Goal: Information Seeking & Learning: Learn about a topic

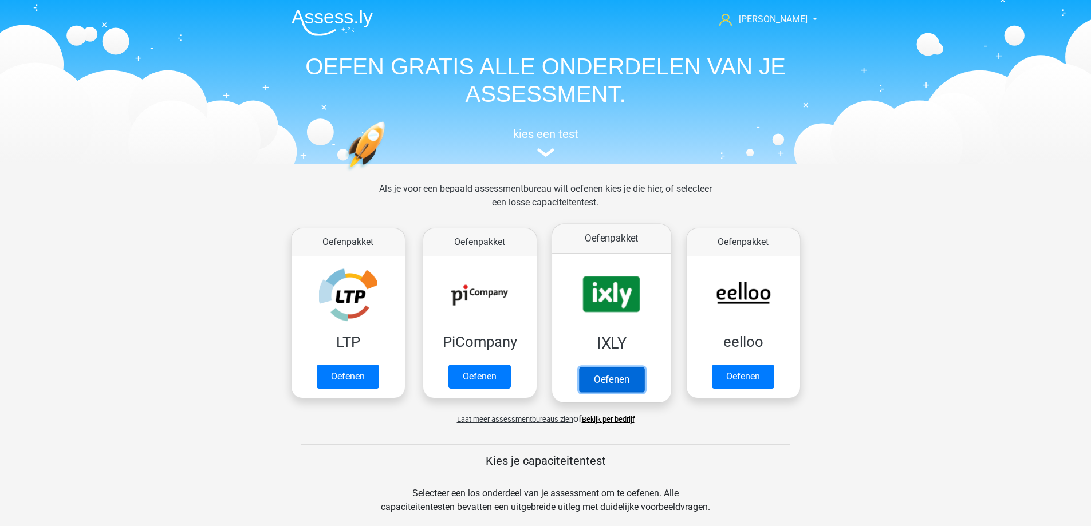
click at [601, 375] on link "Oefenen" at bounding box center [610, 379] width 65 height 25
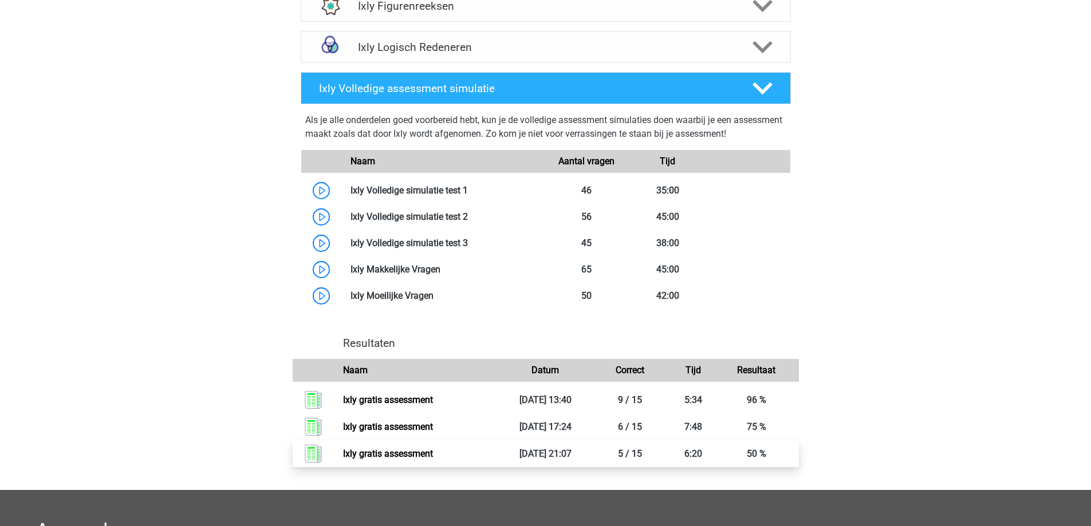
scroll to position [401, 0]
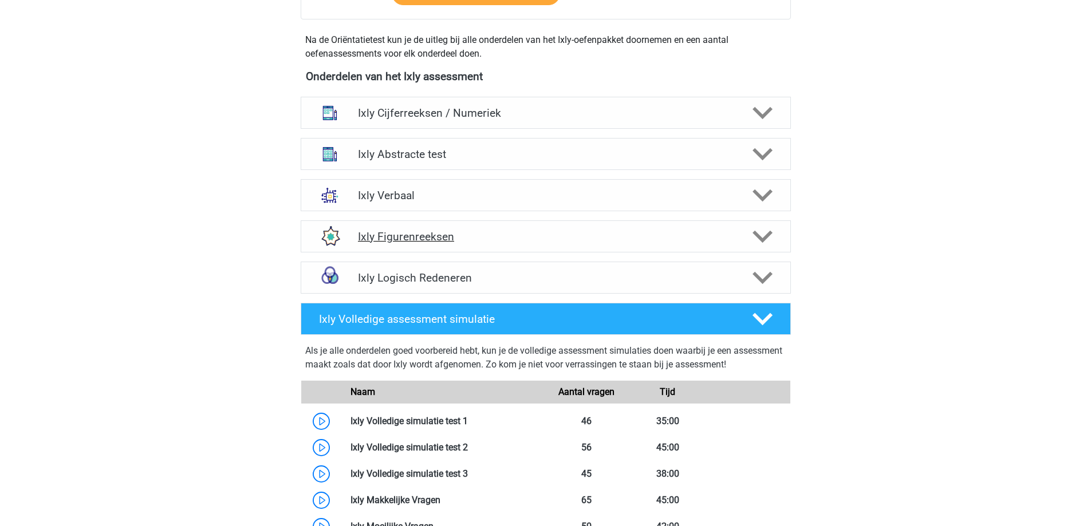
click at [758, 245] on icon at bounding box center [763, 237] width 20 height 20
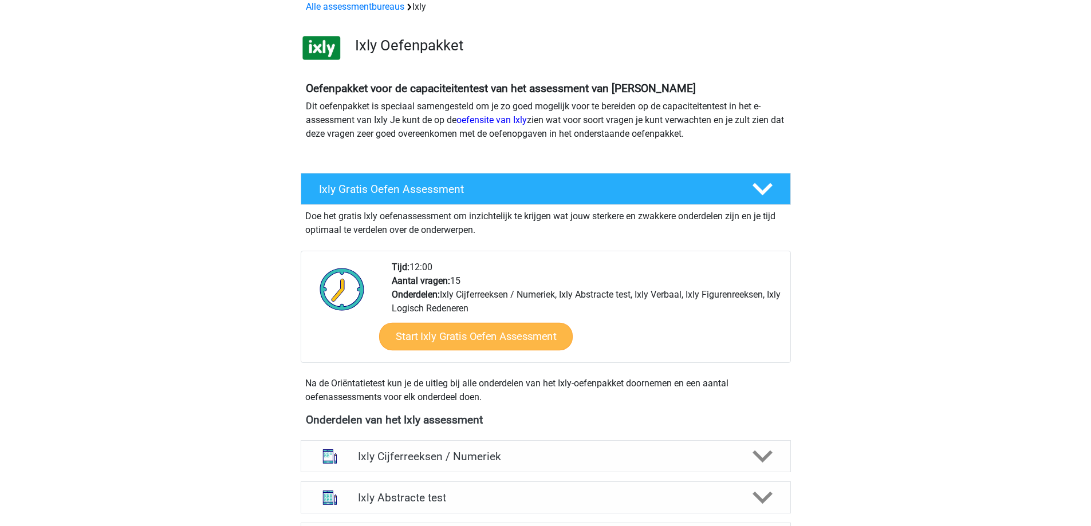
scroll to position [0, 0]
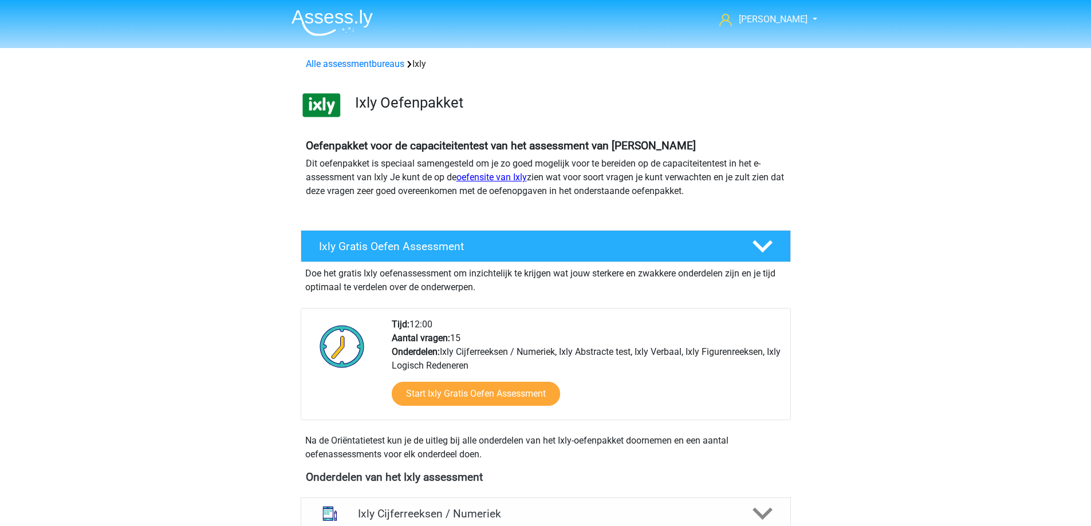
click at [498, 179] on link "oefensite van Ixly" at bounding box center [491, 177] width 70 height 11
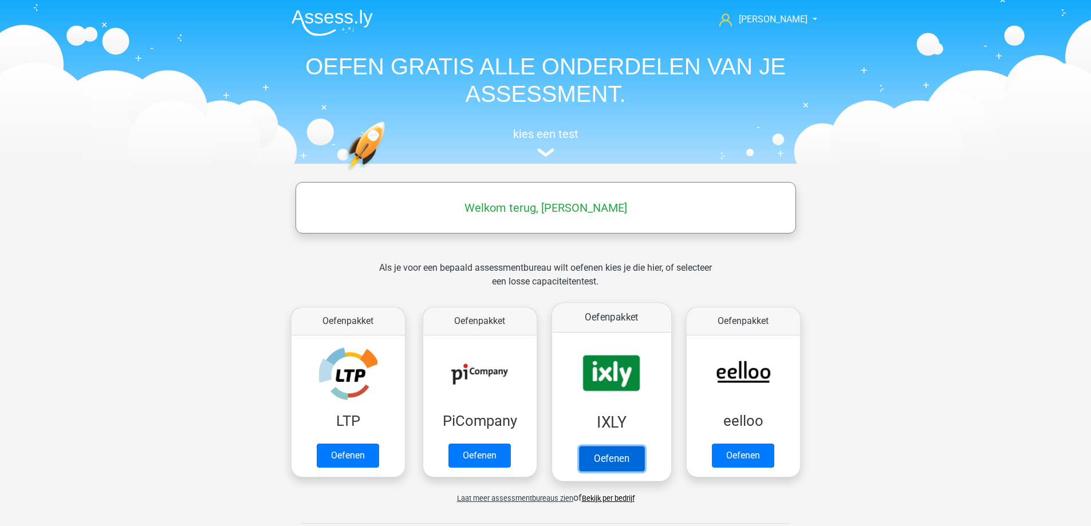
click at [596, 463] on link "Oefenen" at bounding box center [610, 458] width 65 height 25
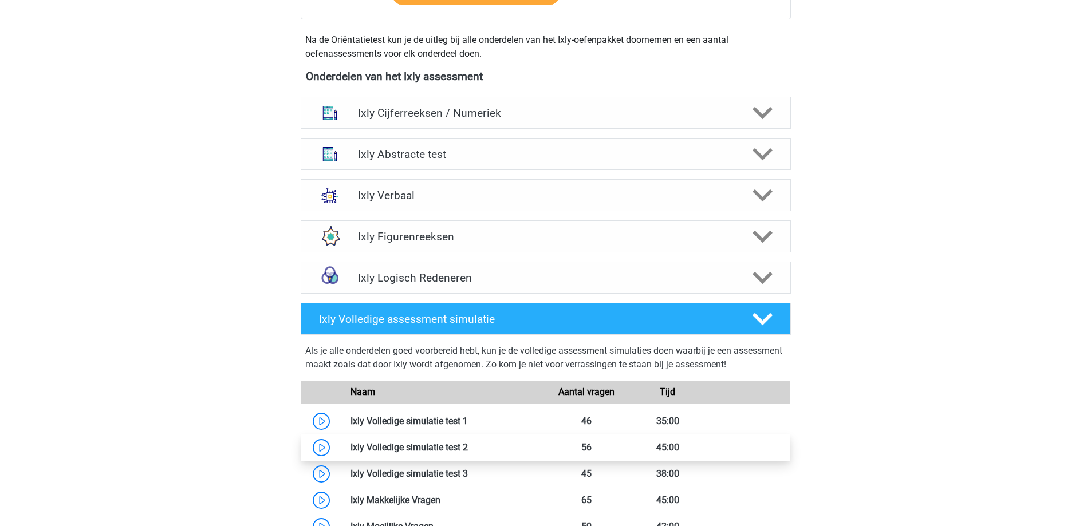
scroll to position [458, 0]
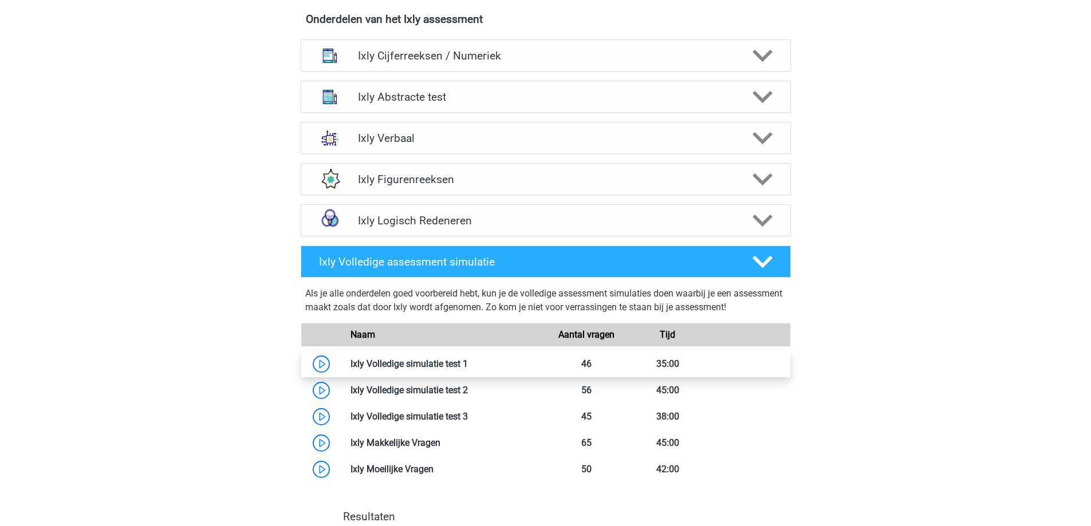
click at [468, 364] on link at bounding box center [468, 364] width 0 height 11
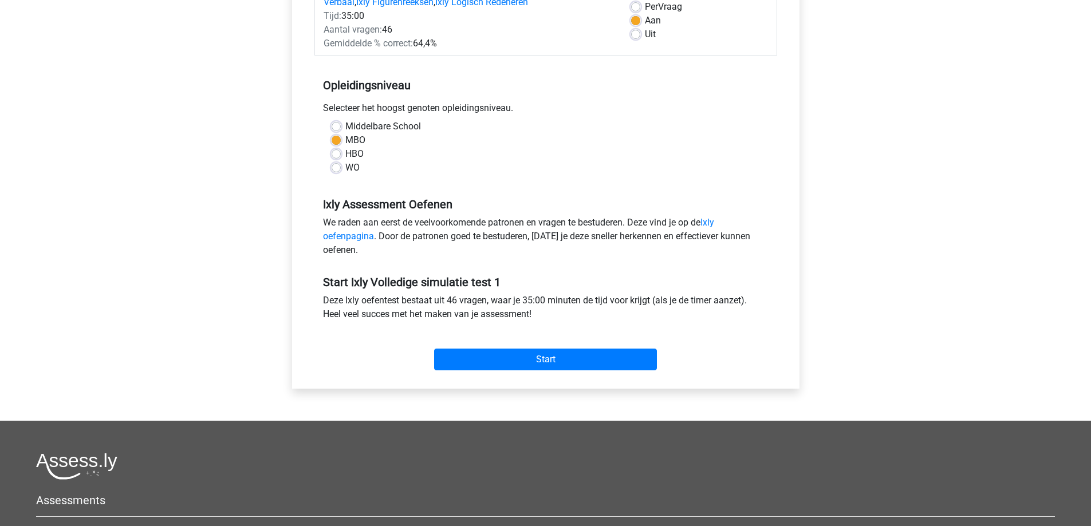
scroll to position [229, 0]
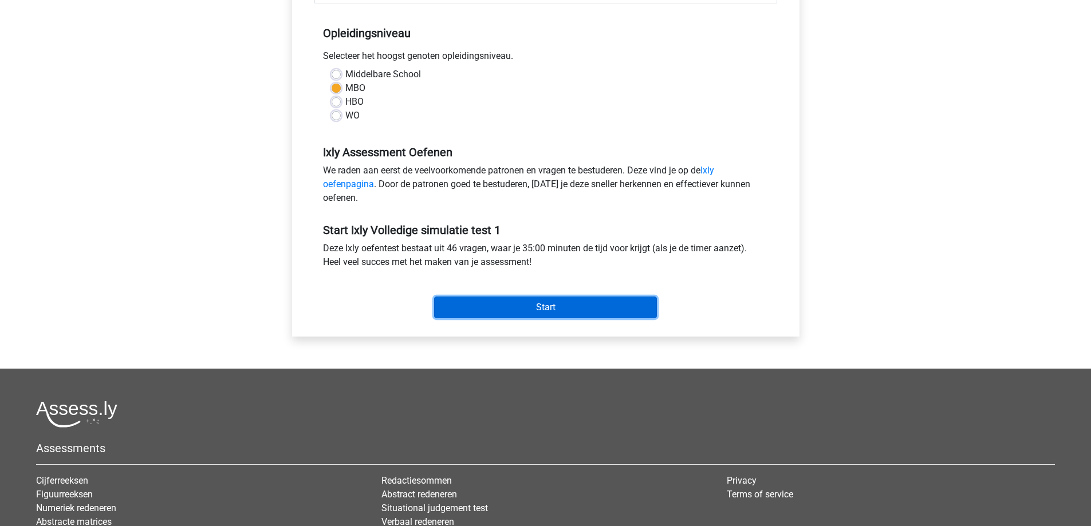
click at [514, 309] on input "Start" at bounding box center [545, 308] width 223 height 22
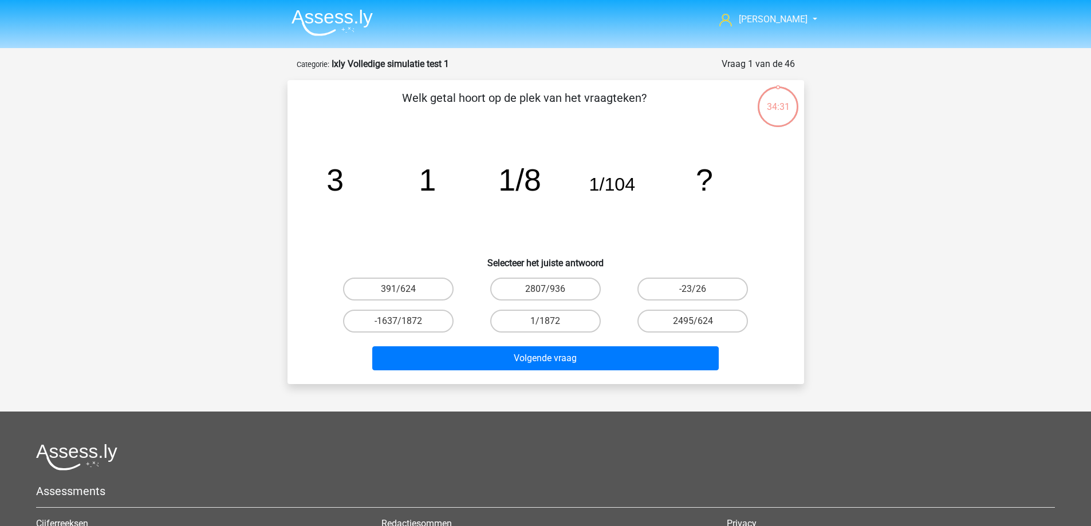
click at [548, 321] on input "1/1872" at bounding box center [548, 324] width 7 height 7
radio input "true"
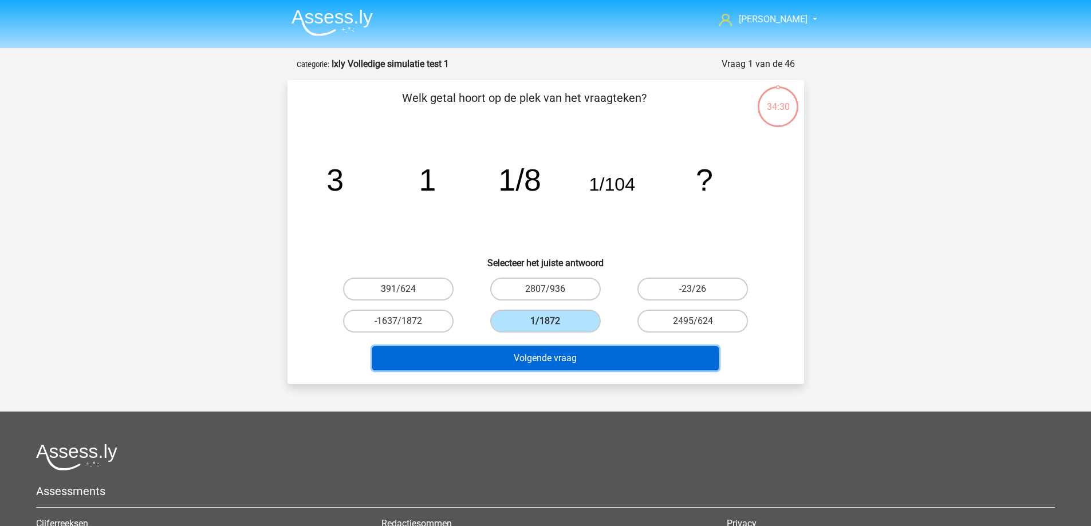
click at [548, 354] on button "Volgende vraag" at bounding box center [545, 359] width 347 height 24
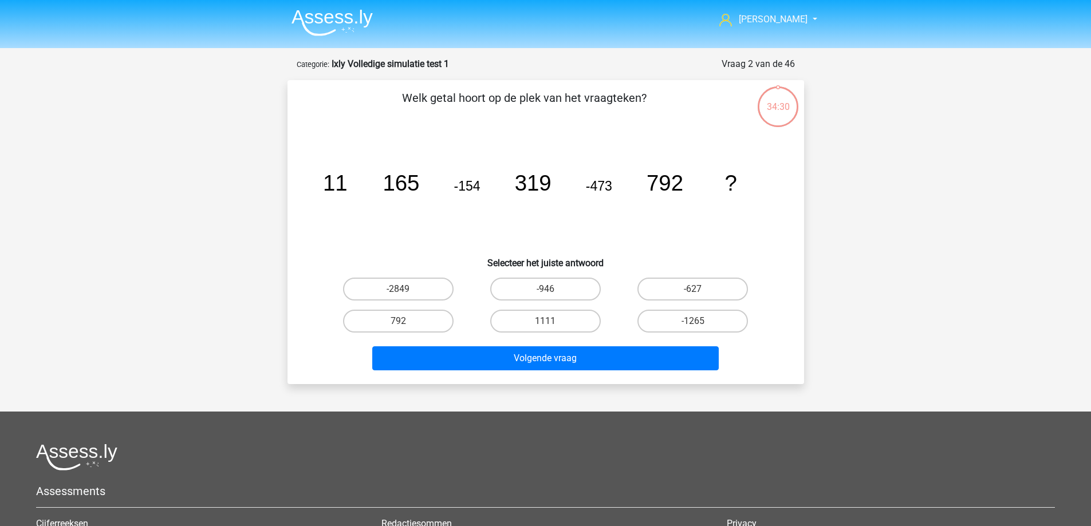
scroll to position [57, 0]
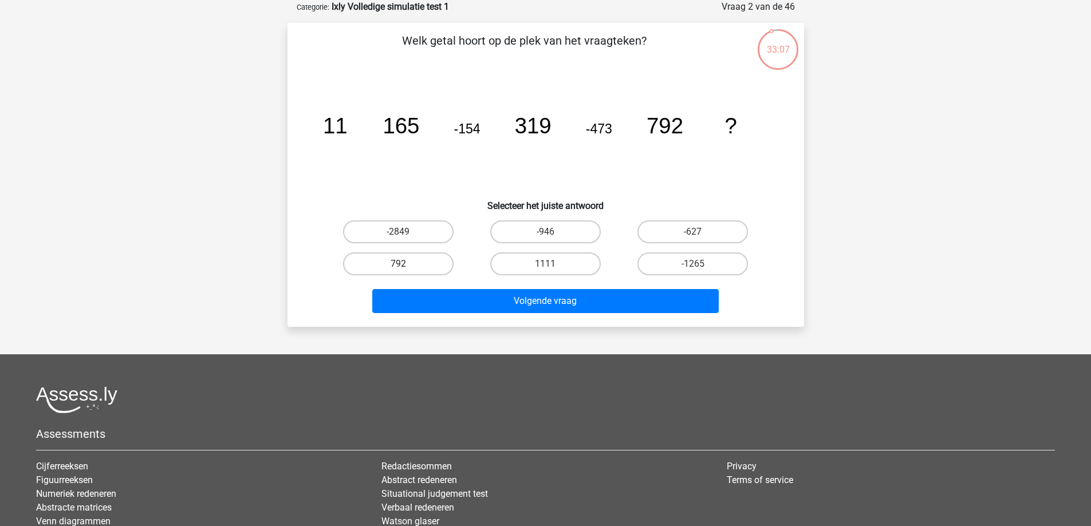
click at [394, 262] on label "792" at bounding box center [398, 264] width 111 height 23
click at [398, 264] on input "792" at bounding box center [401, 267] width 7 height 7
radio input "true"
click at [395, 265] on label "792" at bounding box center [398, 264] width 111 height 23
click at [398, 265] on input "792" at bounding box center [401, 267] width 7 height 7
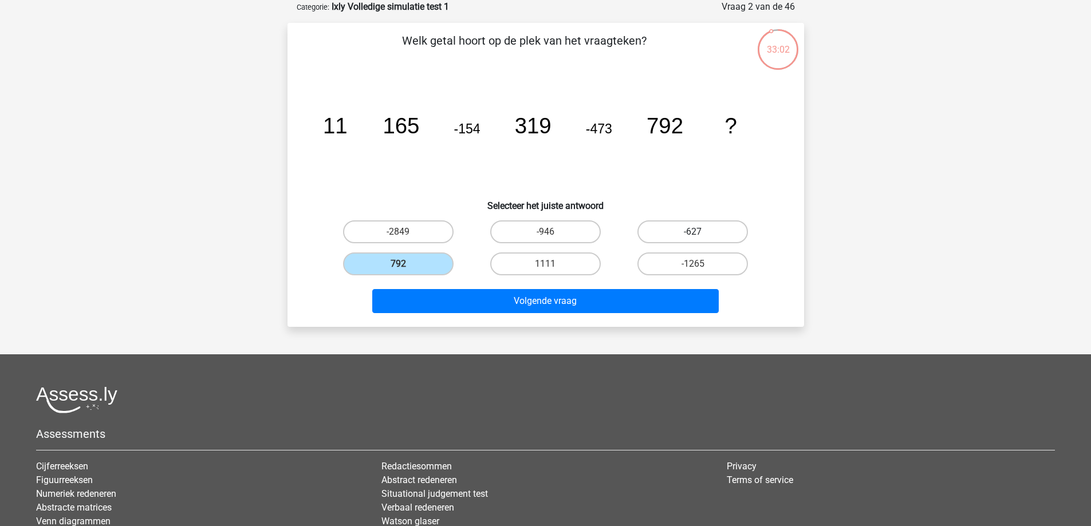
click at [690, 231] on label "-627" at bounding box center [692, 232] width 111 height 23
click at [693, 232] on input "-627" at bounding box center [696, 235] width 7 height 7
radio input "true"
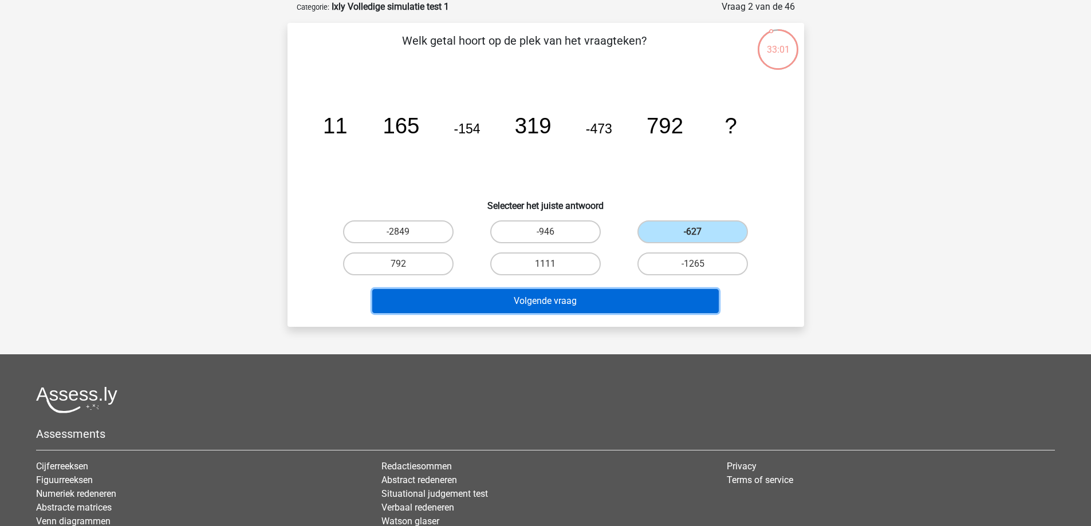
click at [572, 298] on button "Volgende vraag" at bounding box center [545, 301] width 347 height 24
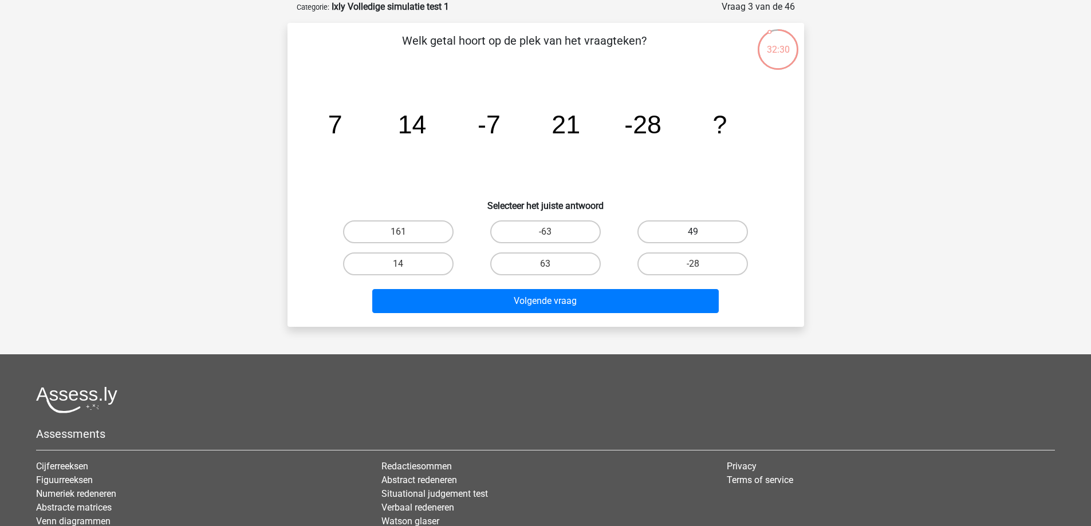
click at [683, 234] on label "49" at bounding box center [692, 232] width 111 height 23
click at [693, 234] on input "49" at bounding box center [696, 235] width 7 height 7
radio input "true"
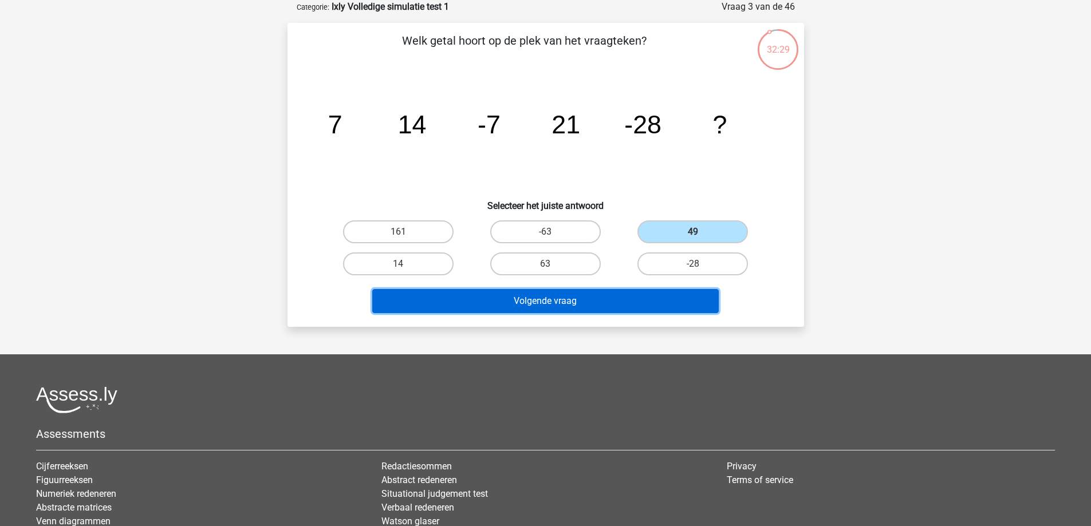
click at [617, 296] on button "Volgende vraag" at bounding box center [545, 301] width 347 height 24
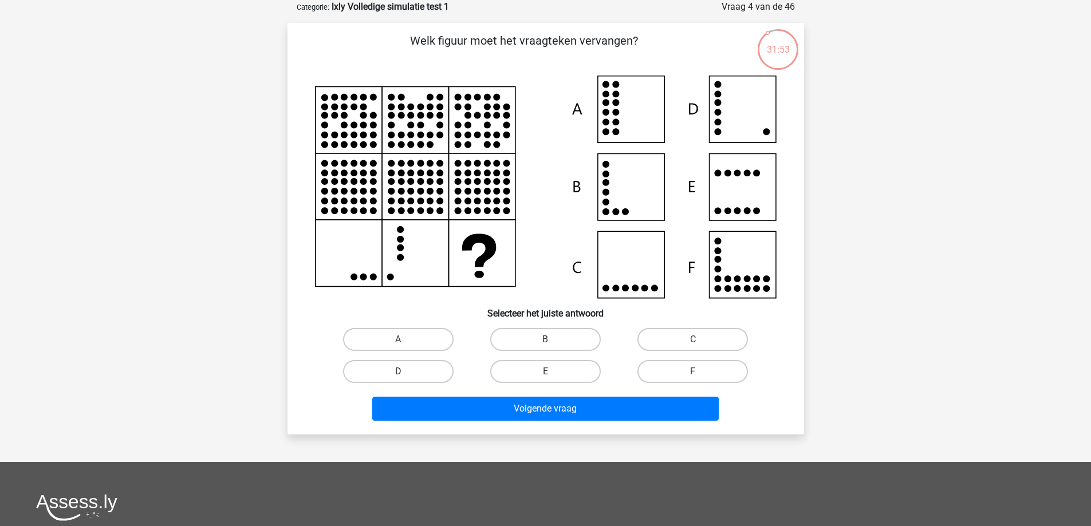
click at [407, 370] on label "D" at bounding box center [398, 371] width 111 height 23
click at [406, 372] on input "D" at bounding box center [401, 375] width 7 height 7
radio input "true"
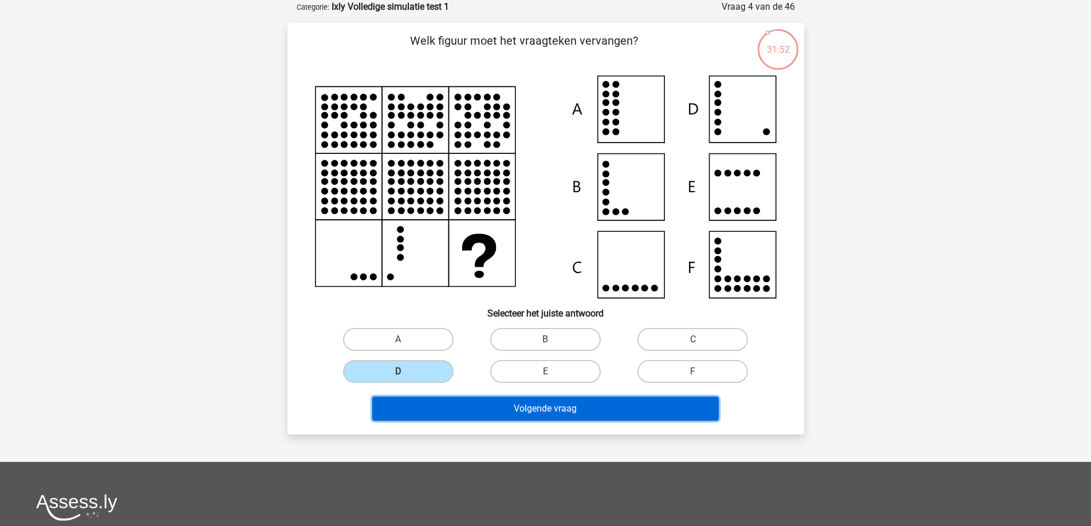
click at [437, 412] on button "Volgende vraag" at bounding box center [545, 409] width 347 height 24
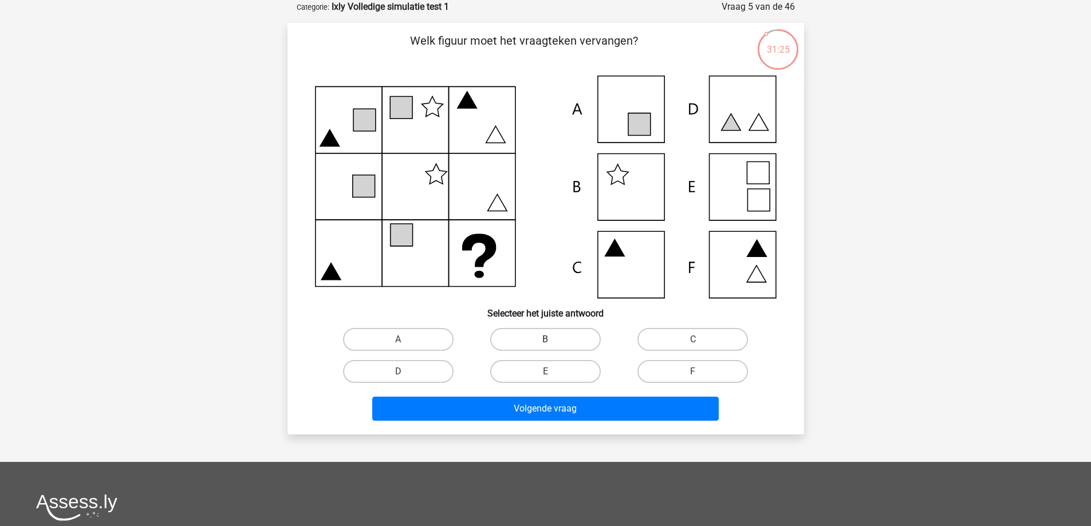
click at [530, 342] on label "B" at bounding box center [545, 339] width 111 height 23
click at [545, 342] on input "B" at bounding box center [548, 343] width 7 height 7
radio input "true"
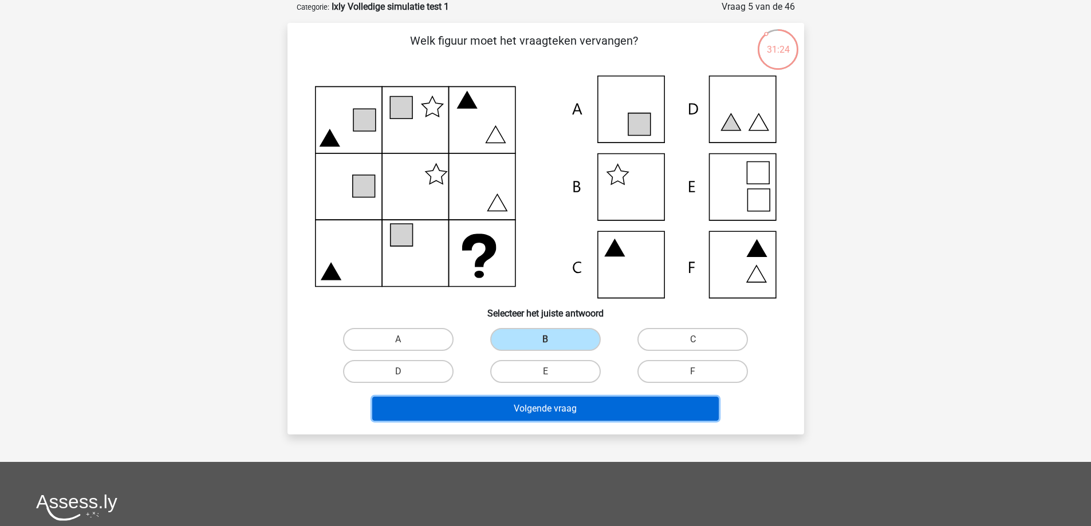
click at [482, 408] on button "Volgende vraag" at bounding box center [545, 409] width 347 height 24
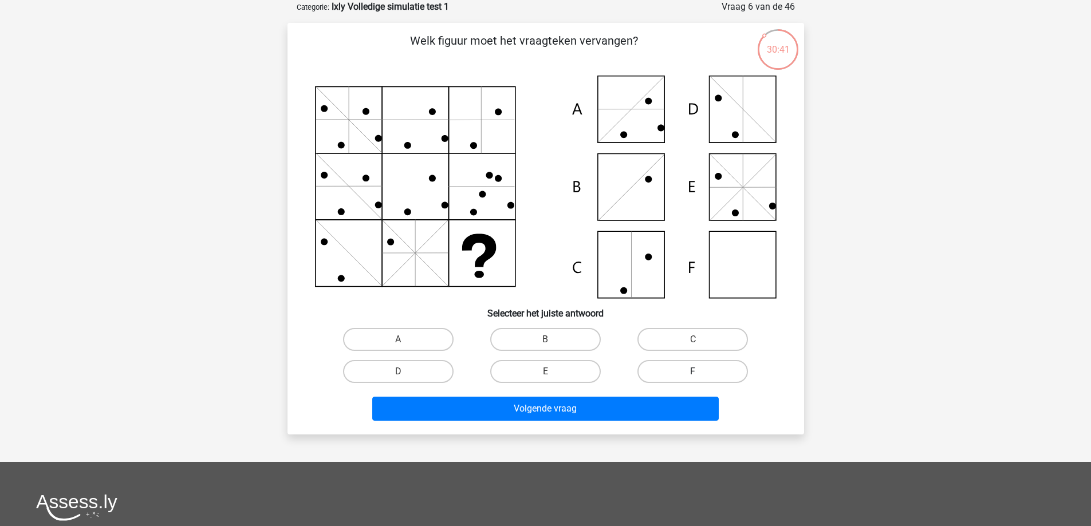
click at [670, 376] on label "F" at bounding box center [692, 371] width 111 height 23
click at [693, 376] on input "F" at bounding box center [696, 375] width 7 height 7
radio input "true"
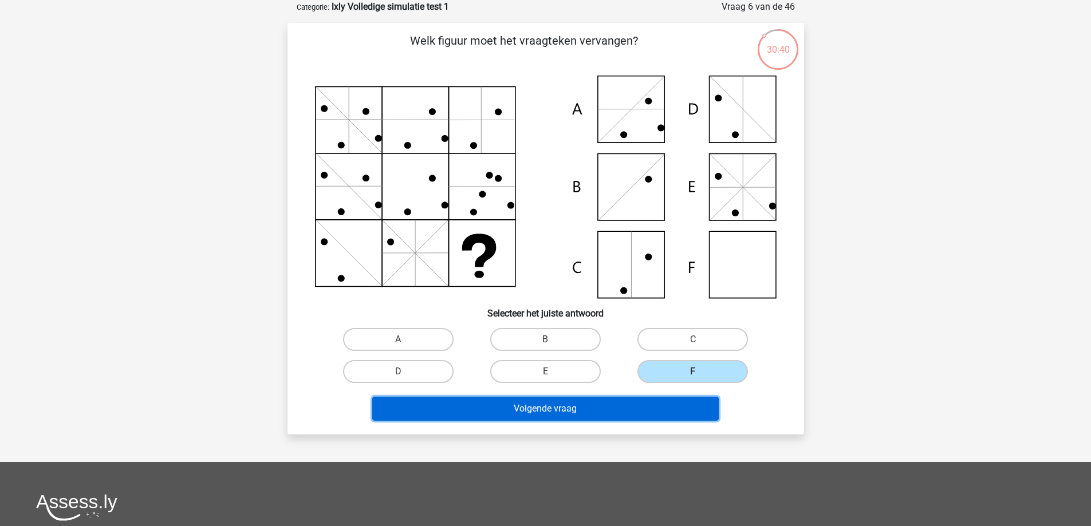
click at [620, 406] on button "Volgende vraag" at bounding box center [545, 409] width 347 height 24
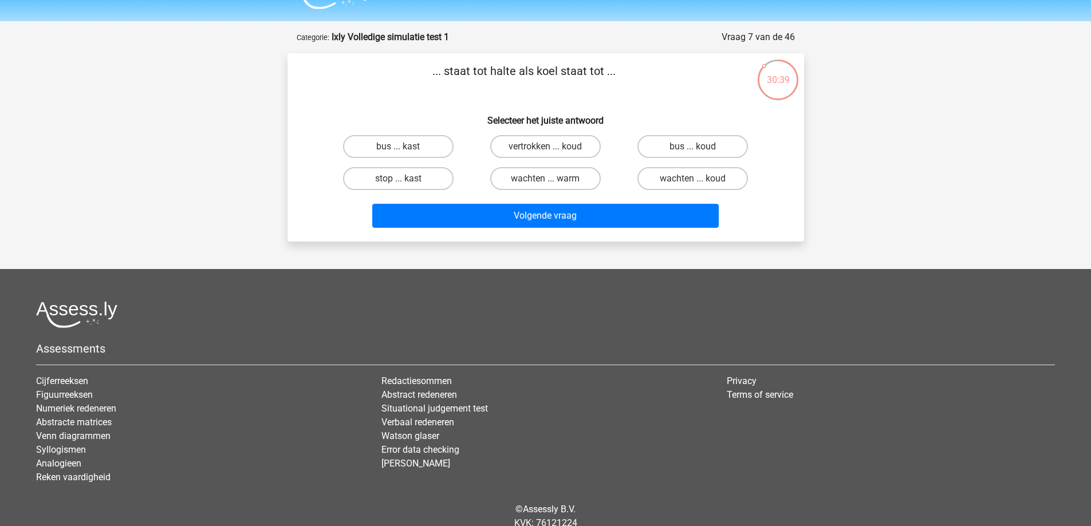
scroll to position [0, 0]
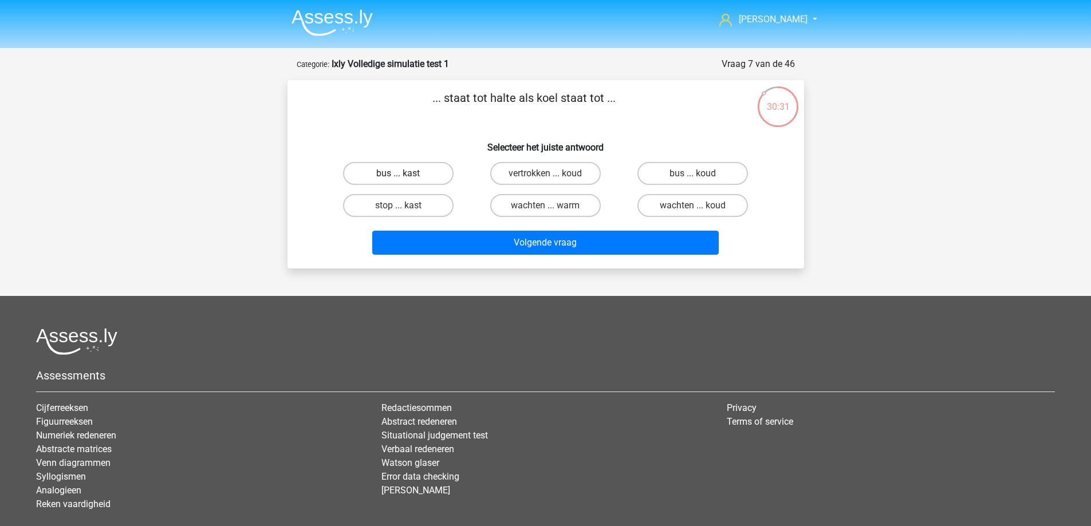
click at [408, 174] on label "bus ... kast" at bounding box center [398, 173] width 111 height 23
click at [406, 174] on input "bus ... kast" at bounding box center [401, 177] width 7 height 7
radio input "true"
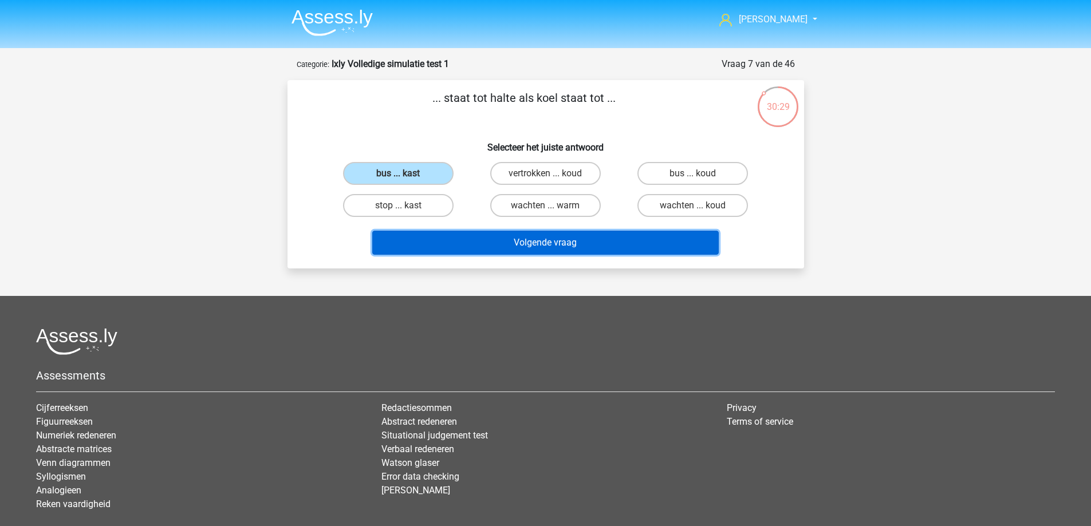
click at [464, 242] on button "Volgende vraag" at bounding box center [545, 243] width 347 height 24
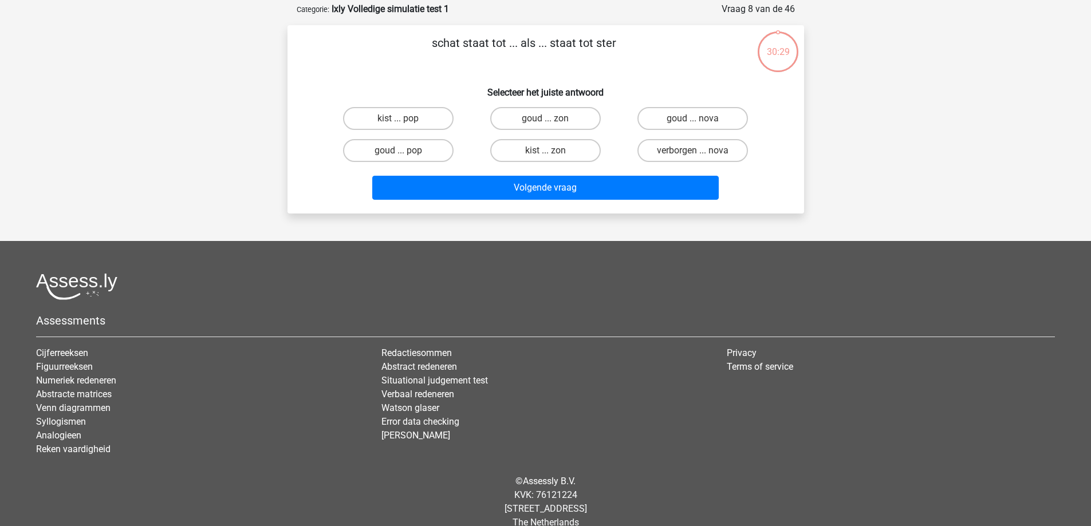
scroll to position [57, 0]
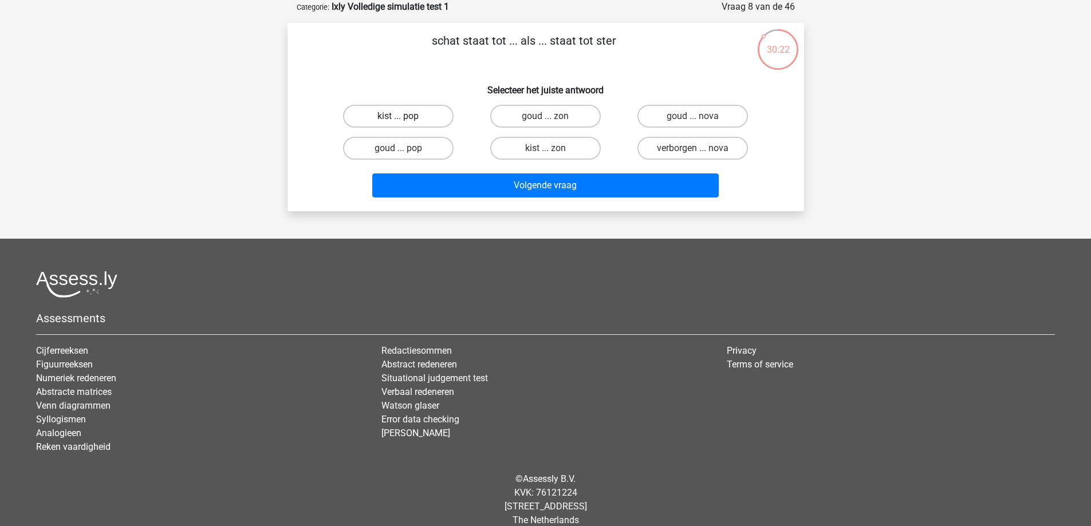
click at [407, 116] on label "kist ... pop" at bounding box center [398, 116] width 111 height 23
click at [406, 116] on input "kist ... pop" at bounding box center [401, 119] width 7 height 7
radio input "true"
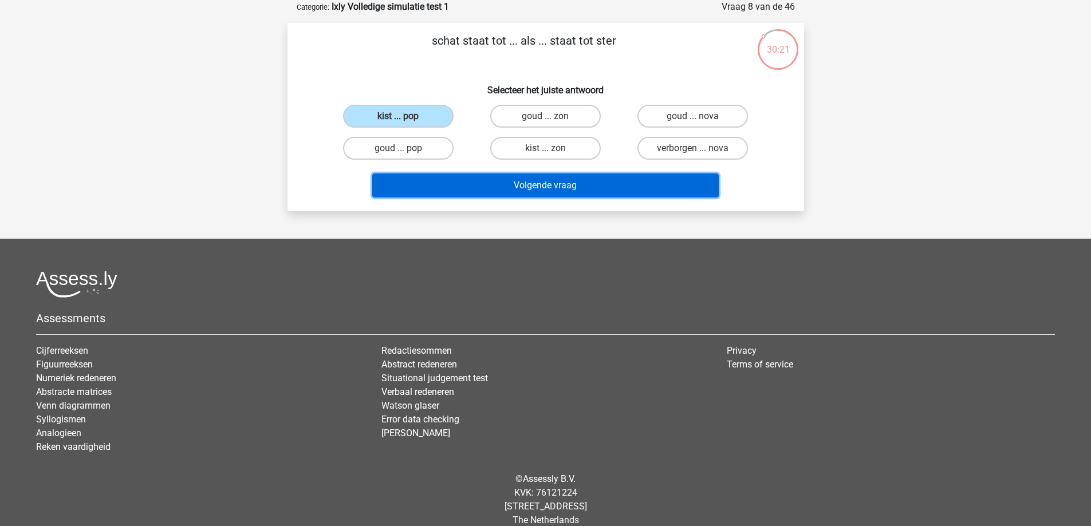
click at [434, 186] on button "Volgende vraag" at bounding box center [545, 186] width 347 height 24
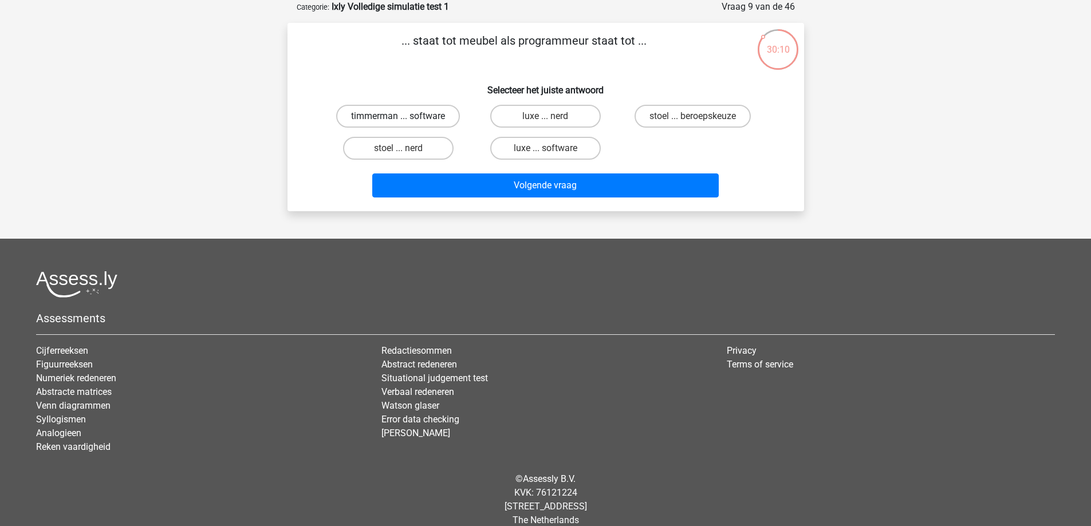
click at [415, 113] on label "timmerman ... software" at bounding box center [398, 116] width 124 height 23
click at [406, 116] on input "timmerman ... software" at bounding box center [401, 119] width 7 height 7
radio input "true"
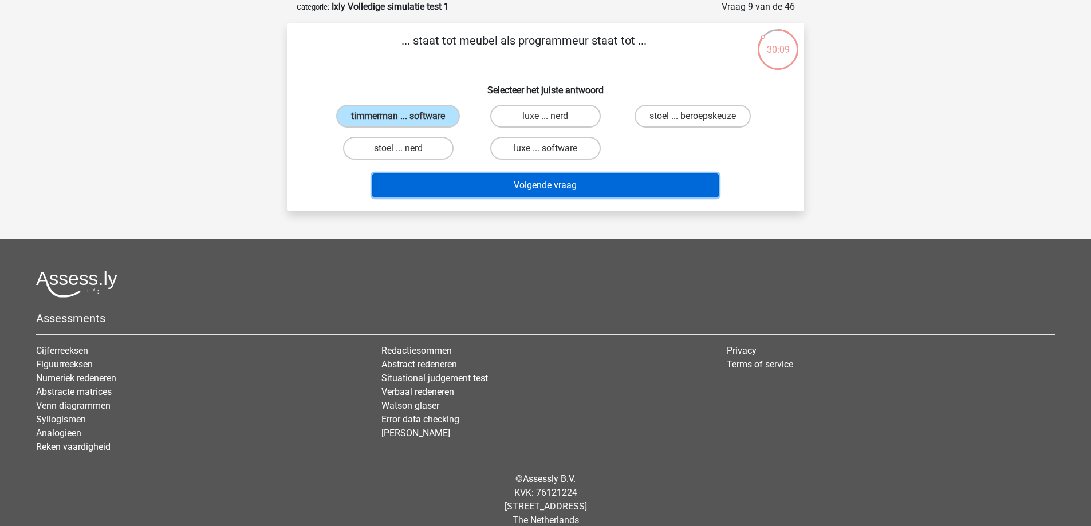
click at [480, 182] on button "Volgende vraag" at bounding box center [545, 186] width 347 height 24
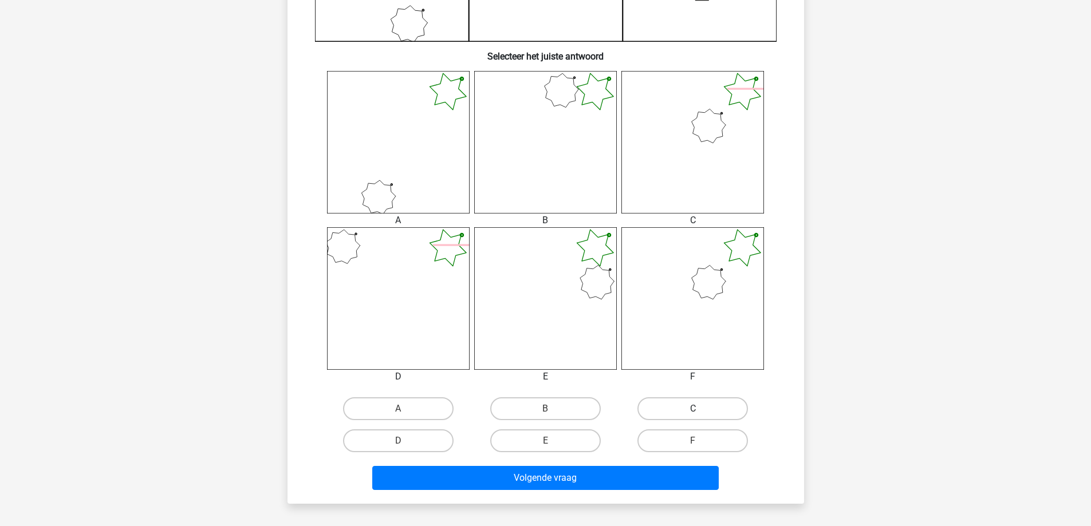
scroll to position [401, 0]
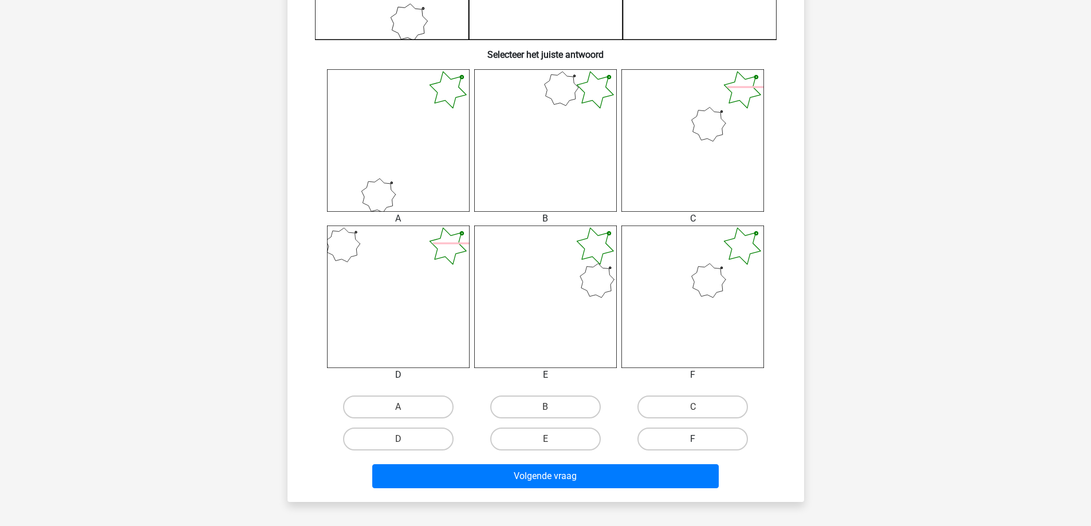
click at [678, 439] on label "F" at bounding box center [692, 439] width 111 height 23
click at [693, 439] on input "F" at bounding box center [696, 442] width 7 height 7
radio input "true"
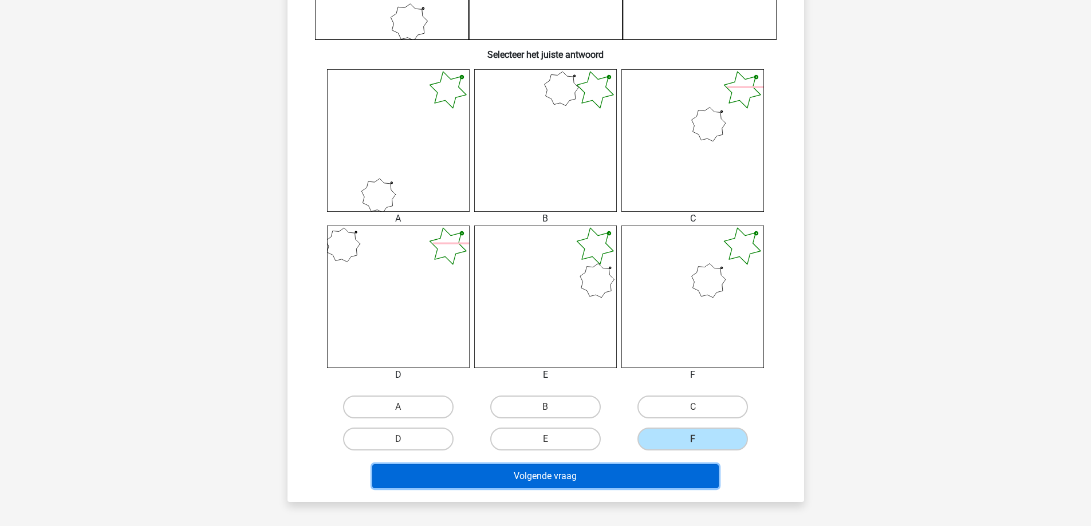
click at [631, 474] on button "Volgende vraag" at bounding box center [545, 477] width 347 height 24
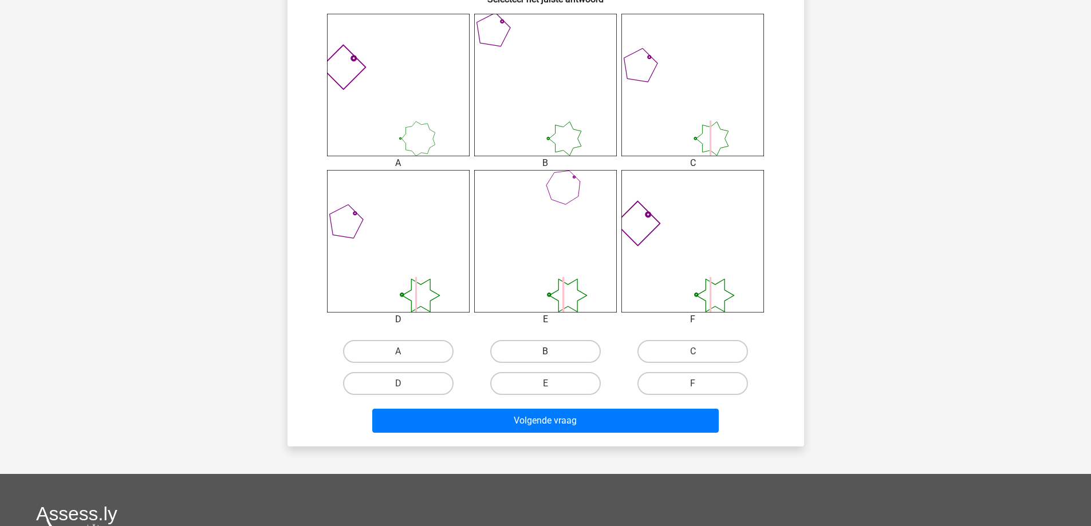
scroll to position [458, 0]
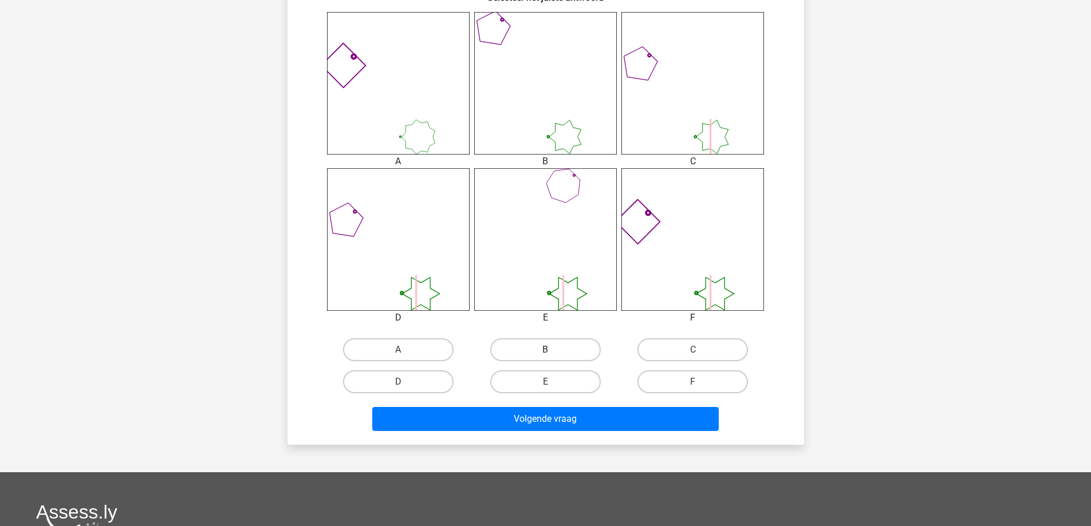
click at [542, 349] on label "B" at bounding box center [545, 350] width 111 height 23
click at [545, 350] on input "B" at bounding box center [548, 353] width 7 height 7
radio input "true"
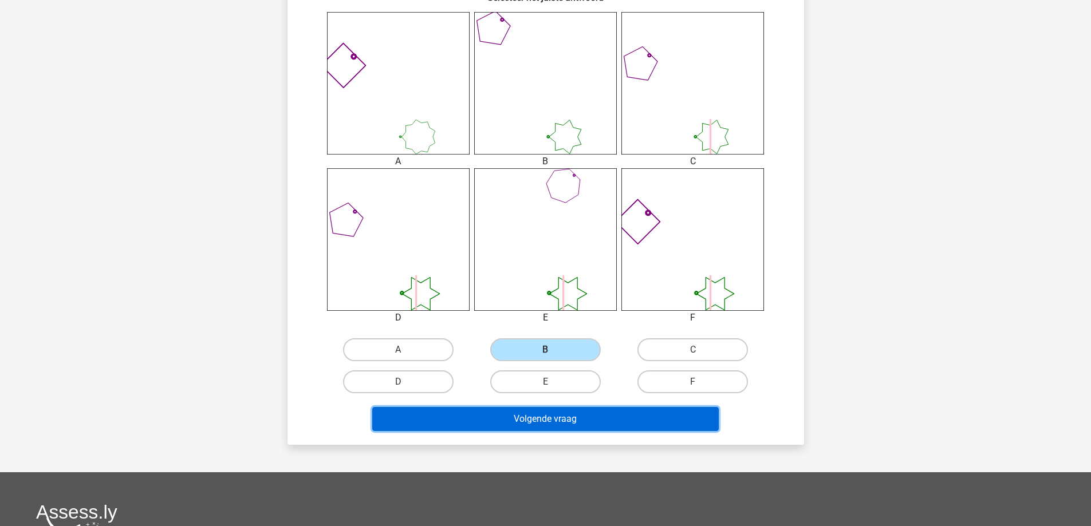
click at [538, 420] on button "Volgende vraag" at bounding box center [545, 419] width 347 height 24
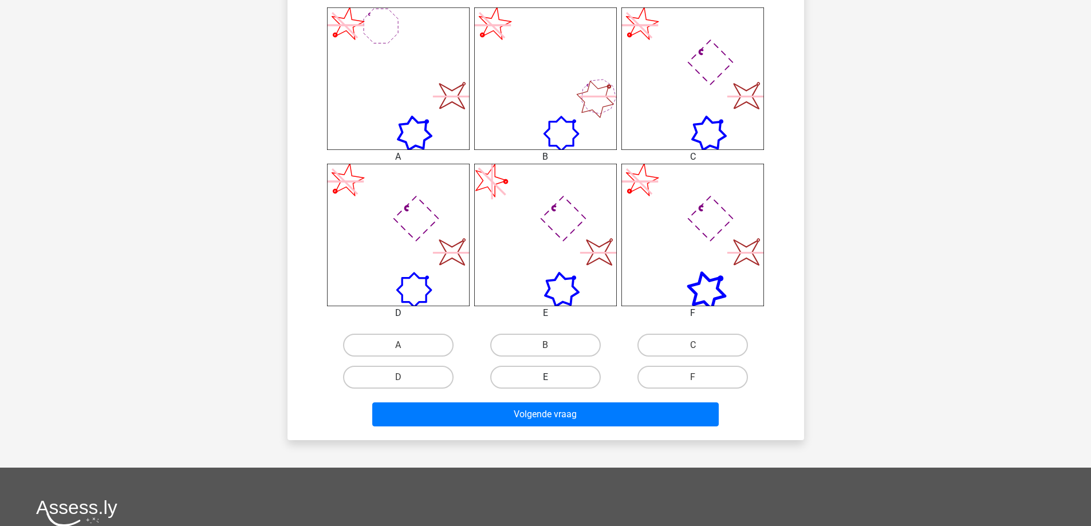
scroll to position [515, 0]
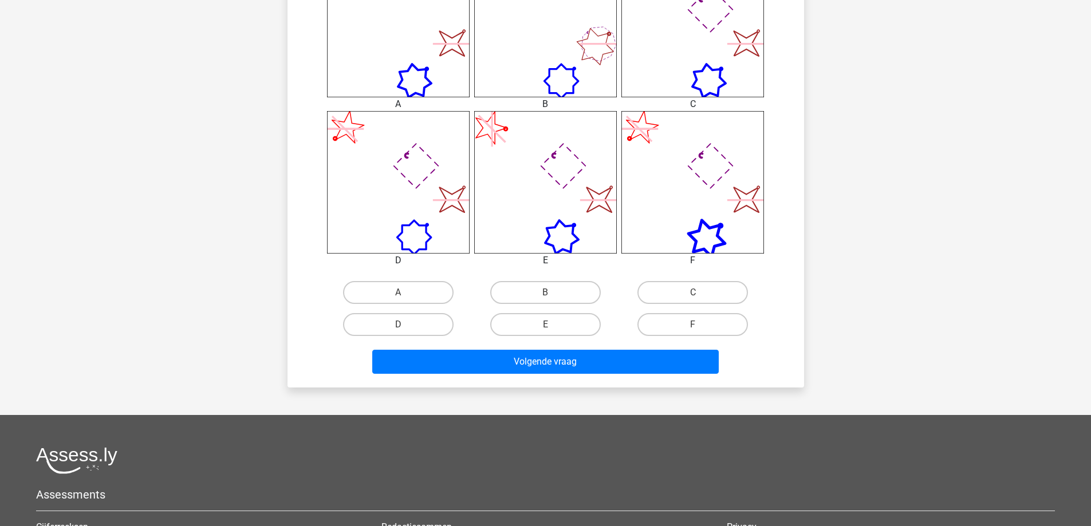
click at [550, 296] on input "B" at bounding box center [548, 296] width 7 height 7
radio input "true"
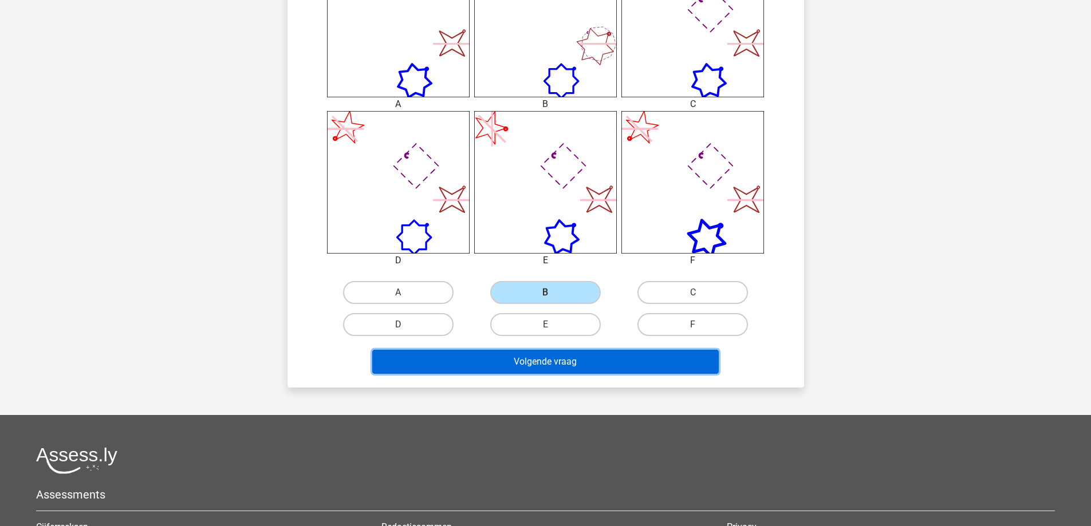
click at [529, 359] on button "Volgende vraag" at bounding box center [545, 362] width 347 height 24
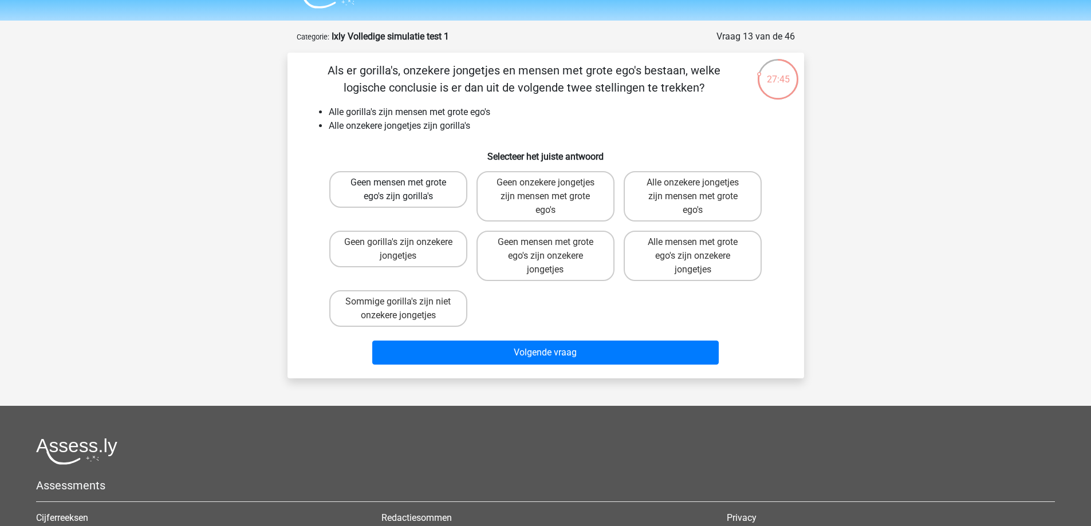
scroll to position [0, 0]
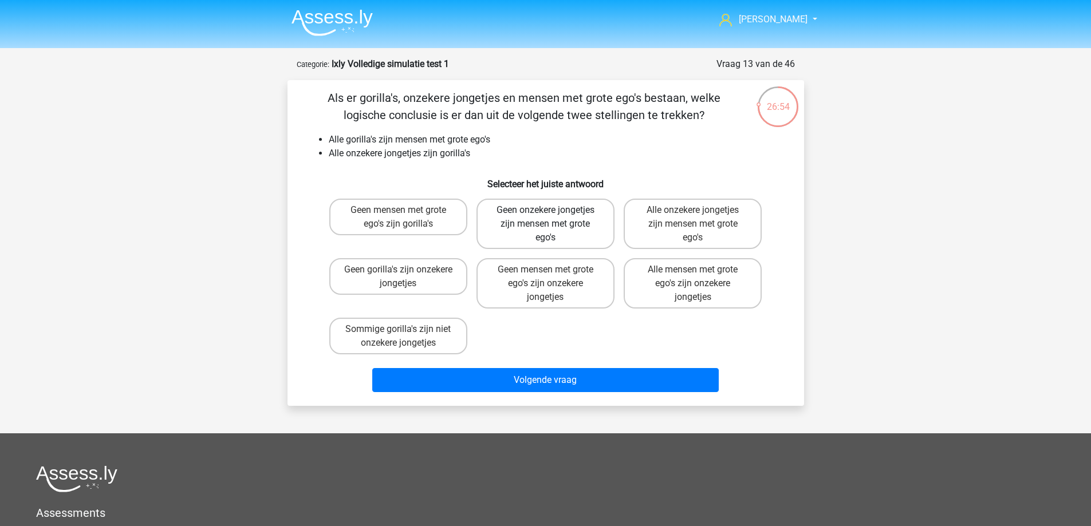
click at [546, 231] on label "Geen onzekere jongetjes zijn mensen met grote ego's" at bounding box center [546, 224] width 138 height 50
click at [546, 218] on input "Geen onzekere jongetjes zijn mensen met grote ego's" at bounding box center [548, 213] width 7 height 7
radio input "true"
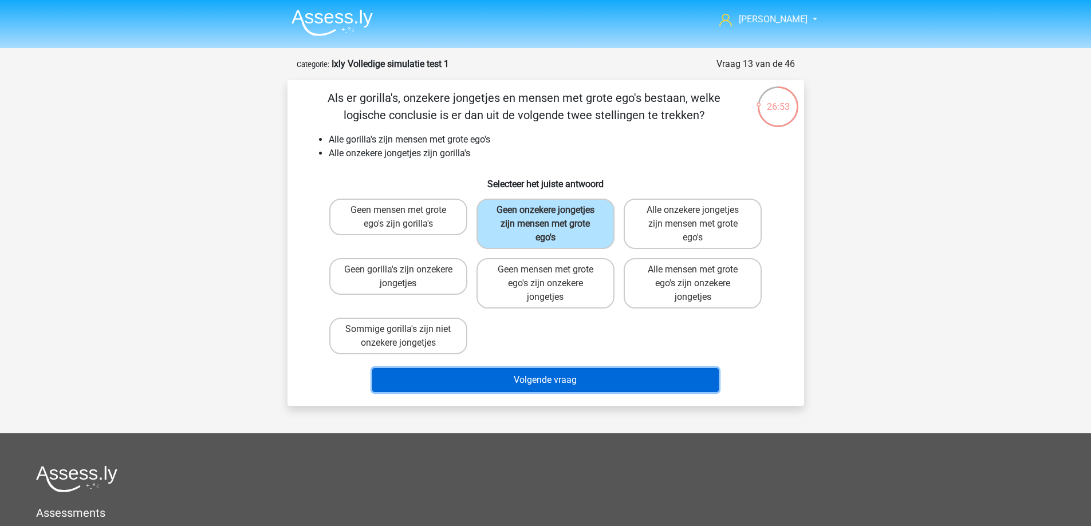
click at [527, 379] on button "Volgende vraag" at bounding box center [545, 380] width 347 height 24
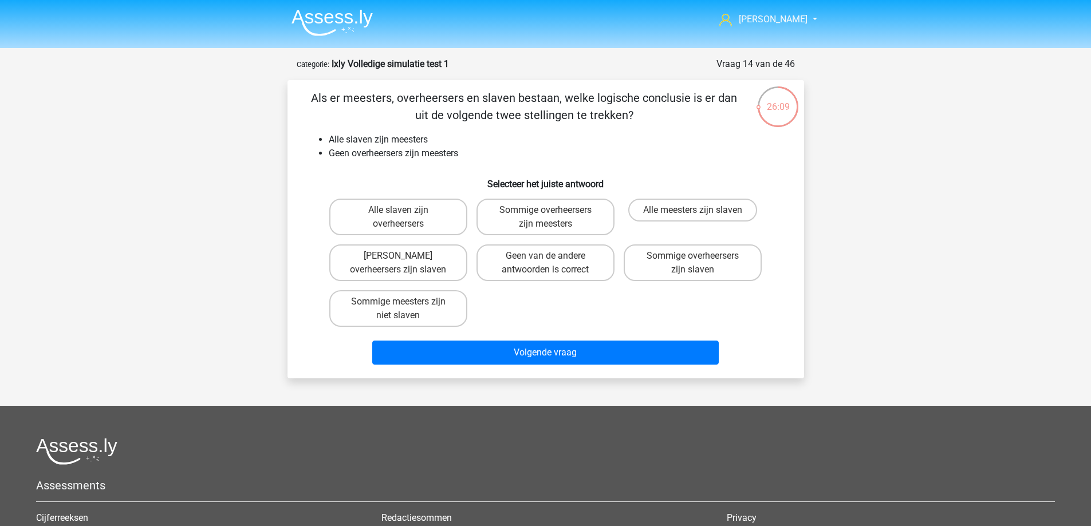
click at [699, 259] on input "Sommige overheersers zijn slaven" at bounding box center [696, 259] width 7 height 7
radio input "true"
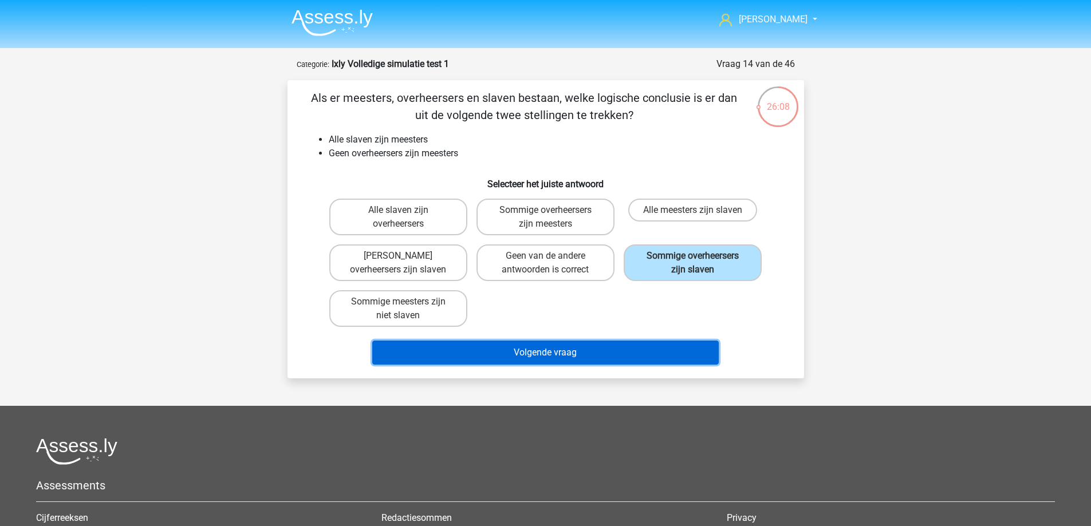
click at [577, 359] on button "Volgende vraag" at bounding box center [545, 353] width 347 height 24
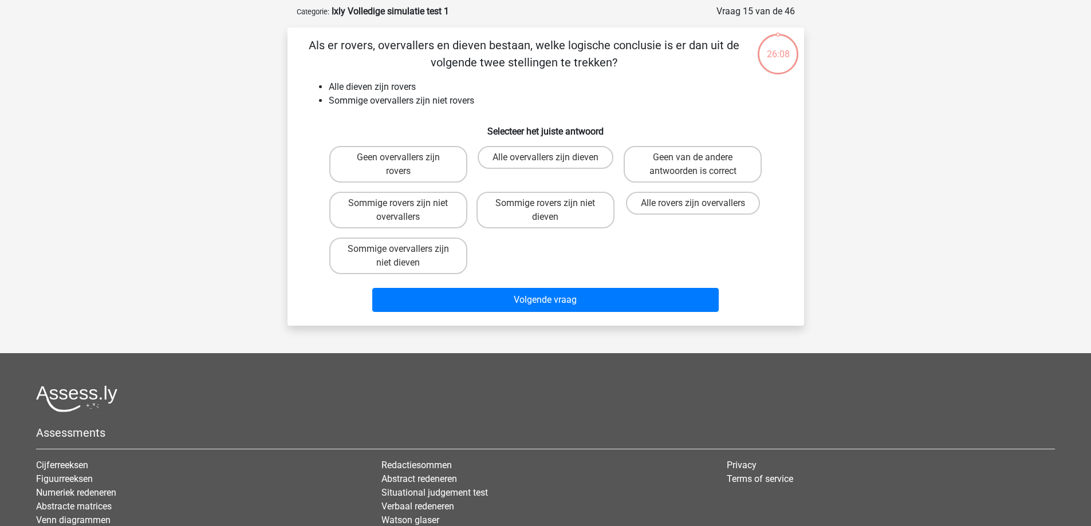
scroll to position [57, 0]
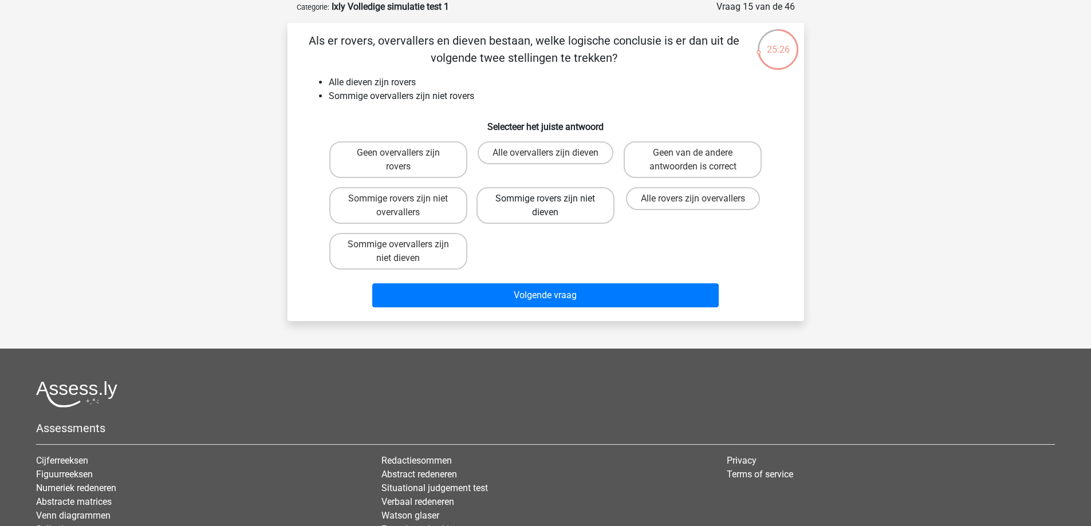
click at [541, 208] on label "Sommige rovers zijn niet dieven" at bounding box center [546, 205] width 138 height 37
click at [545, 206] on input "Sommige rovers zijn niet dieven" at bounding box center [548, 202] width 7 height 7
radio input "true"
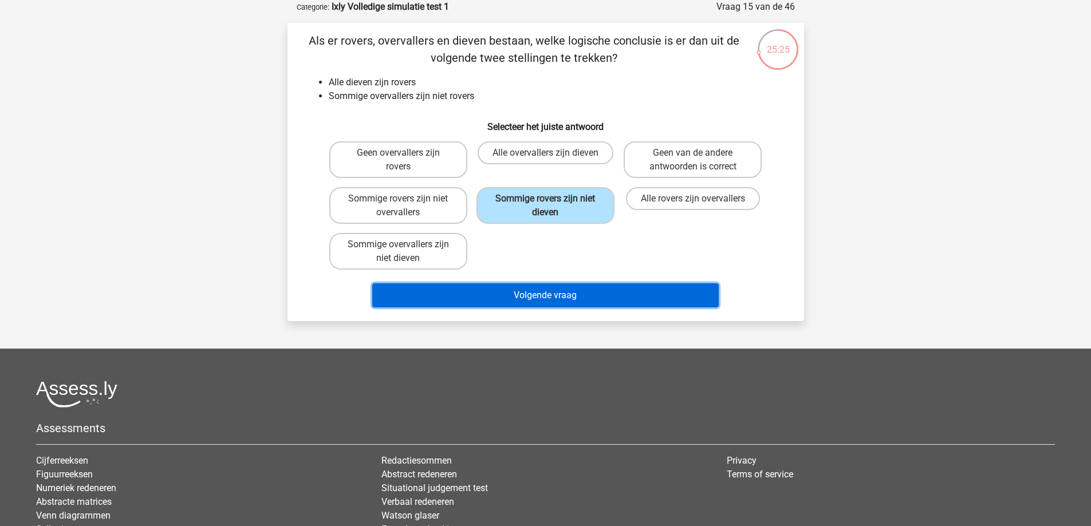
click at [524, 293] on button "Volgende vraag" at bounding box center [545, 296] width 347 height 24
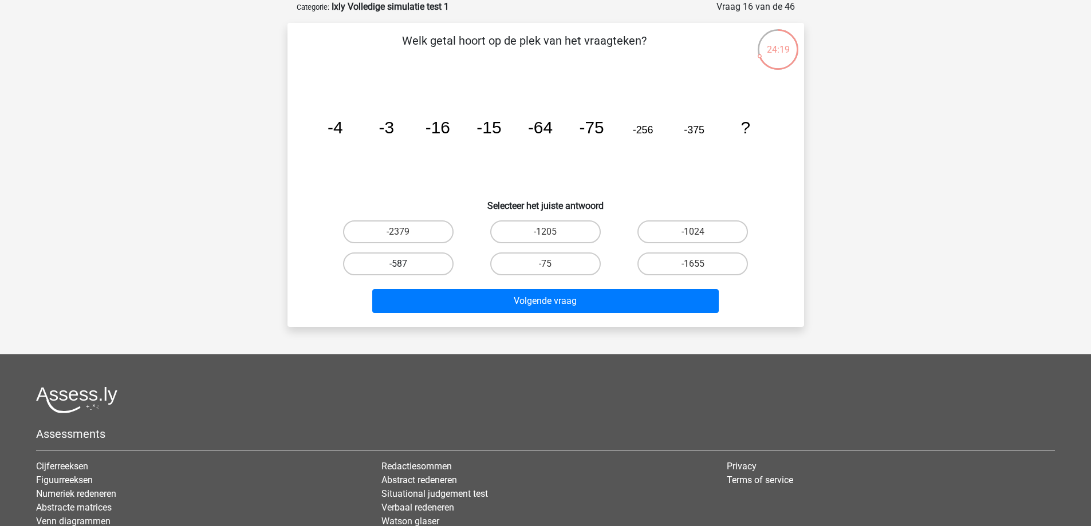
click at [416, 262] on label "-587" at bounding box center [398, 264] width 111 height 23
click at [406, 264] on input "-587" at bounding box center [401, 267] width 7 height 7
radio input "true"
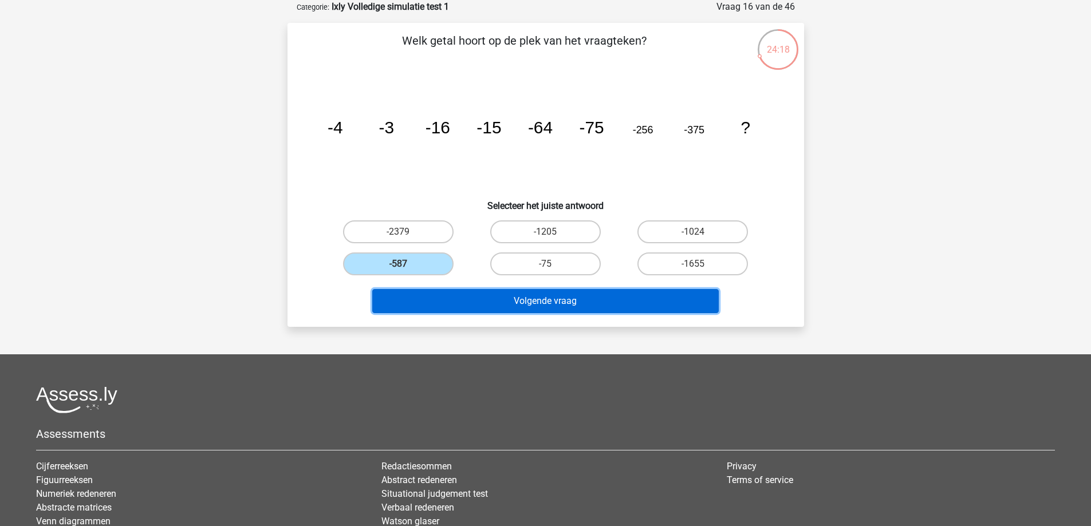
click at [466, 304] on button "Volgende vraag" at bounding box center [545, 301] width 347 height 24
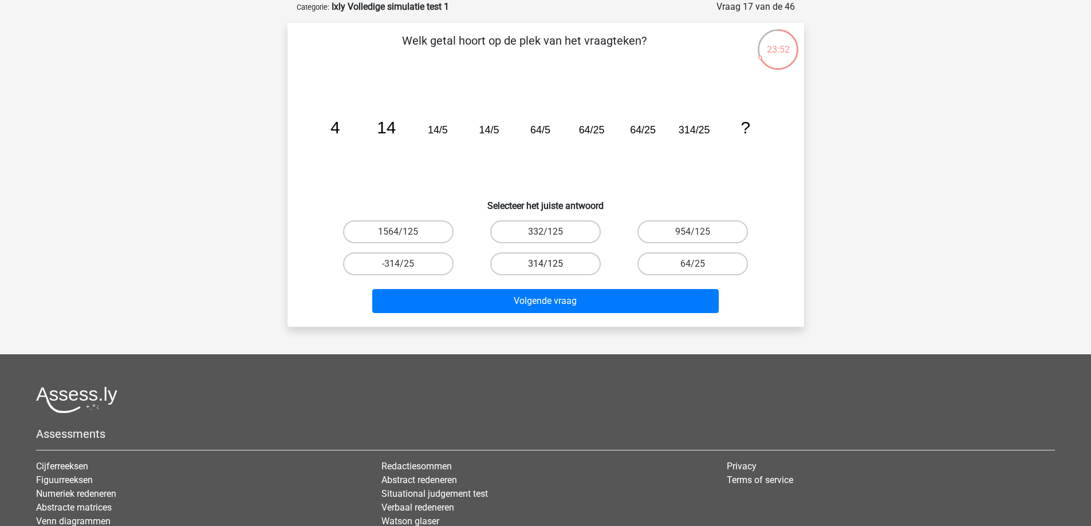
click at [537, 262] on label "314/125" at bounding box center [545, 264] width 111 height 23
click at [545, 264] on input "314/125" at bounding box center [548, 267] width 7 height 7
radio input "true"
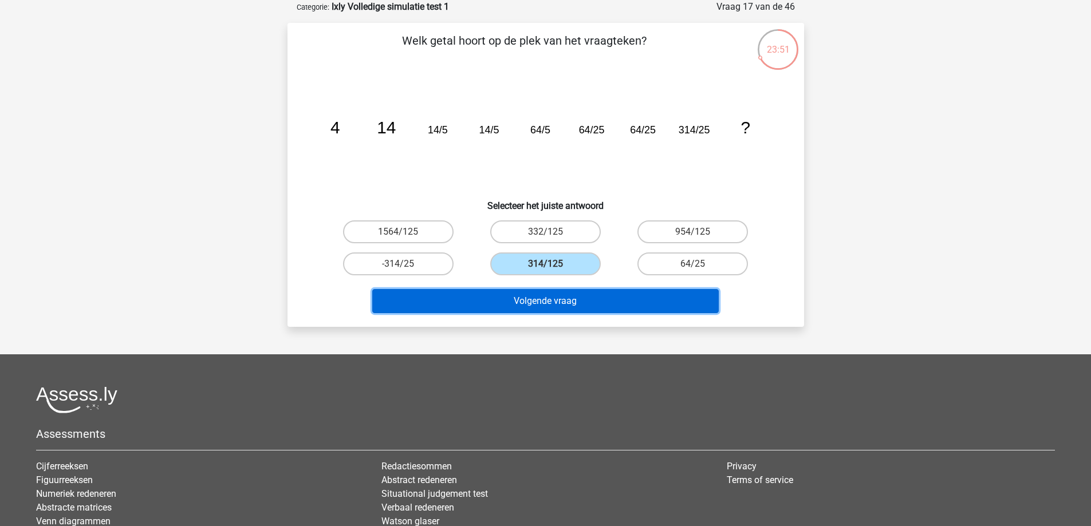
click at [537, 304] on button "Volgende vraag" at bounding box center [545, 301] width 347 height 24
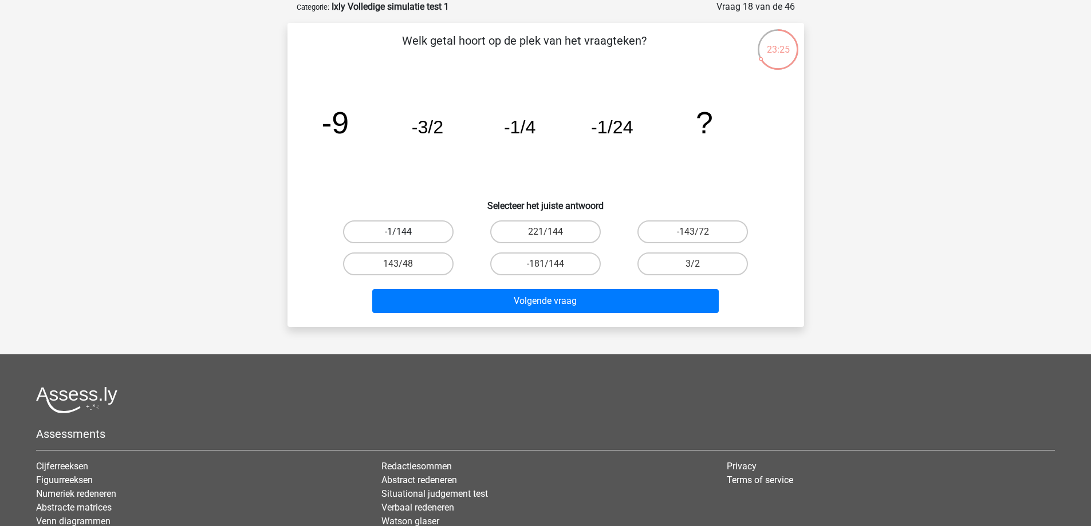
click at [424, 235] on label "-1/144" at bounding box center [398, 232] width 111 height 23
click at [406, 235] on input "-1/144" at bounding box center [401, 235] width 7 height 7
radio input "true"
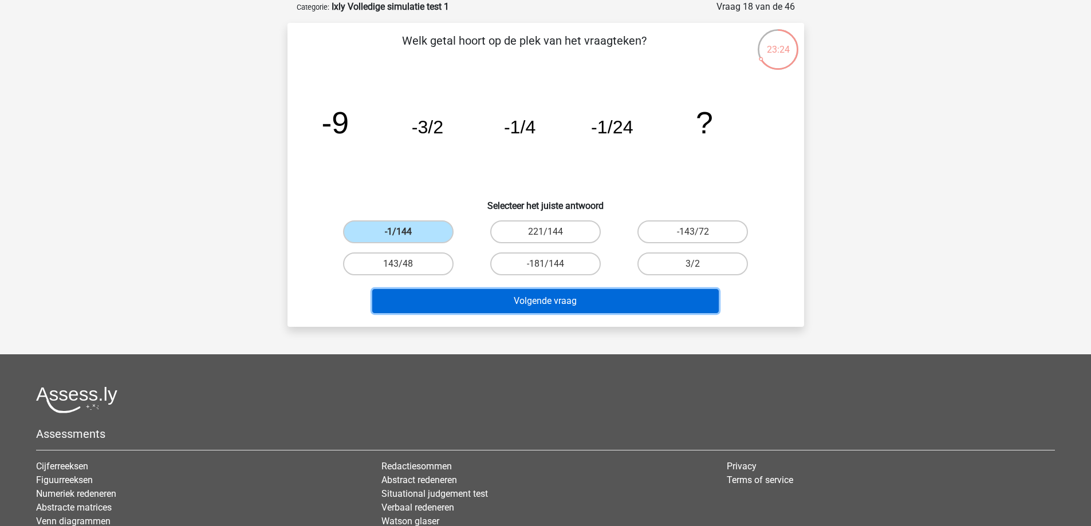
click at [443, 300] on button "Volgende vraag" at bounding box center [545, 301] width 347 height 24
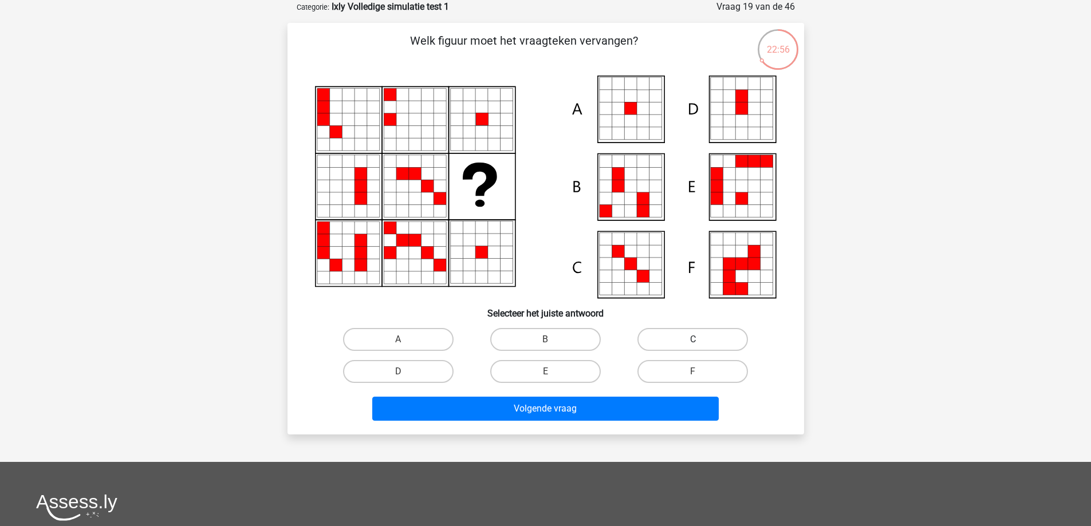
click at [692, 342] on label "C" at bounding box center [692, 339] width 111 height 23
click at [693, 342] on input "C" at bounding box center [696, 343] width 7 height 7
radio input "true"
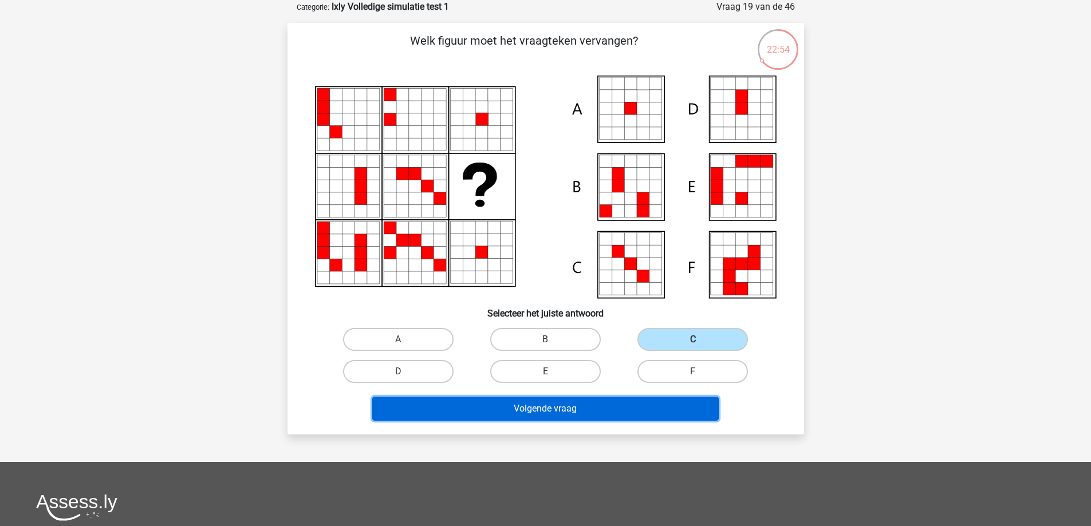
click at [671, 409] on button "Volgende vraag" at bounding box center [545, 409] width 347 height 24
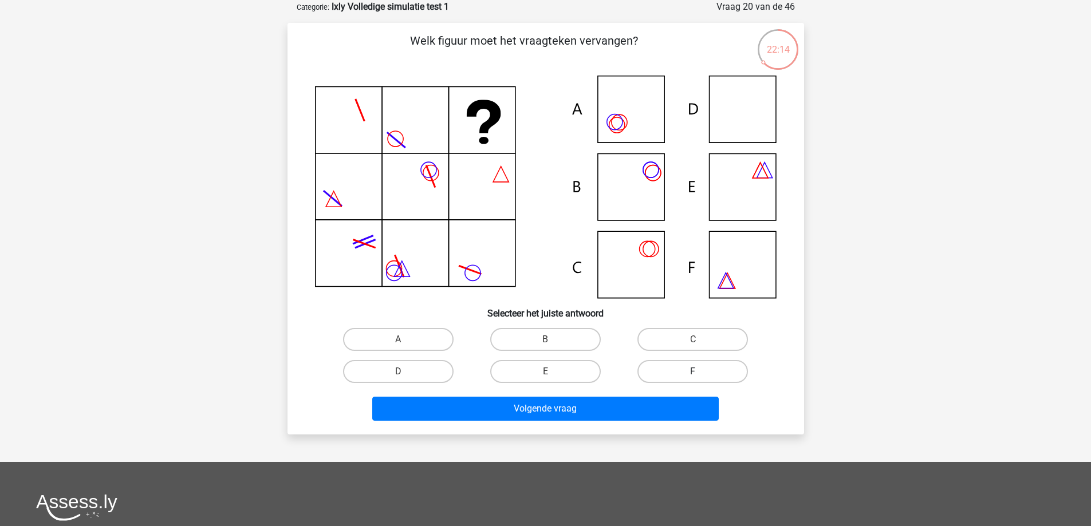
click at [697, 369] on label "F" at bounding box center [692, 371] width 111 height 23
click at [697, 372] on input "F" at bounding box center [696, 375] width 7 height 7
radio input "true"
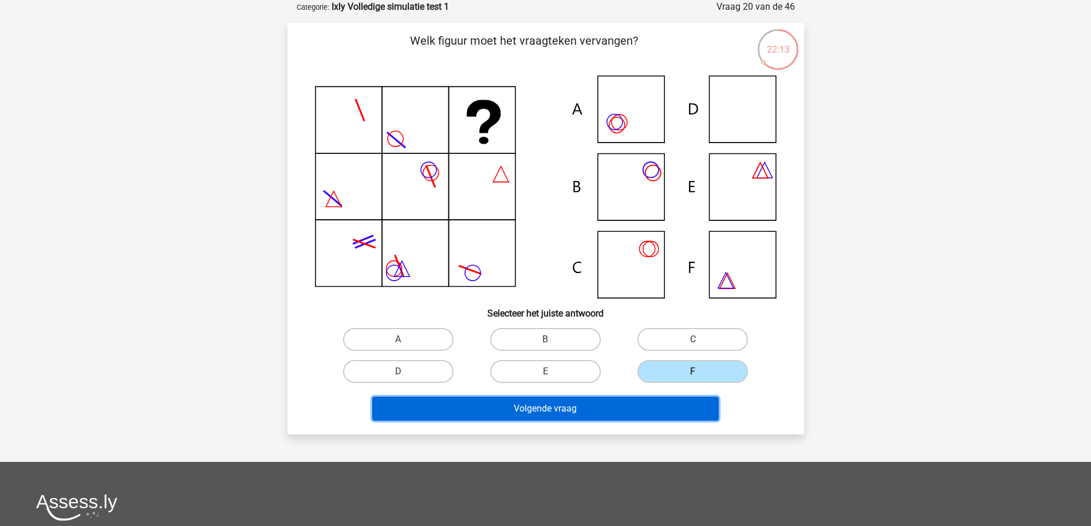
click at [623, 410] on button "Volgende vraag" at bounding box center [545, 409] width 347 height 24
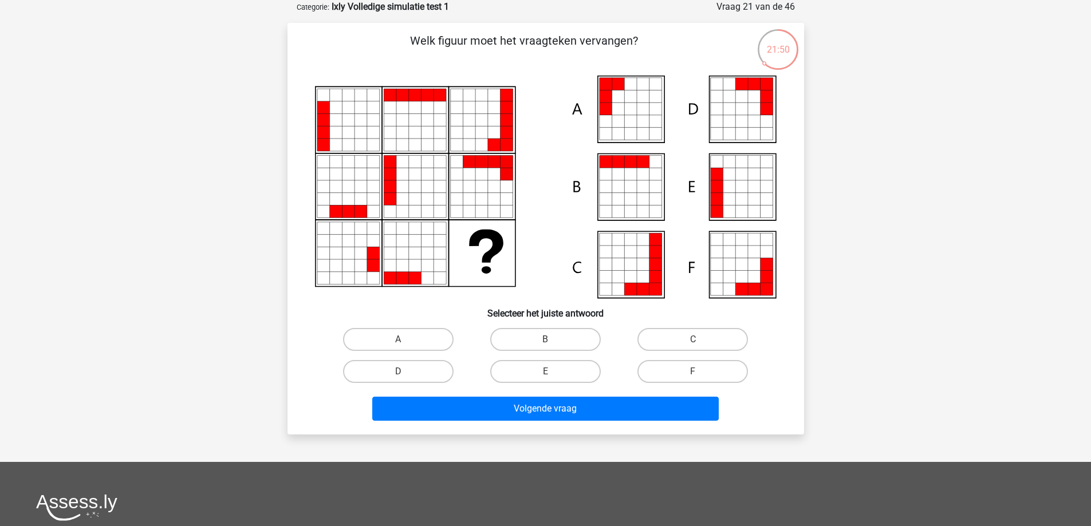
click at [697, 372] on input "F" at bounding box center [696, 375] width 7 height 7
radio input "true"
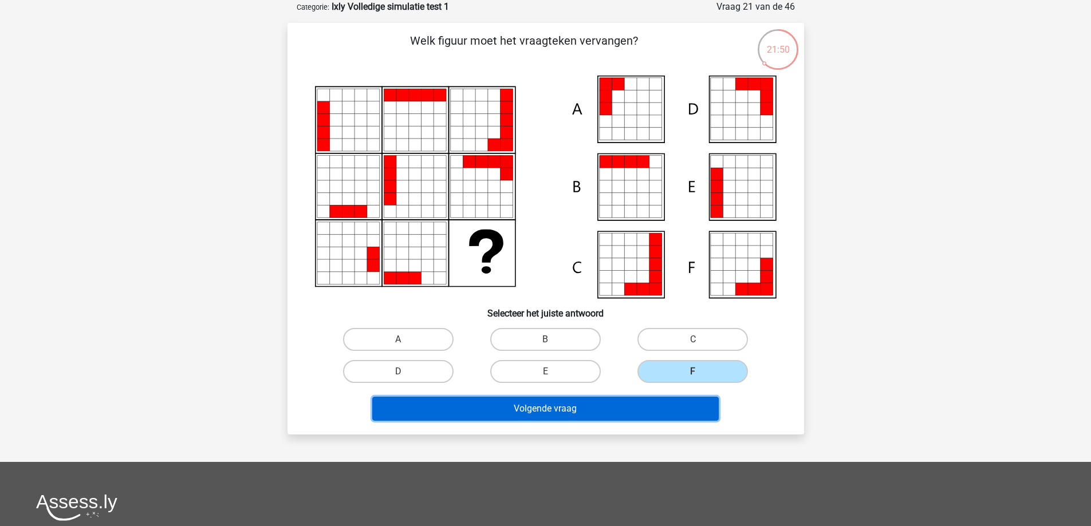
click at [624, 412] on button "Volgende vraag" at bounding box center [545, 409] width 347 height 24
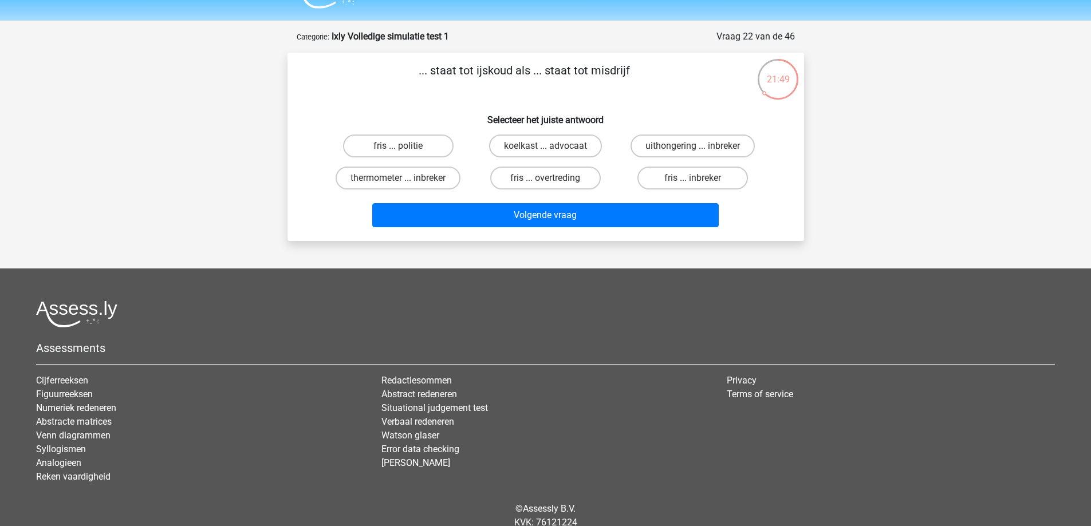
scroll to position [0, 0]
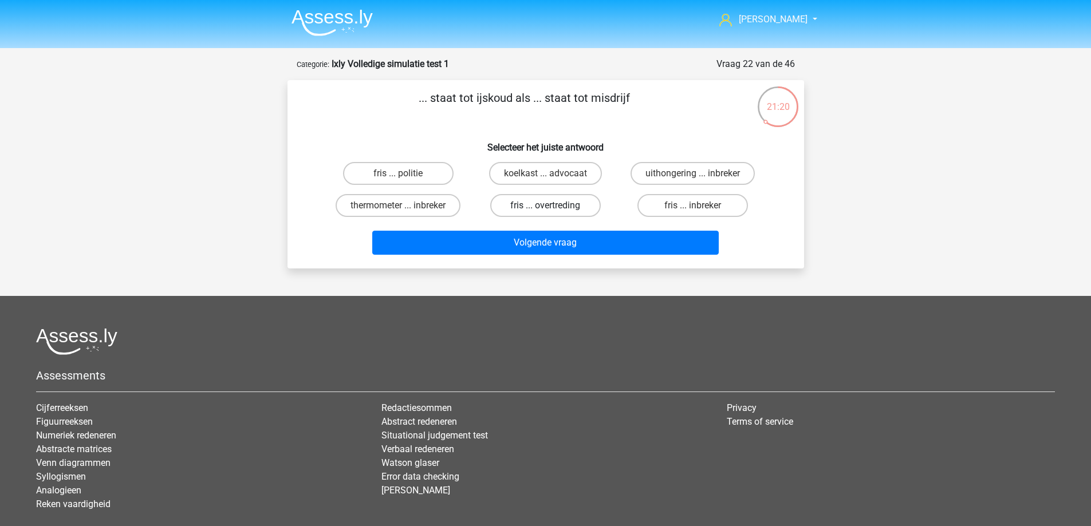
click at [544, 203] on label "fris ... overtreding" at bounding box center [545, 205] width 111 height 23
click at [545, 206] on input "fris ... overtreding" at bounding box center [548, 209] width 7 height 7
radio input "true"
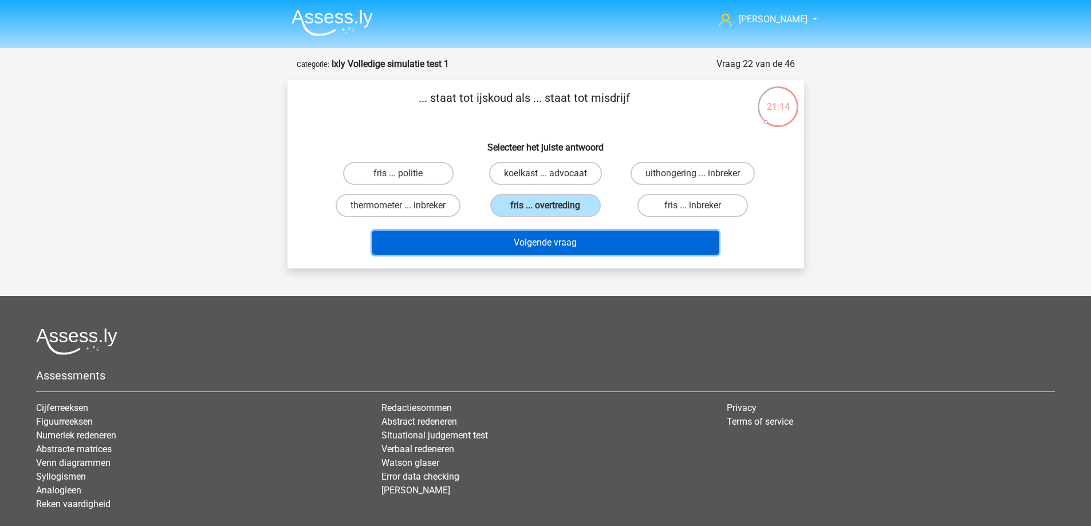
click at [517, 245] on button "Volgende vraag" at bounding box center [545, 243] width 347 height 24
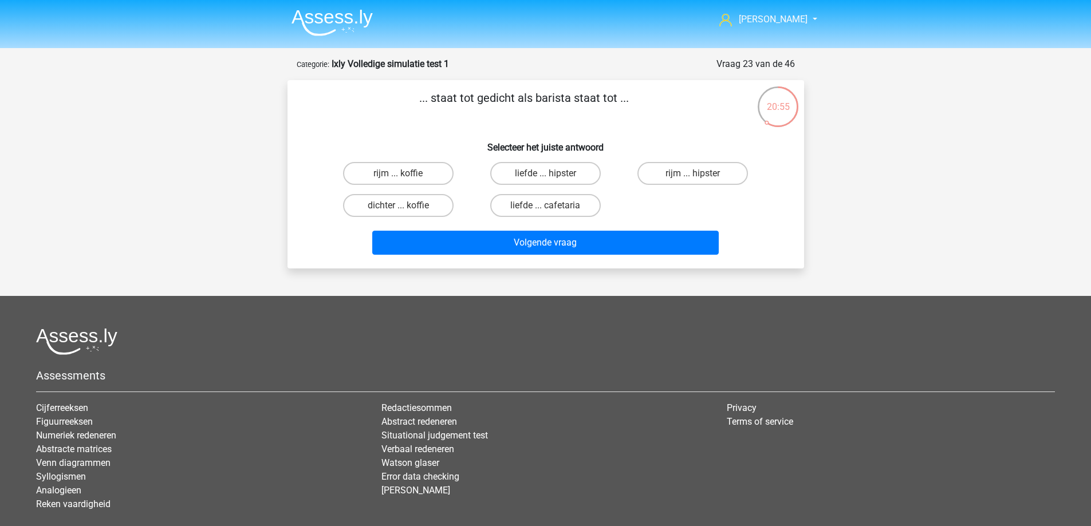
click at [402, 210] on input "dichter ... koffie" at bounding box center [401, 209] width 7 height 7
radio input "true"
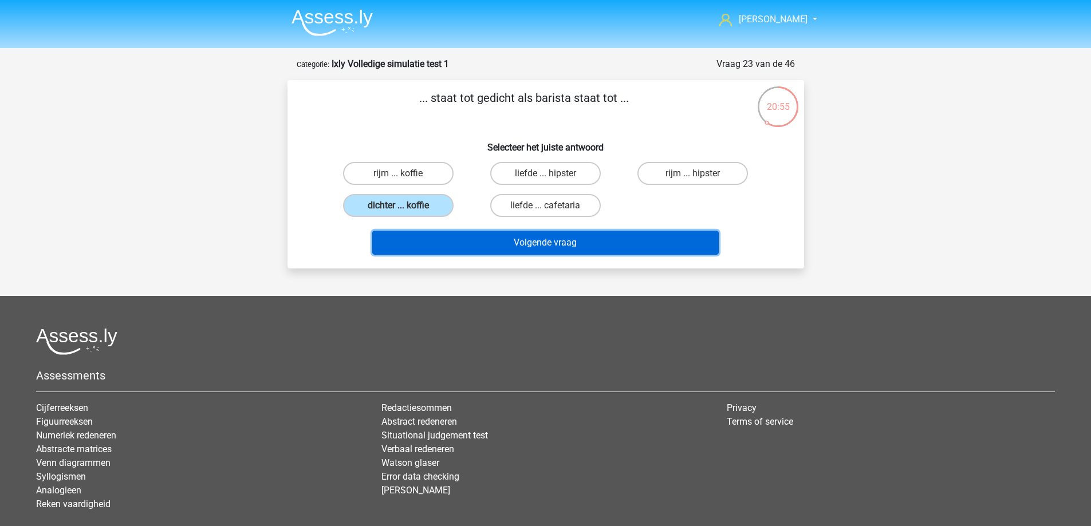
click at [435, 239] on button "Volgende vraag" at bounding box center [545, 243] width 347 height 24
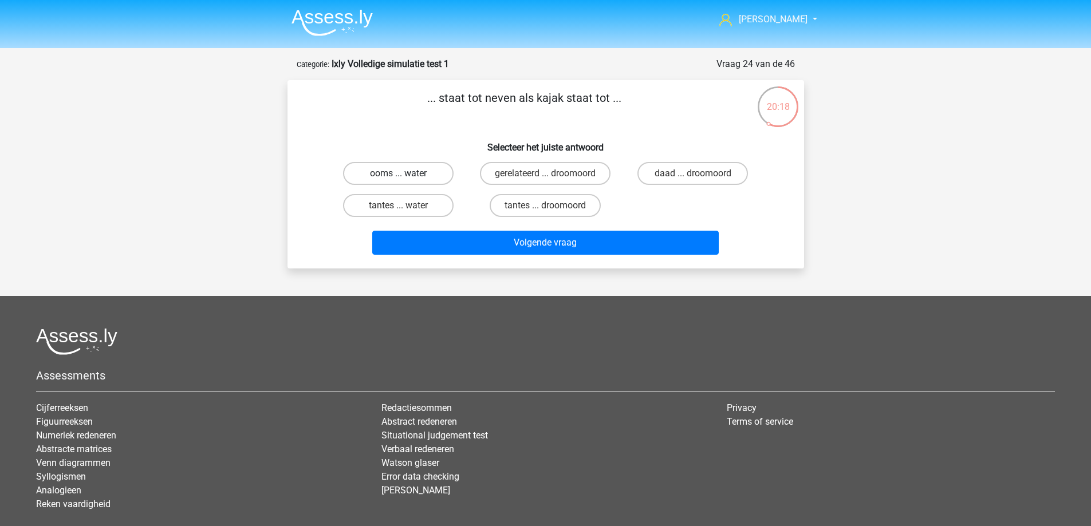
click at [418, 175] on label "ooms ... water" at bounding box center [398, 173] width 111 height 23
click at [406, 175] on input "ooms ... water" at bounding box center [401, 177] width 7 height 7
radio input "true"
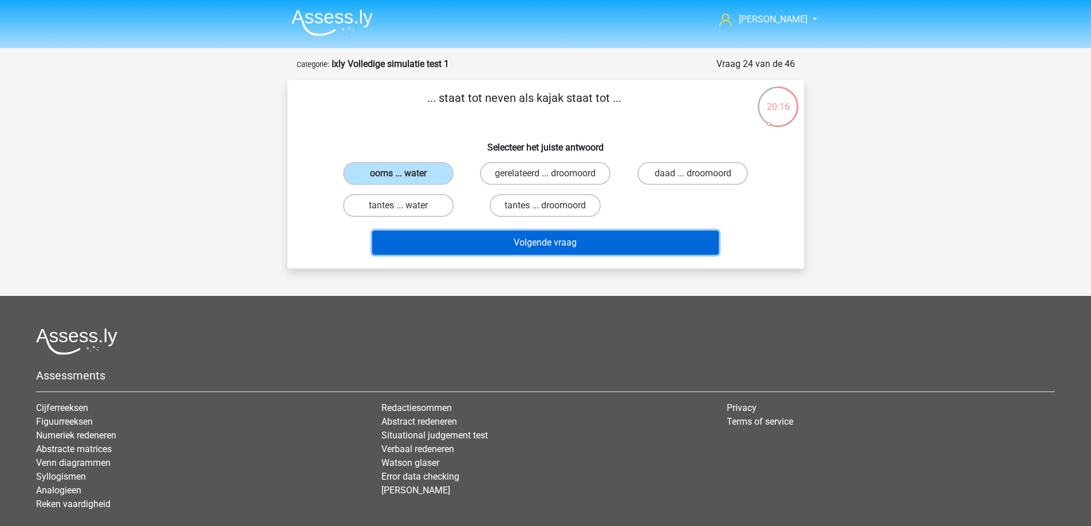
click at [466, 253] on button "Volgende vraag" at bounding box center [545, 243] width 347 height 24
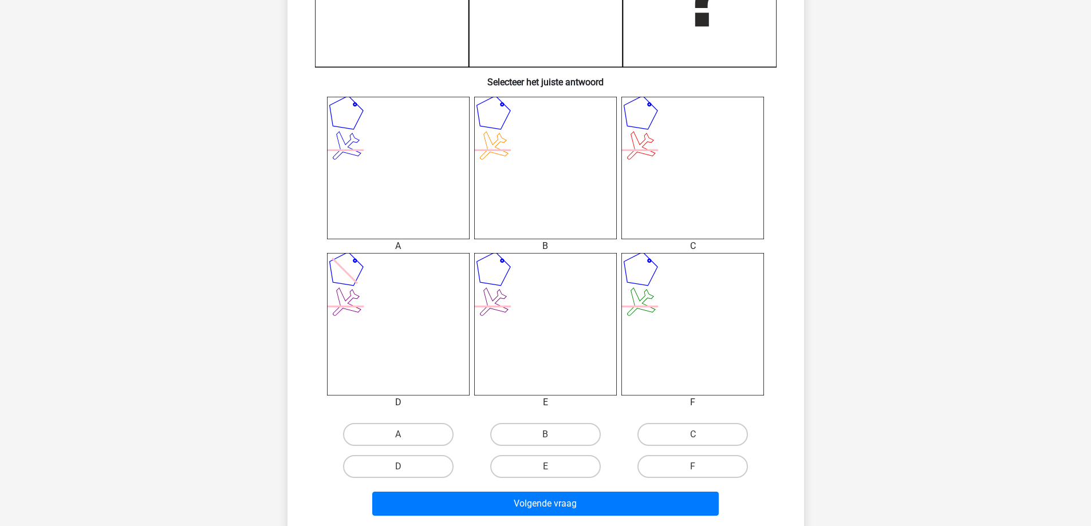
scroll to position [458, 0]
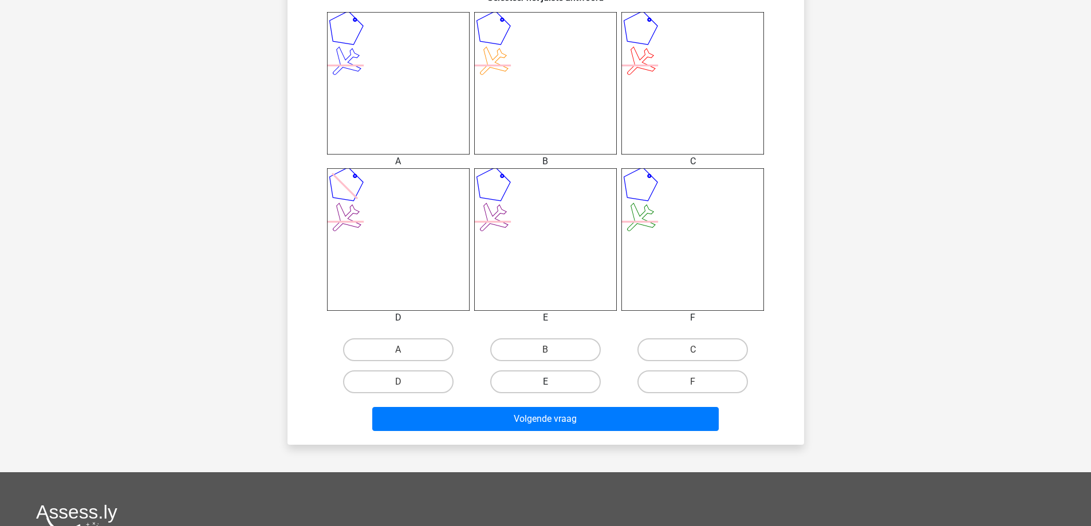
click at [552, 378] on label "E" at bounding box center [545, 382] width 111 height 23
click at [552, 382] on input "E" at bounding box center [548, 385] width 7 height 7
radio input "true"
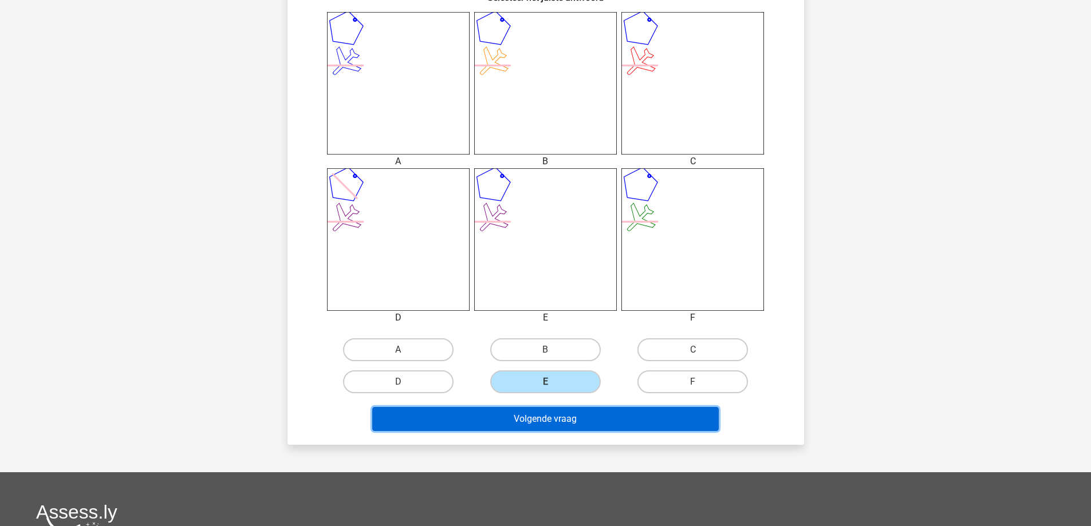
click at [532, 415] on button "Volgende vraag" at bounding box center [545, 419] width 347 height 24
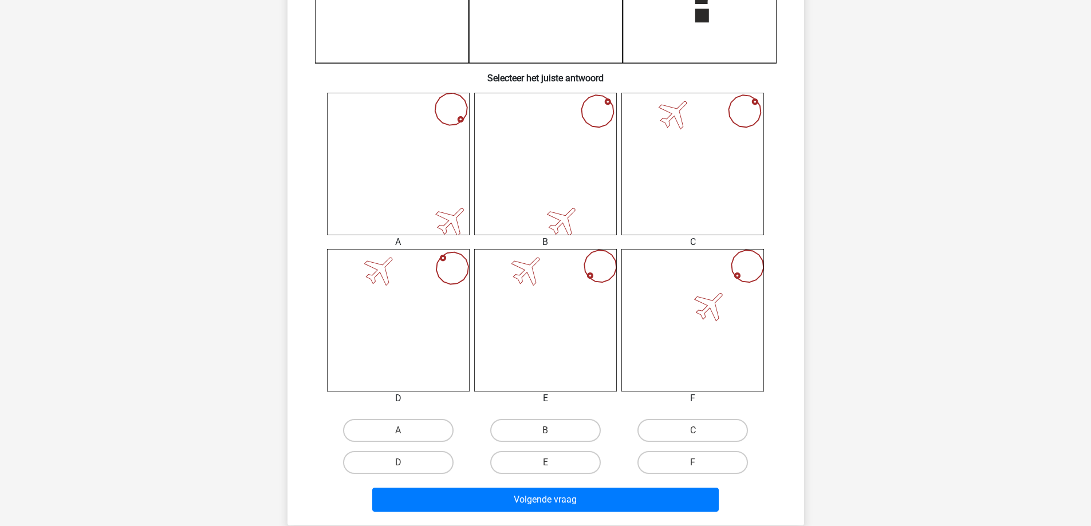
scroll to position [401, 0]
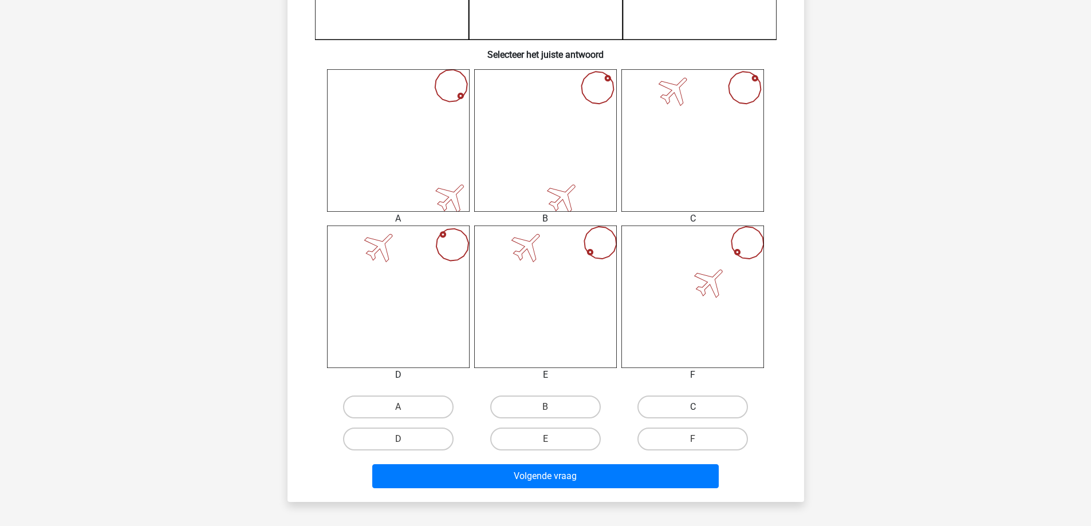
click at [704, 406] on label "C" at bounding box center [692, 407] width 111 height 23
click at [700, 407] on input "C" at bounding box center [696, 410] width 7 height 7
radio input "true"
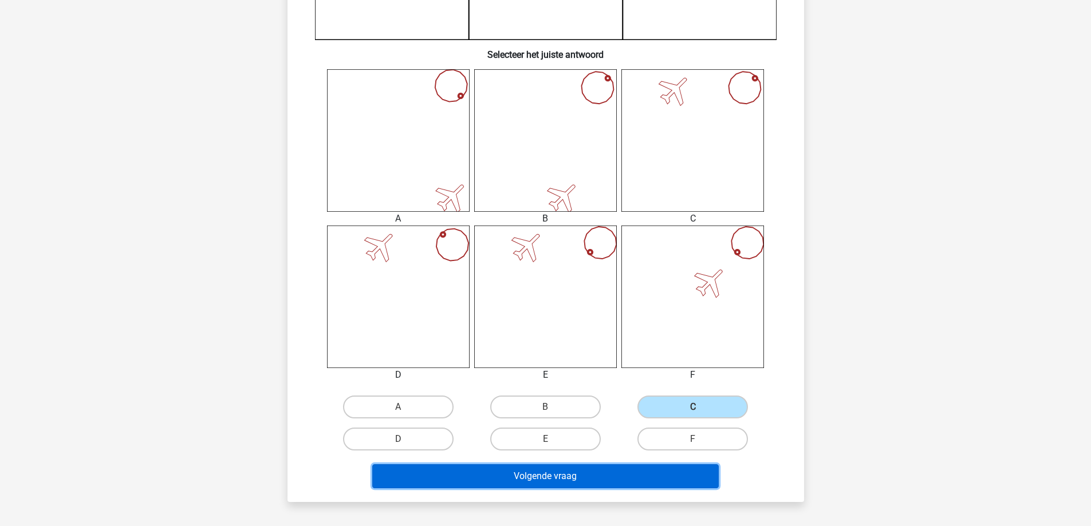
click at [542, 474] on button "Volgende vraag" at bounding box center [545, 477] width 347 height 24
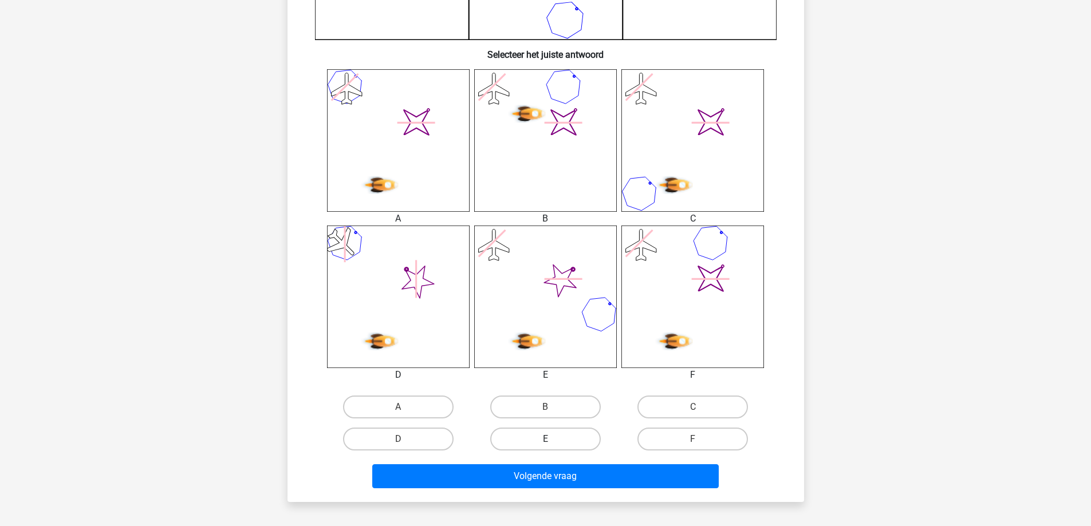
click at [564, 441] on label "E" at bounding box center [545, 439] width 111 height 23
click at [553, 441] on input "E" at bounding box center [548, 442] width 7 height 7
radio input "true"
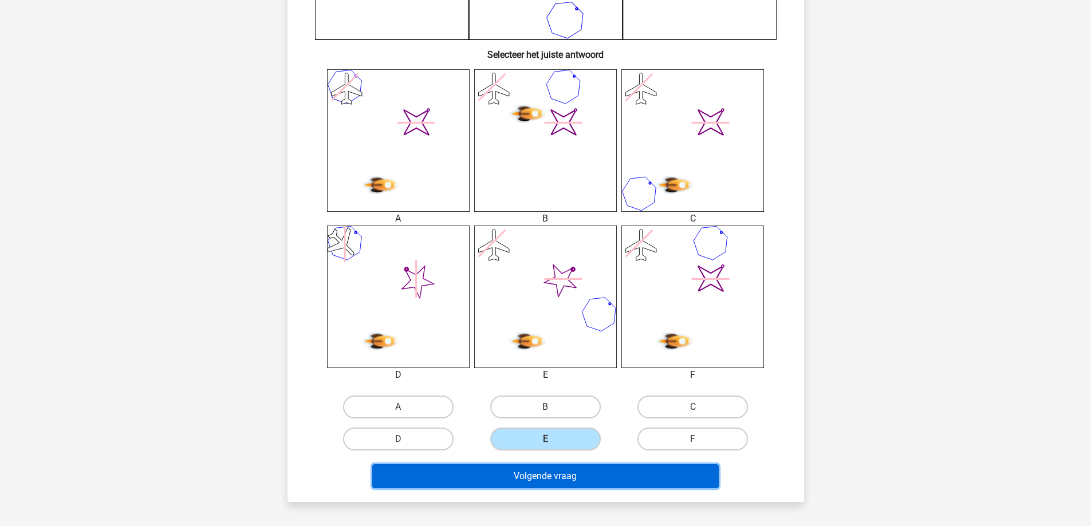
click at [543, 474] on button "Volgende vraag" at bounding box center [545, 477] width 347 height 24
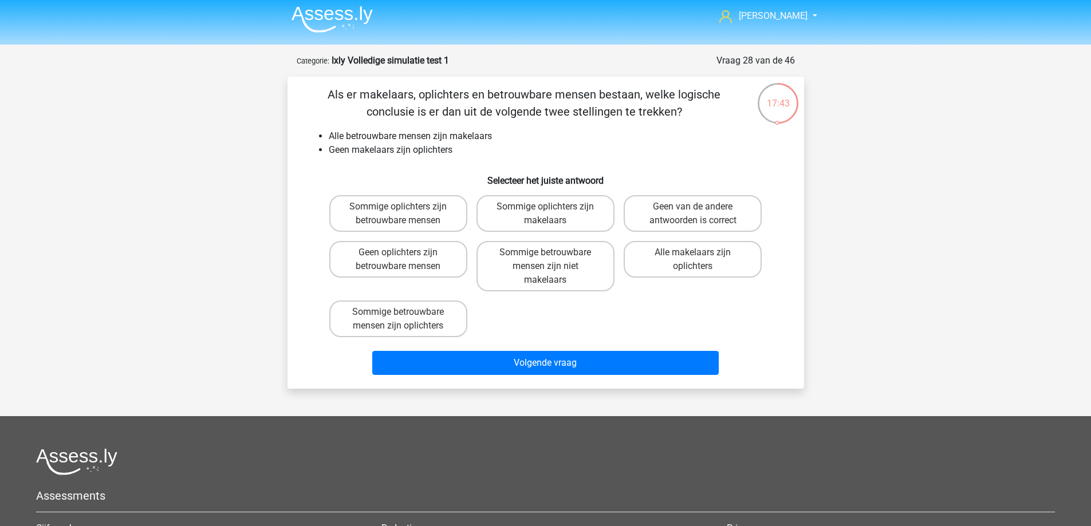
scroll to position [0, 0]
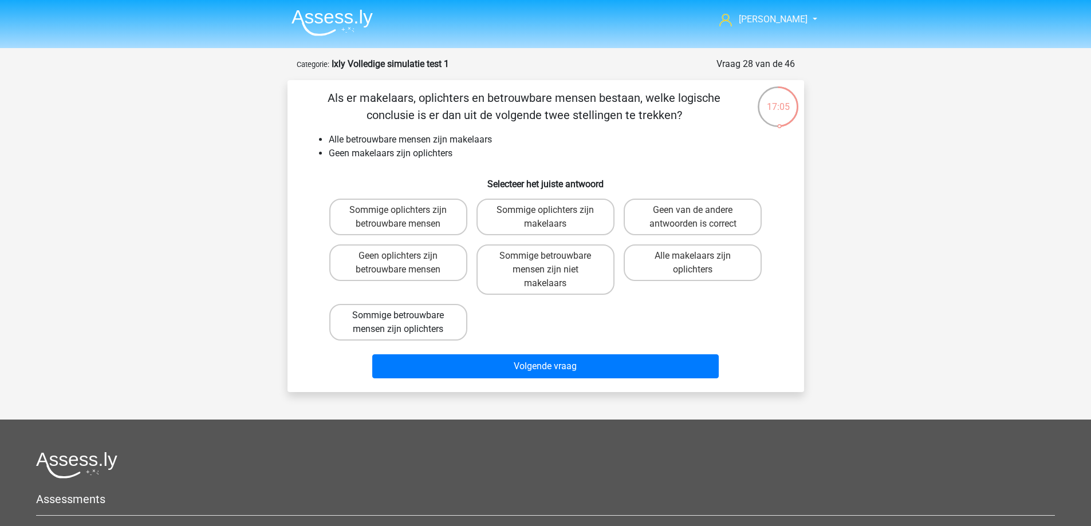
click at [412, 324] on label "Sommige betrouwbare mensen zijn oplichters" at bounding box center [398, 322] width 138 height 37
click at [406, 323] on input "Sommige betrouwbare mensen zijn oplichters" at bounding box center [401, 319] width 7 height 7
radio input "true"
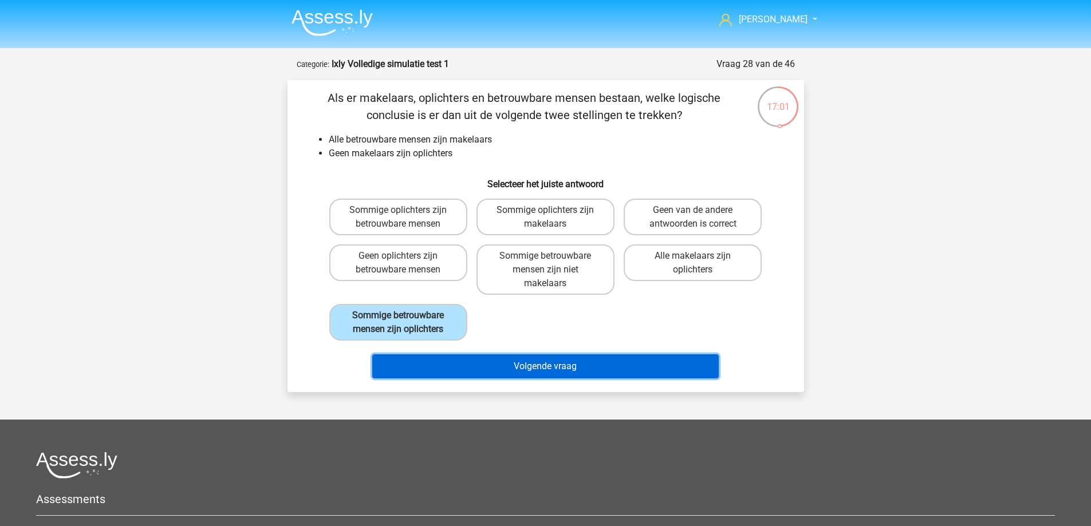
click at [423, 363] on button "Volgende vraag" at bounding box center [545, 367] width 347 height 24
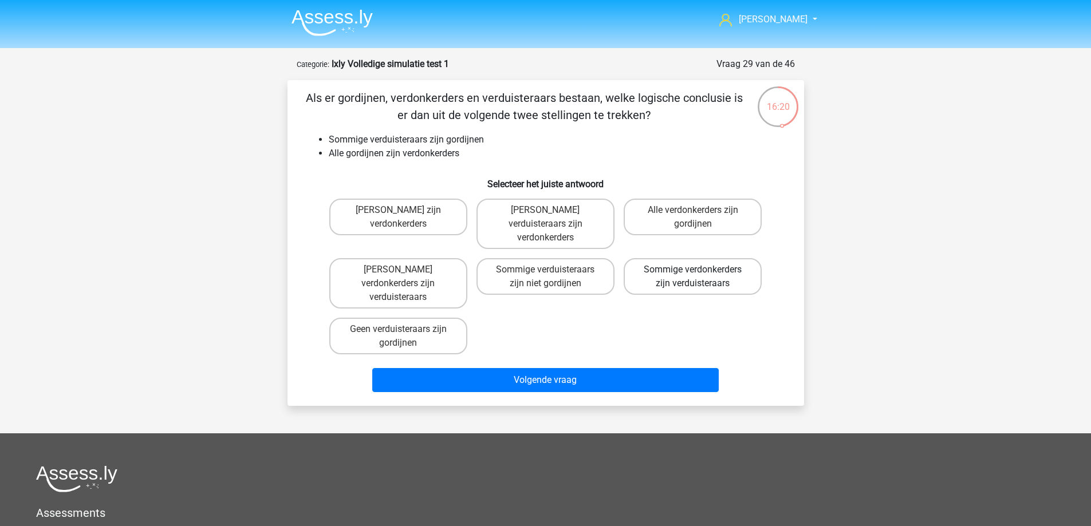
click at [635, 263] on label "Sommige verdonkerders zijn verduisteraars" at bounding box center [693, 276] width 138 height 37
click at [693, 270] on input "Sommige verdonkerders zijn verduisteraars" at bounding box center [696, 273] width 7 height 7
radio input "true"
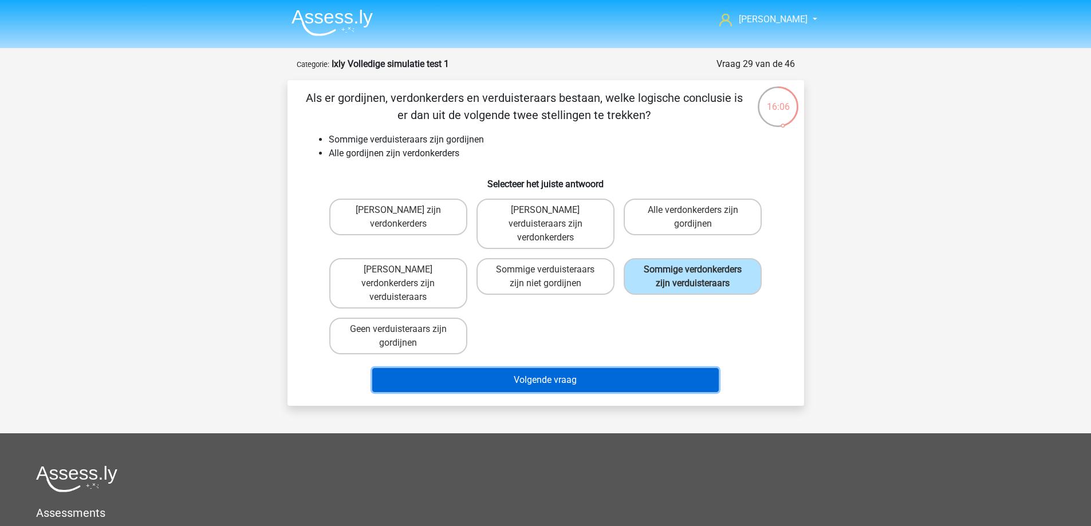
click at [540, 368] on button "Volgende vraag" at bounding box center [545, 380] width 347 height 24
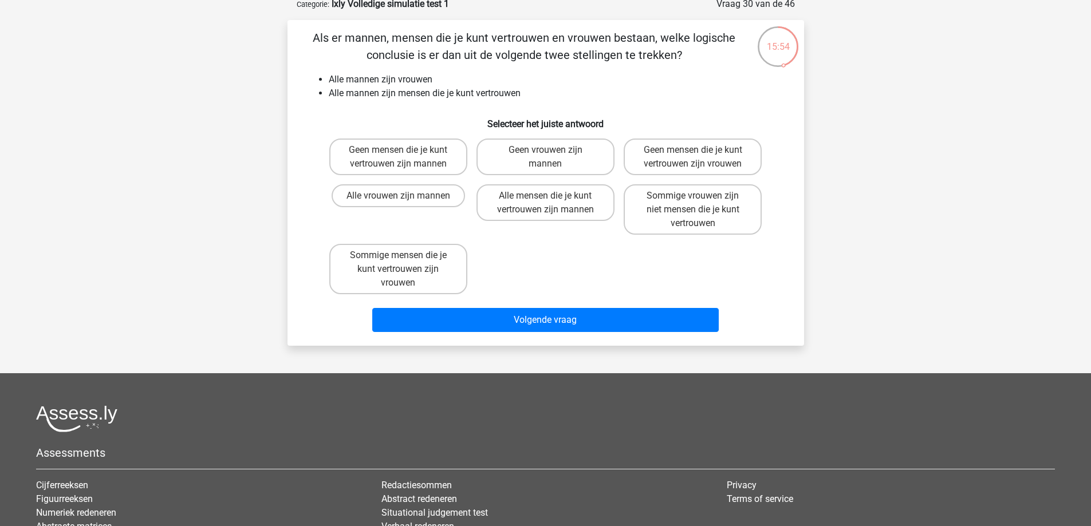
scroll to position [57, 0]
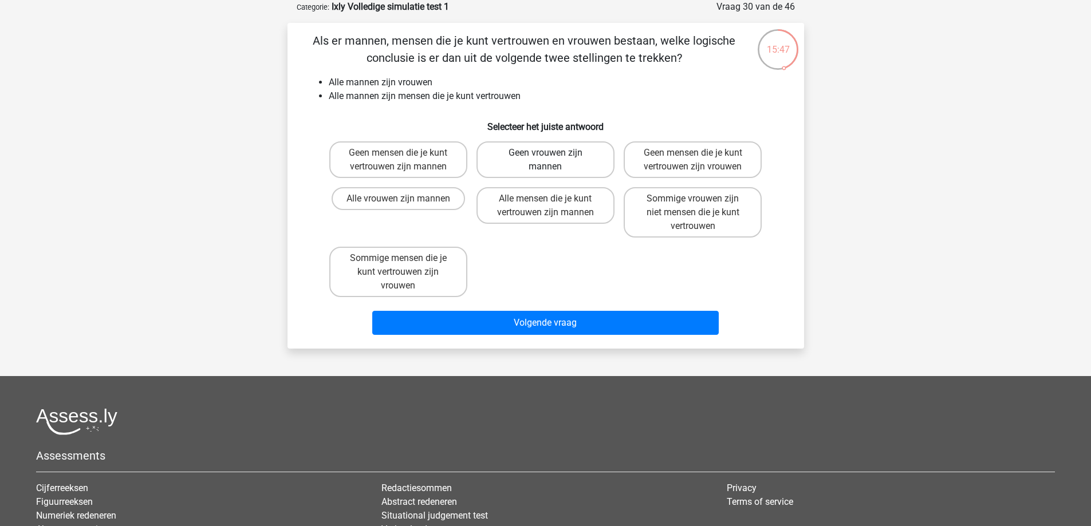
click at [556, 160] on label "Geen vrouwen zijn mannen" at bounding box center [546, 159] width 138 height 37
click at [553, 160] on input "Geen vrouwen zijn mannen" at bounding box center [548, 156] width 7 height 7
radio input "true"
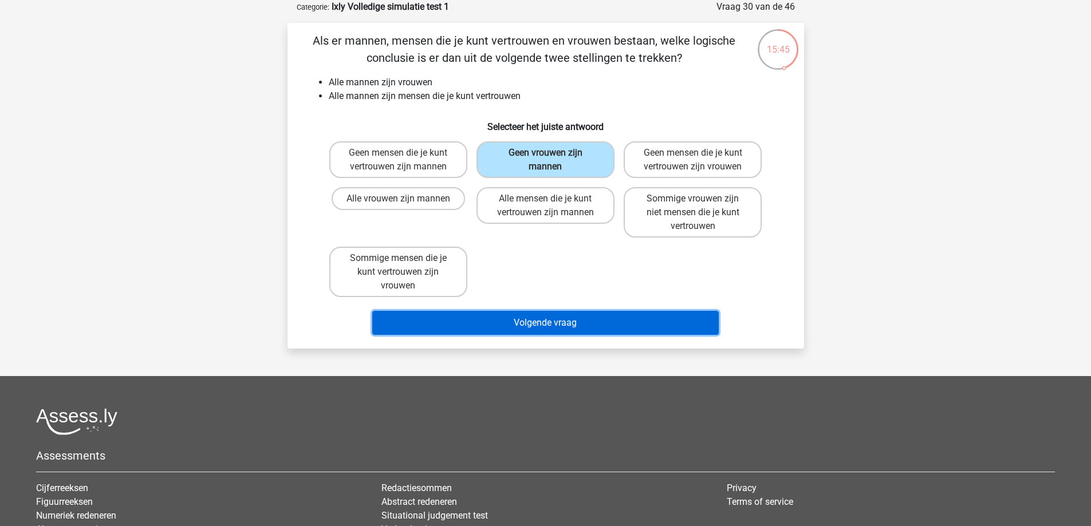
click at [534, 325] on button "Volgende vraag" at bounding box center [545, 323] width 347 height 24
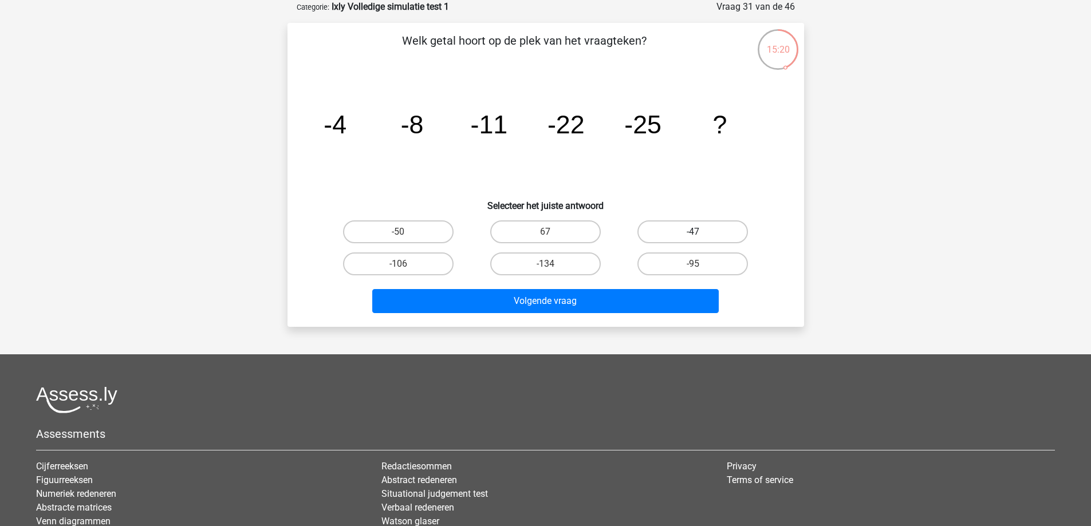
click at [683, 235] on label "-47" at bounding box center [692, 232] width 111 height 23
click at [693, 235] on input "-47" at bounding box center [696, 235] width 7 height 7
radio input "true"
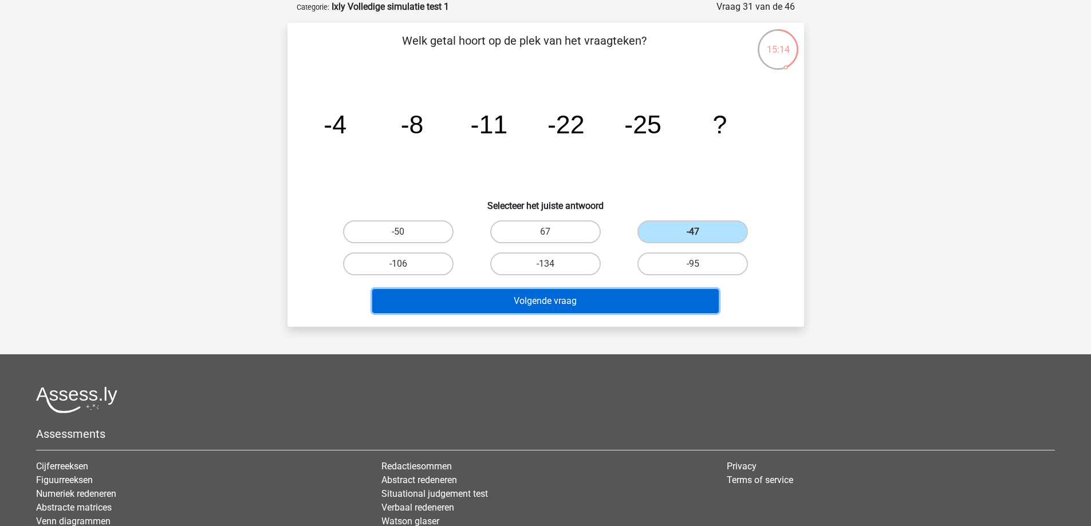
click at [550, 302] on button "Volgende vraag" at bounding box center [545, 301] width 347 height 24
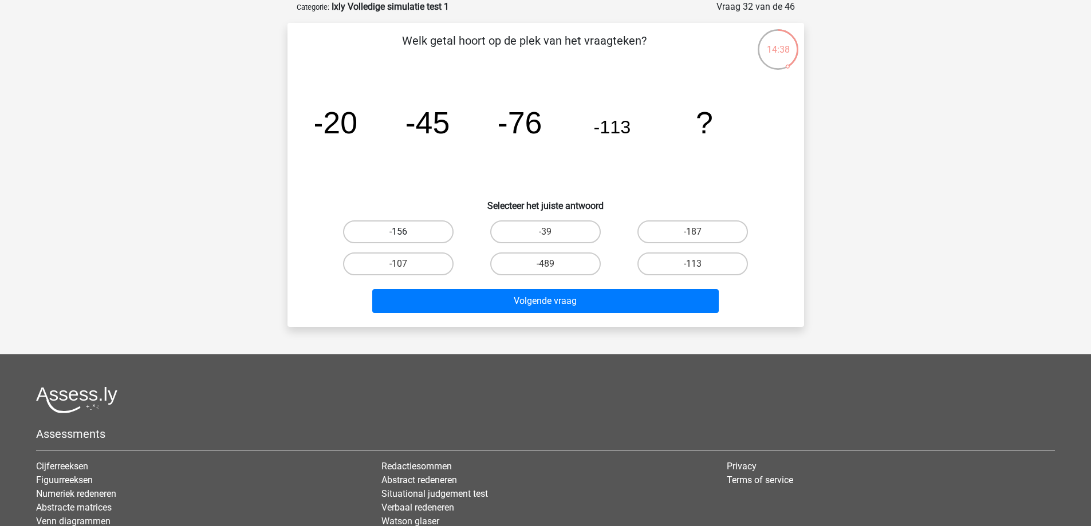
click at [404, 231] on label "-156" at bounding box center [398, 232] width 111 height 23
click at [404, 232] on input "-156" at bounding box center [401, 235] width 7 height 7
radio input "true"
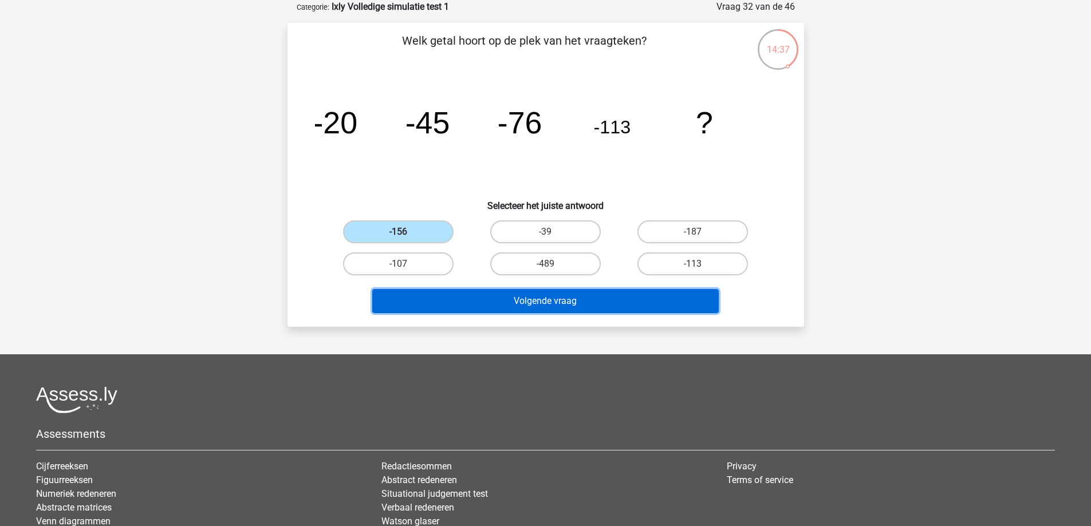
click at [427, 296] on button "Volgende vraag" at bounding box center [545, 301] width 347 height 24
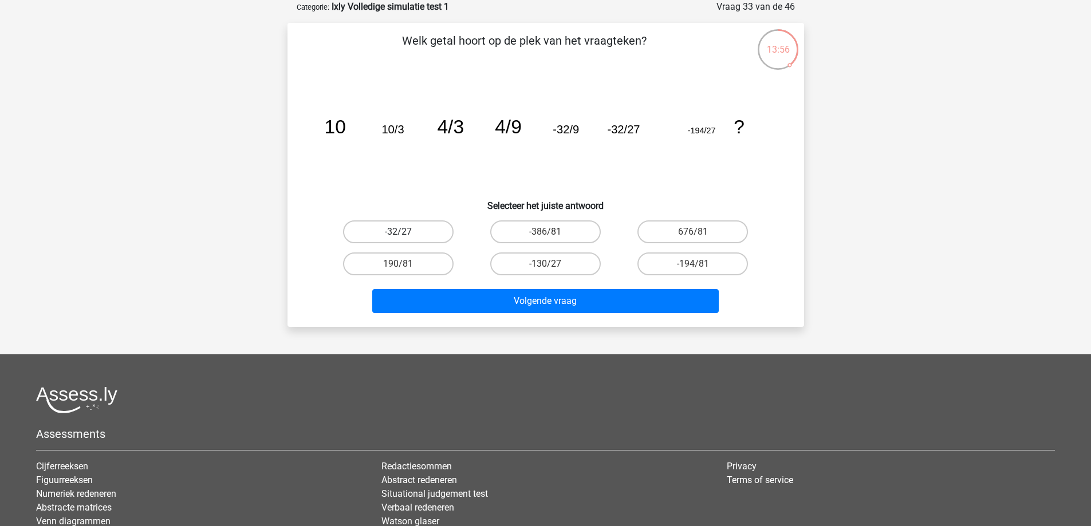
click at [397, 235] on label "-32/27" at bounding box center [398, 232] width 111 height 23
click at [398, 235] on input "-32/27" at bounding box center [401, 235] width 7 height 7
radio input "true"
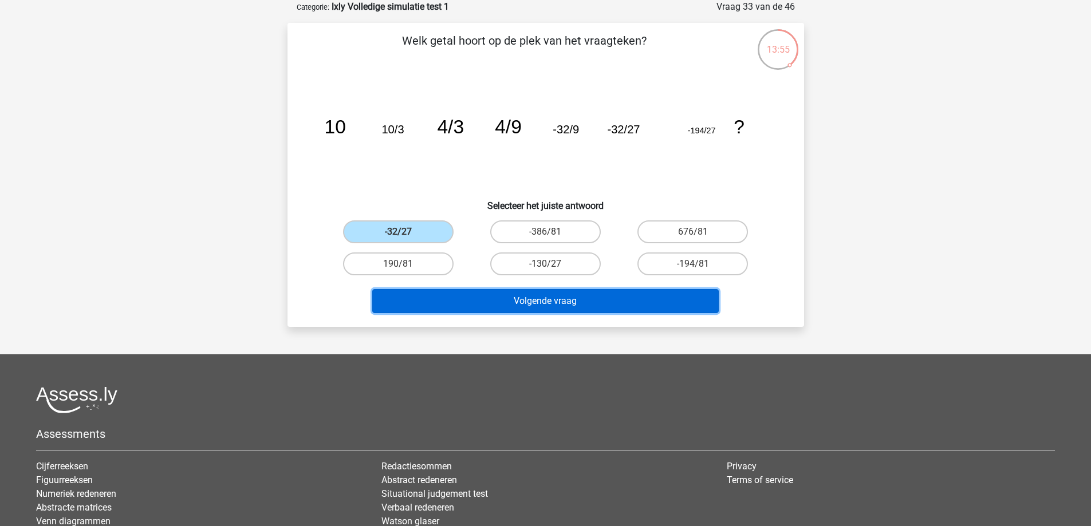
click at [448, 301] on button "Volgende vraag" at bounding box center [545, 301] width 347 height 24
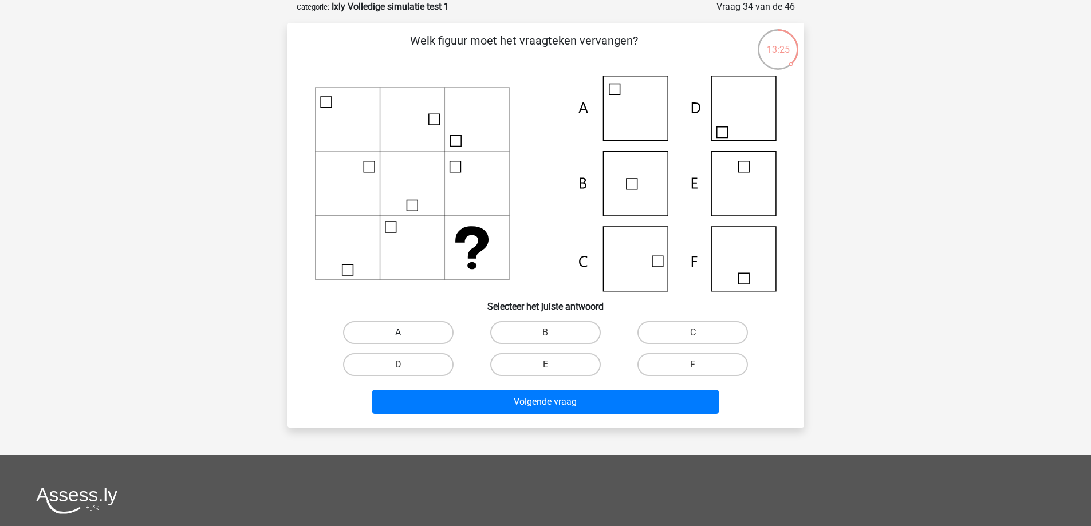
click at [393, 333] on label "A" at bounding box center [398, 332] width 111 height 23
click at [398, 333] on input "A" at bounding box center [401, 336] width 7 height 7
radio input "true"
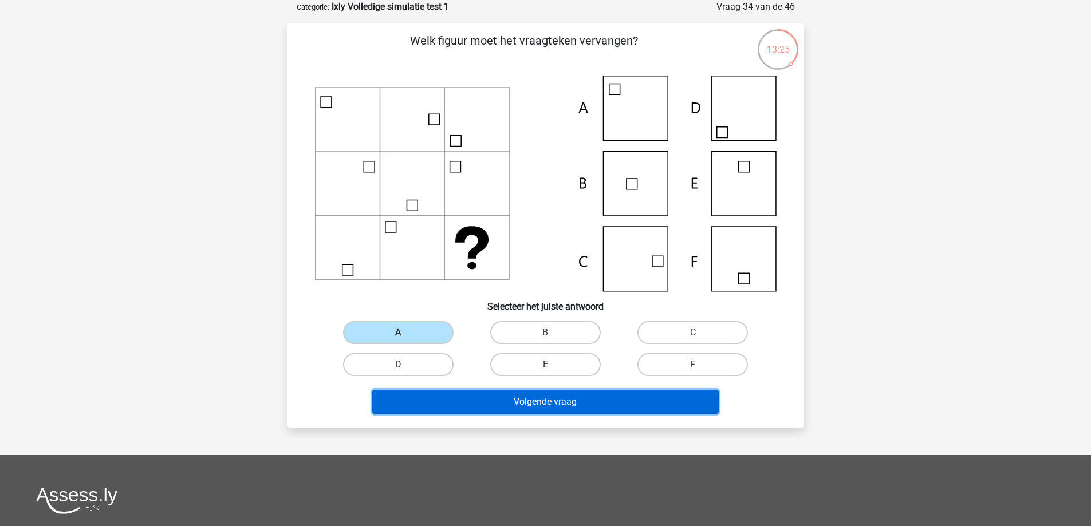
click at [422, 396] on button "Volgende vraag" at bounding box center [545, 402] width 347 height 24
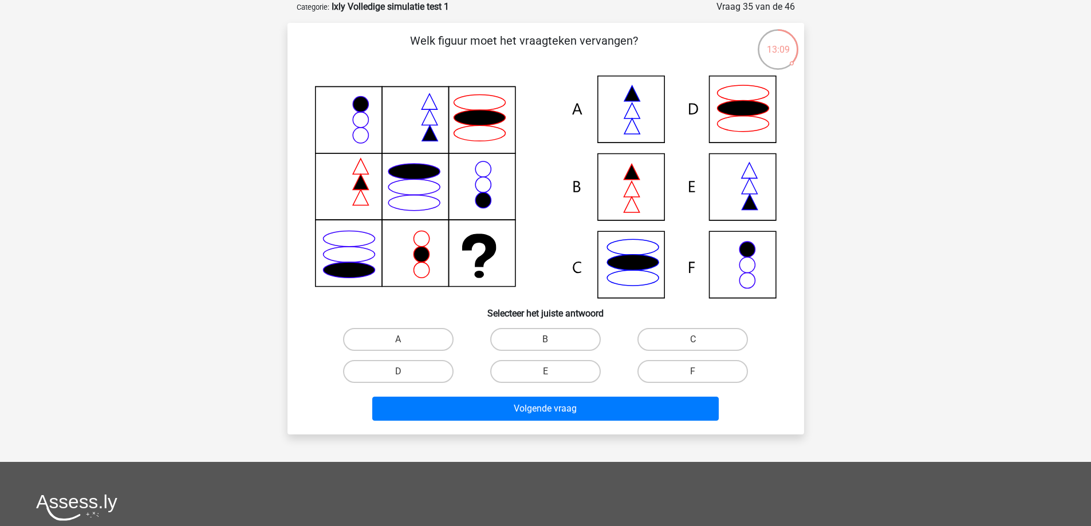
click at [695, 372] on input "F" at bounding box center [696, 375] width 7 height 7
radio input "true"
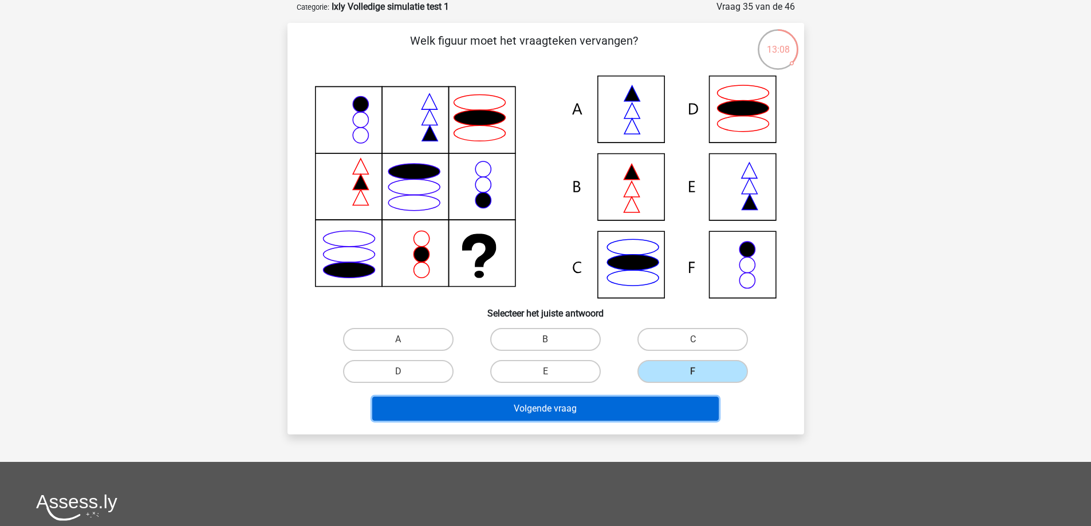
click at [561, 412] on button "Volgende vraag" at bounding box center [545, 409] width 347 height 24
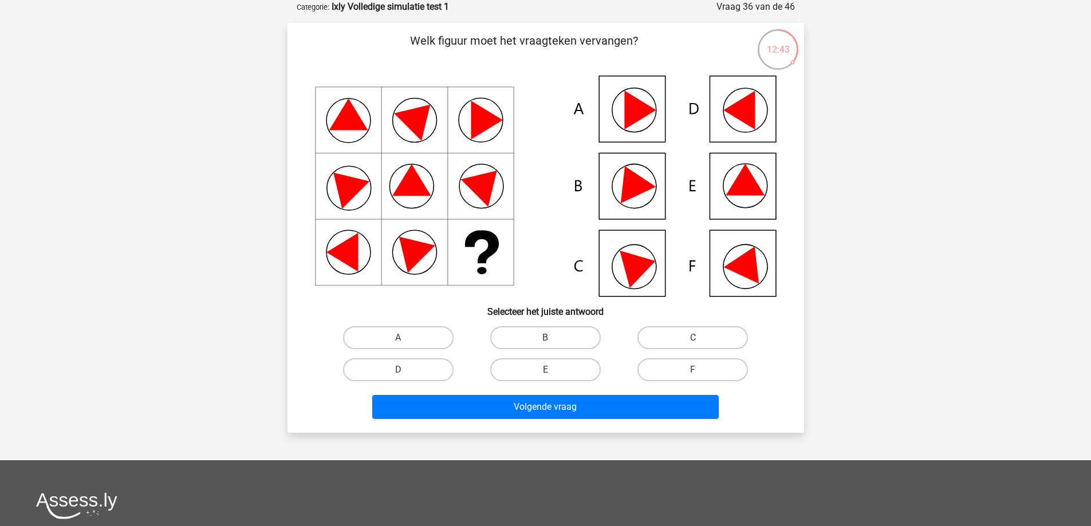
click at [549, 371] on input "E" at bounding box center [548, 373] width 7 height 7
radio input "true"
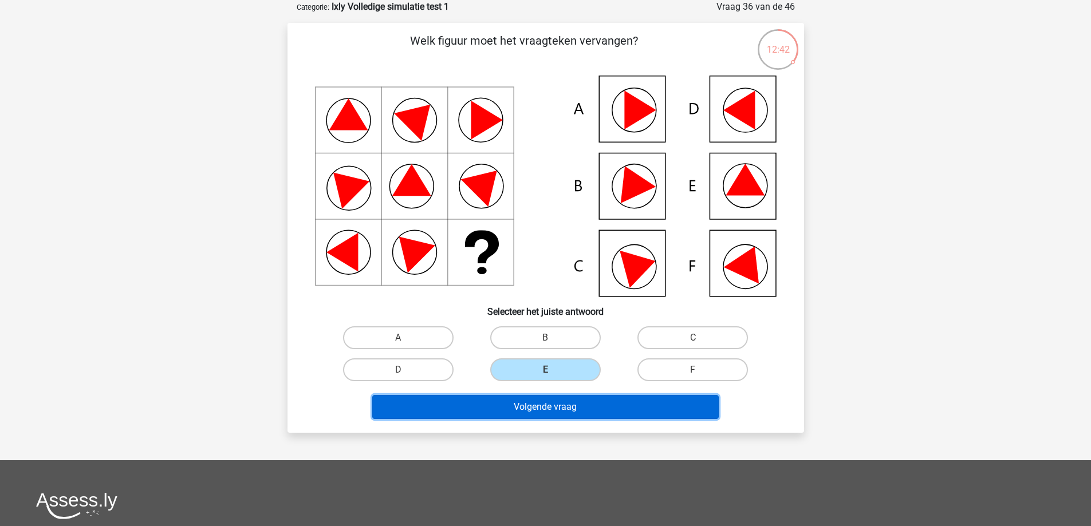
click at [519, 406] on button "Volgende vraag" at bounding box center [545, 407] width 347 height 24
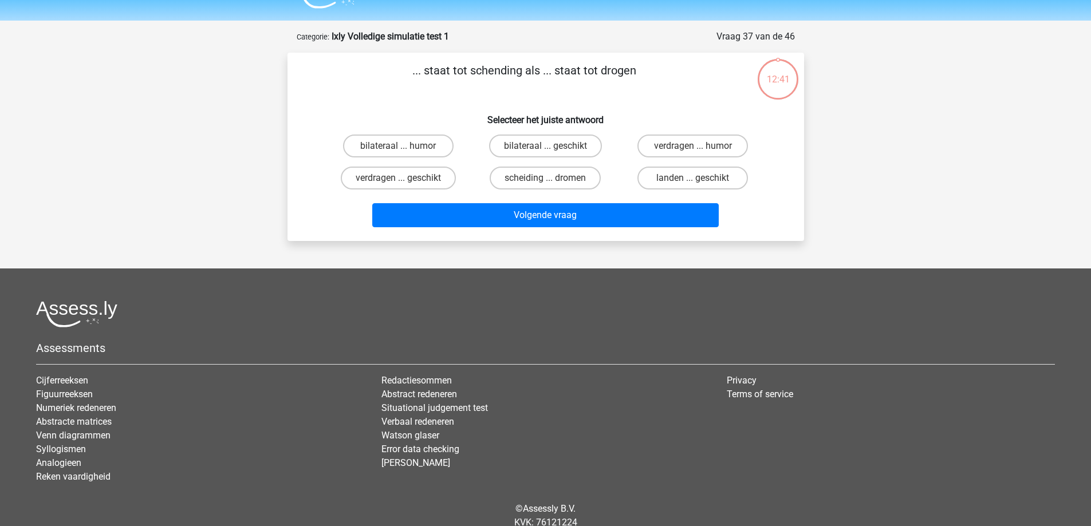
scroll to position [0, 0]
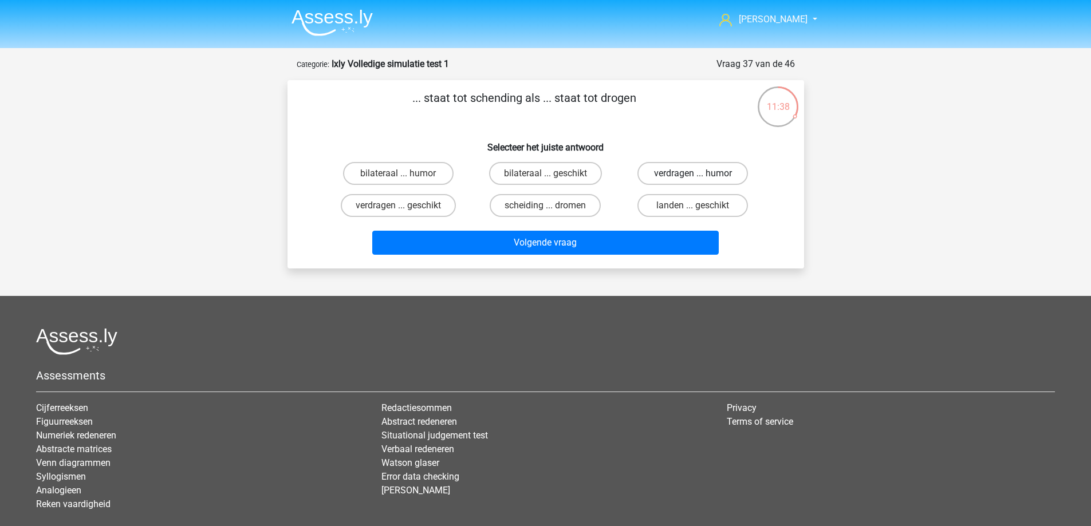
click at [673, 177] on label "verdragen ... humor" at bounding box center [692, 173] width 111 height 23
click at [693, 177] on input "verdragen ... humor" at bounding box center [696, 177] width 7 height 7
radio input "true"
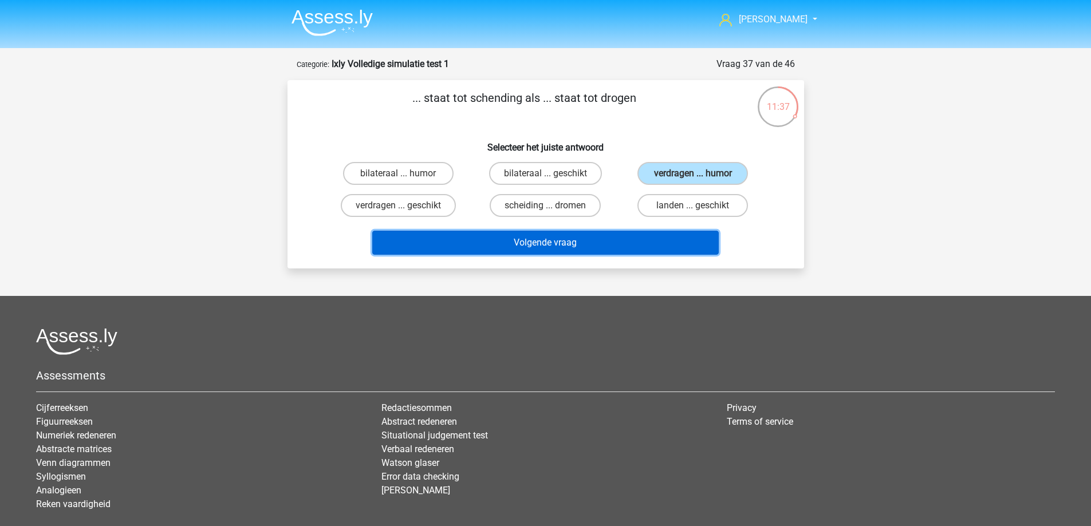
click at [604, 240] on button "Volgende vraag" at bounding box center [545, 243] width 347 height 24
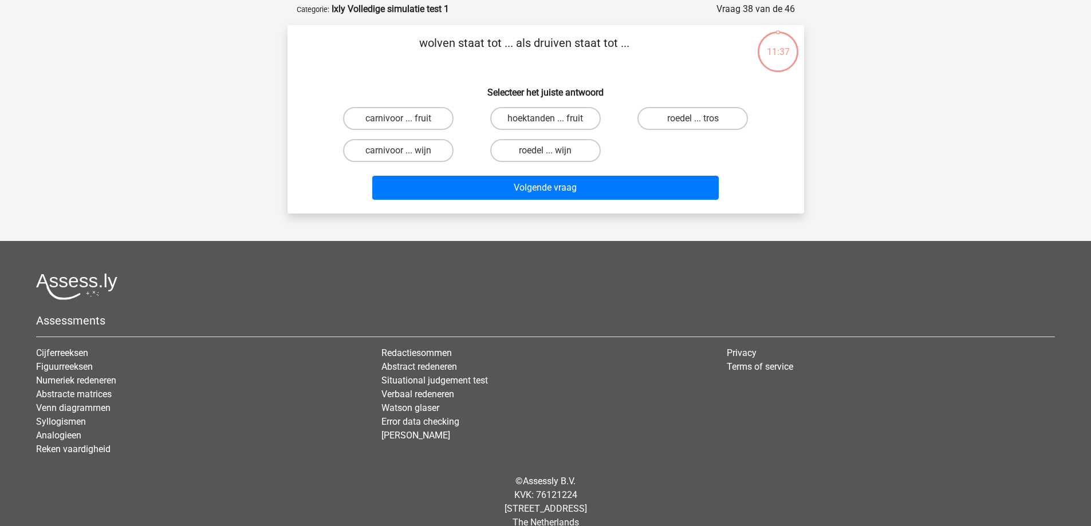
scroll to position [57, 0]
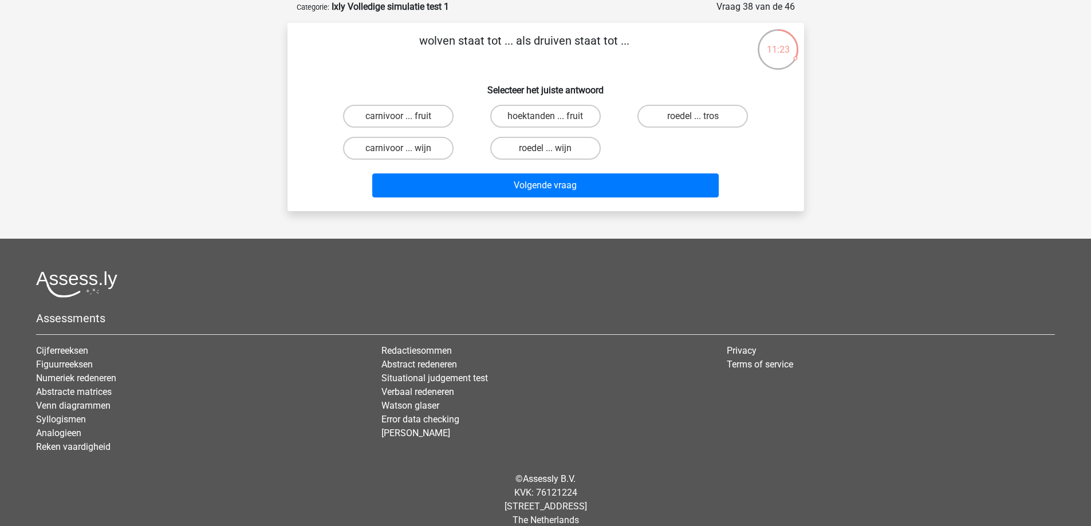
click at [699, 119] on input "roedel ... tros" at bounding box center [696, 119] width 7 height 7
radio input "true"
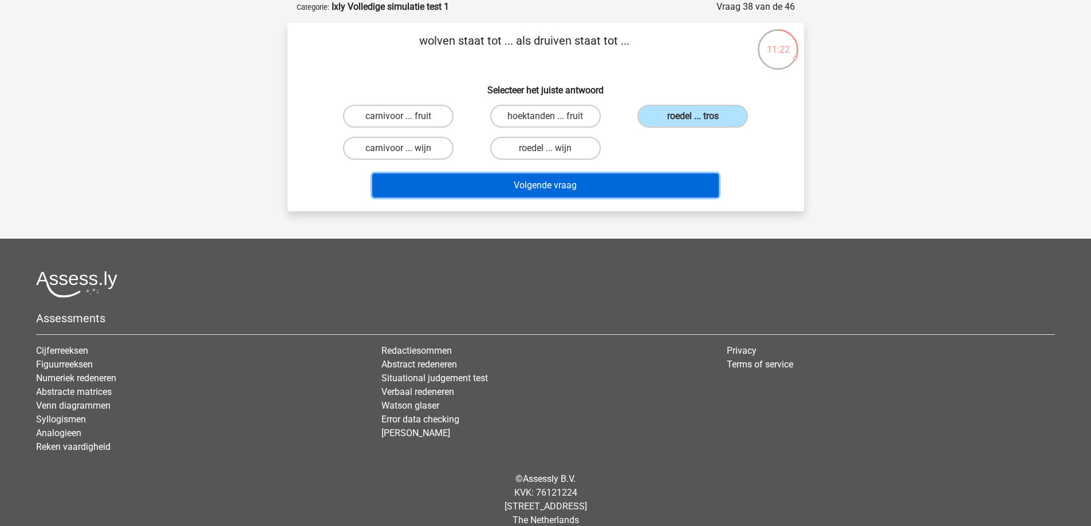
click at [551, 180] on button "Volgende vraag" at bounding box center [545, 186] width 347 height 24
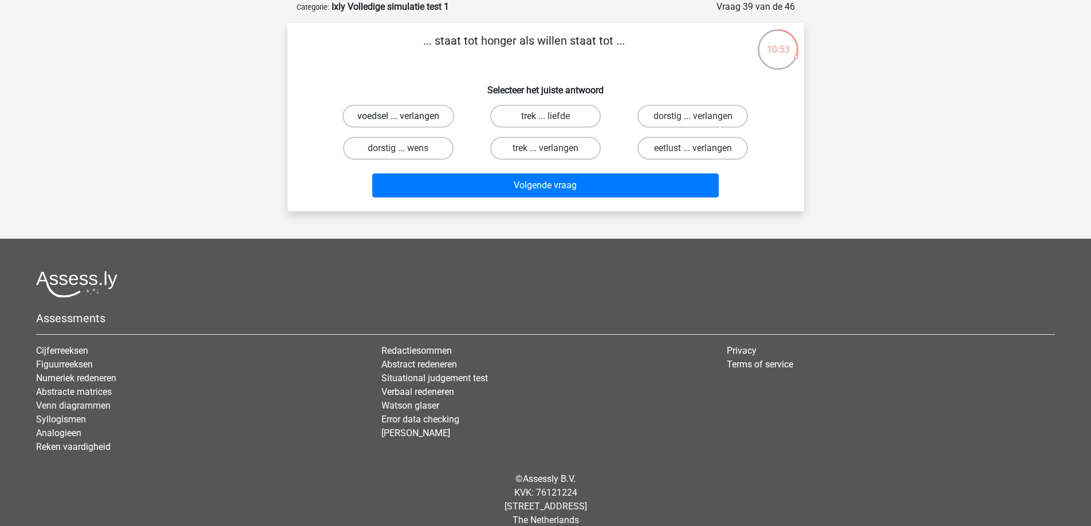
click at [411, 120] on label "voedsel ... verlangen" at bounding box center [399, 116] width 112 height 23
click at [406, 120] on input "voedsel ... verlangen" at bounding box center [401, 119] width 7 height 7
radio input "true"
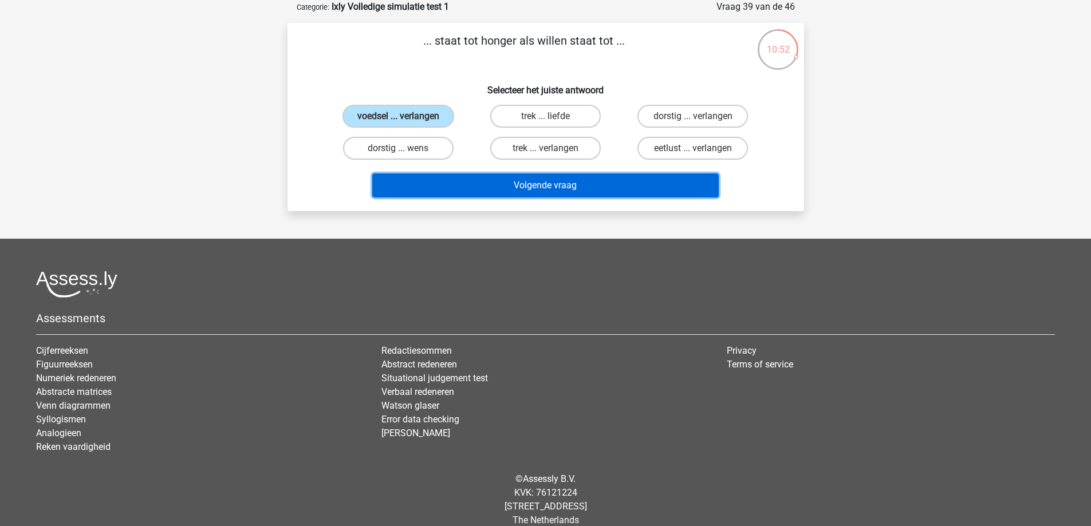
click at [440, 183] on button "Volgende vraag" at bounding box center [545, 186] width 347 height 24
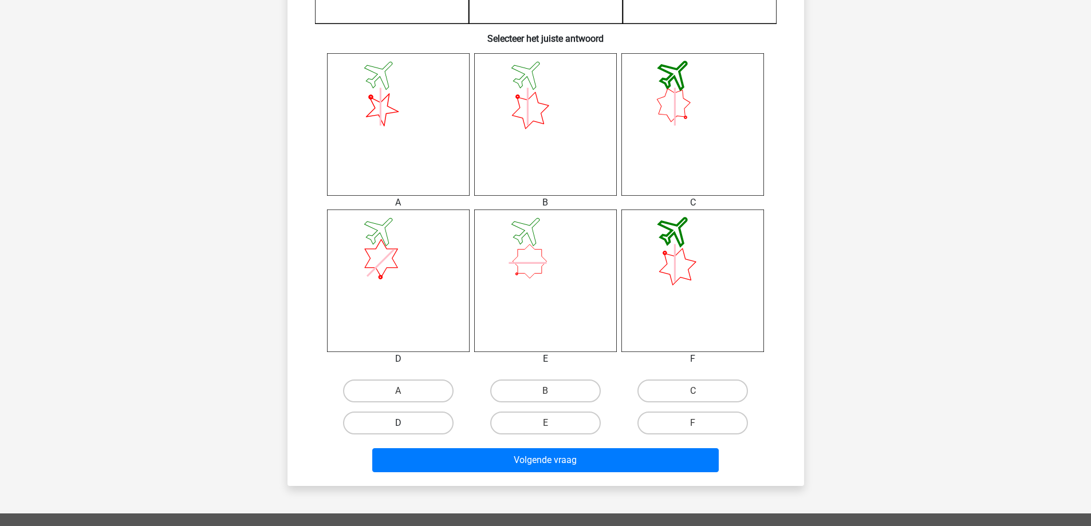
scroll to position [515, 0]
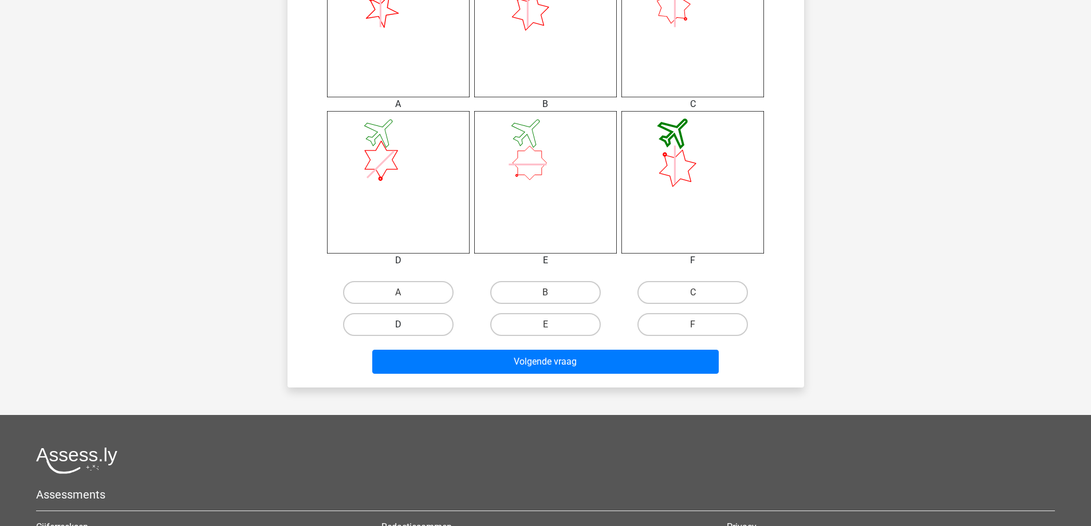
click at [429, 323] on label "D" at bounding box center [398, 324] width 111 height 23
click at [406, 325] on input "D" at bounding box center [401, 328] width 7 height 7
radio input "true"
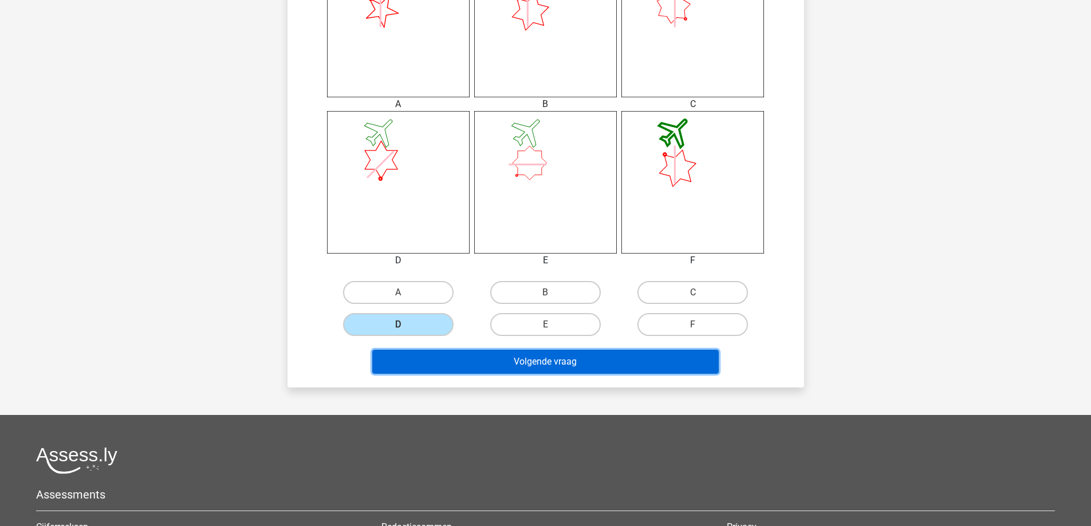
click at [444, 359] on button "Volgende vraag" at bounding box center [545, 362] width 347 height 24
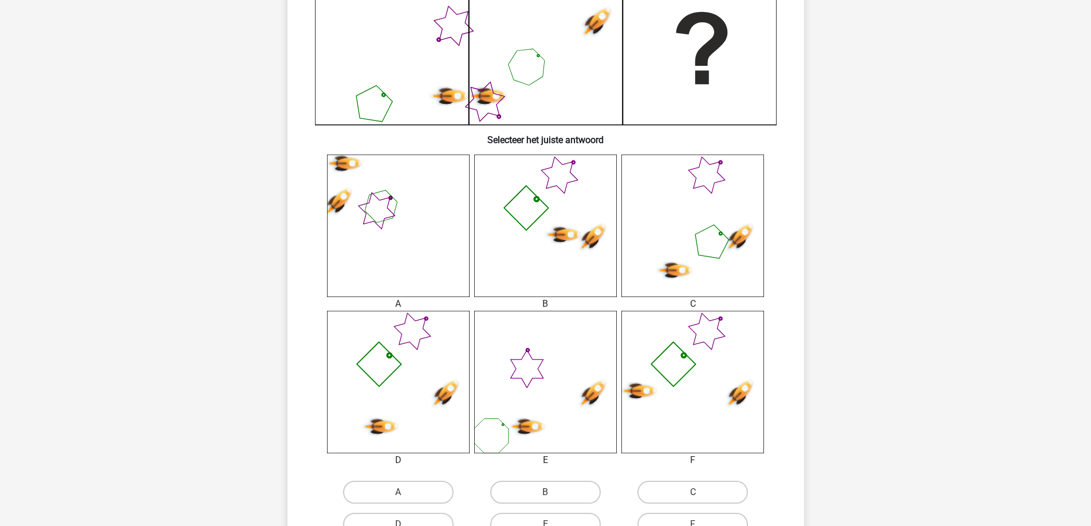
scroll to position [344, 0]
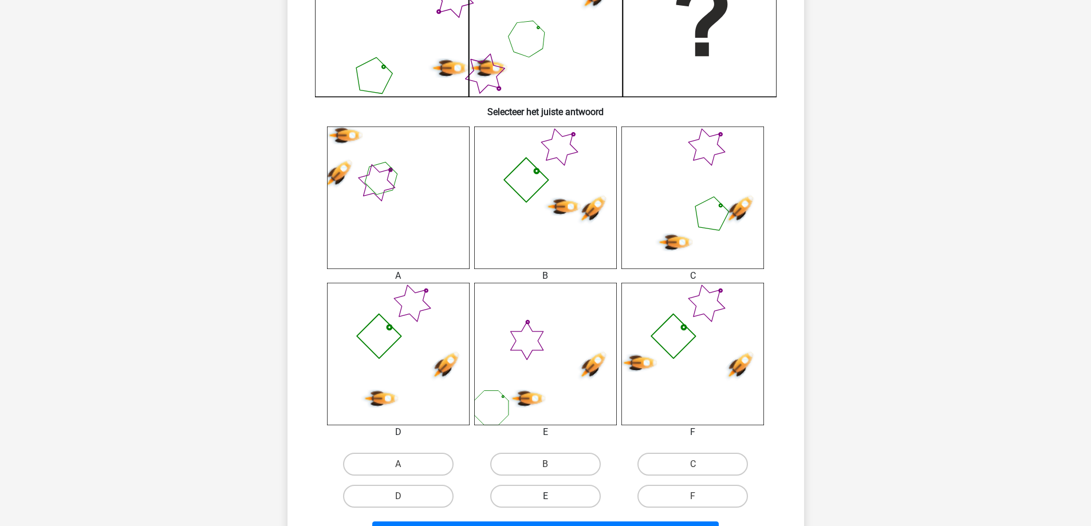
click at [559, 497] on label "E" at bounding box center [545, 496] width 111 height 23
click at [553, 497] on input "E" at bounding box center [548, 500] width 7 height 7
radio input "true"
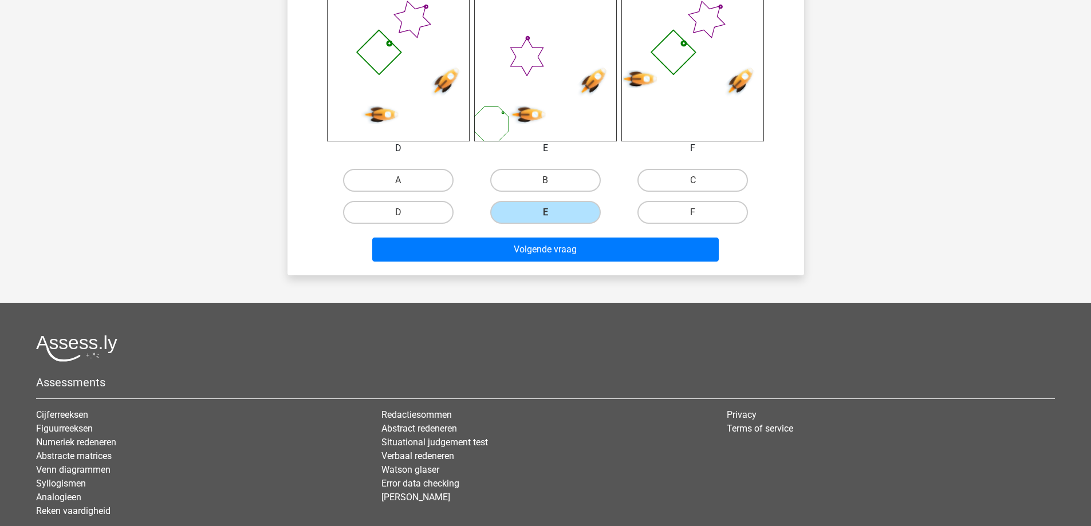
scroll to position [630, 0]
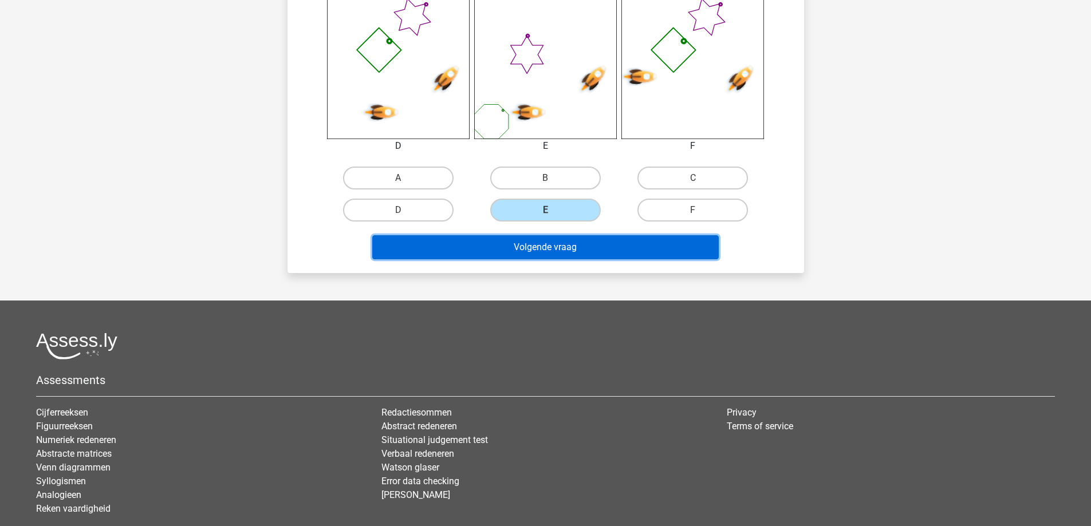
click at [449, 246] on button "Volgende vraag" at bounding box center [545, 247] width 347 height 24
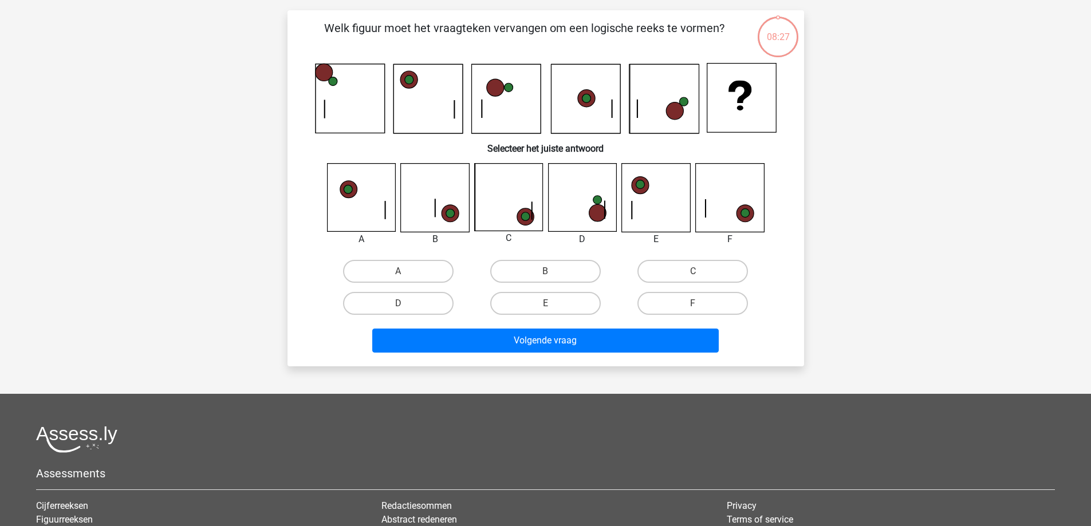
scroll to position [57, 0]
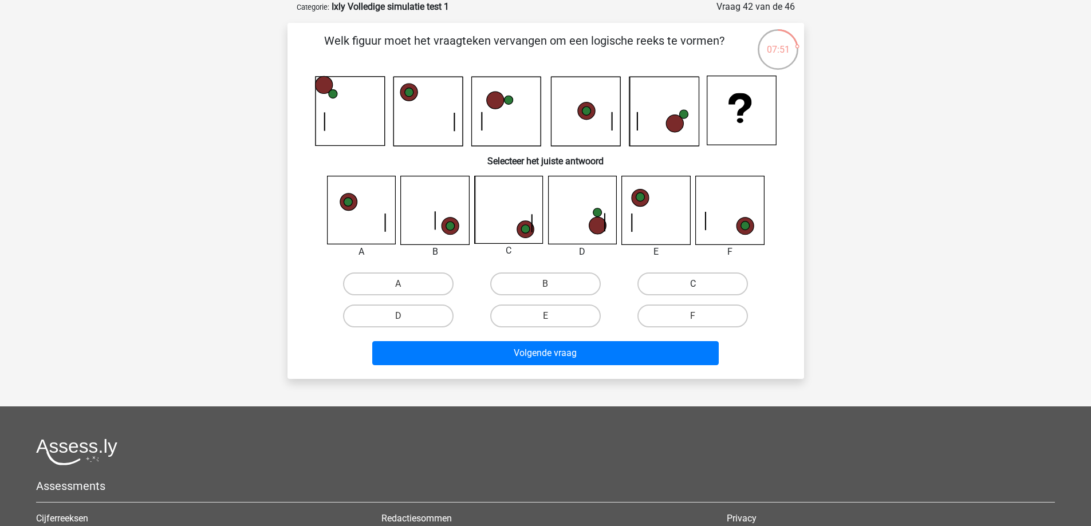
click at [664, 277] on label "C" at bounding box center [692, 284] width 111 height 23
click at [693, 284] on input "C" at bounding box center [696, 287] width 7 height 7
radio input "true"
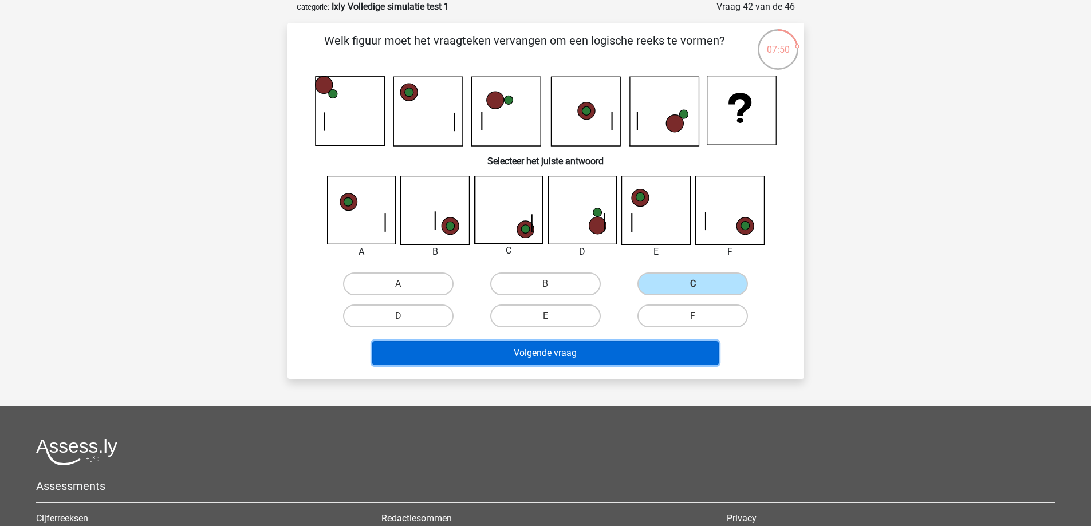
click at [568, 348] on button "Volgende vraag" at bounding box center [545, 353] width 347 height 24
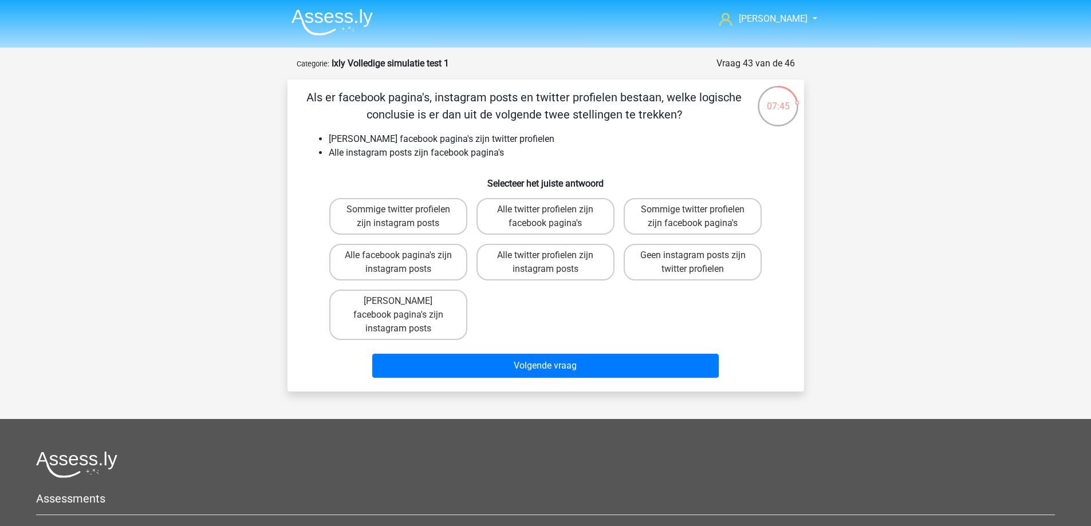
scroll to position [0, 0]
drag, startPoint x: 384, startPoint y: 314, endPoint x: 371, endPoint y: 318, distance: 13.9
click at [386, 314] on label "Geen facebook pagina's zijn instagram posts" at bounding box center [398, 315] width 138 height 50
click at [398, 309] on input "Geen facebook pagina's zijn instagram posts" at bounding box center [401, 305] width 7 height 7
radio input "true"
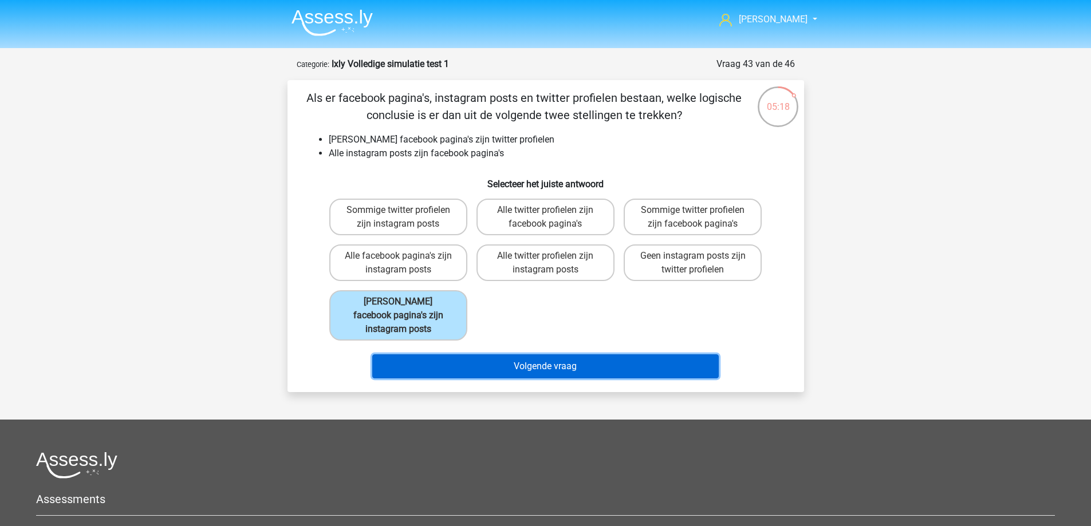
click at [469, 357] on button "Volgende vraag" at bounding box center [545, 367] width 347 height 24
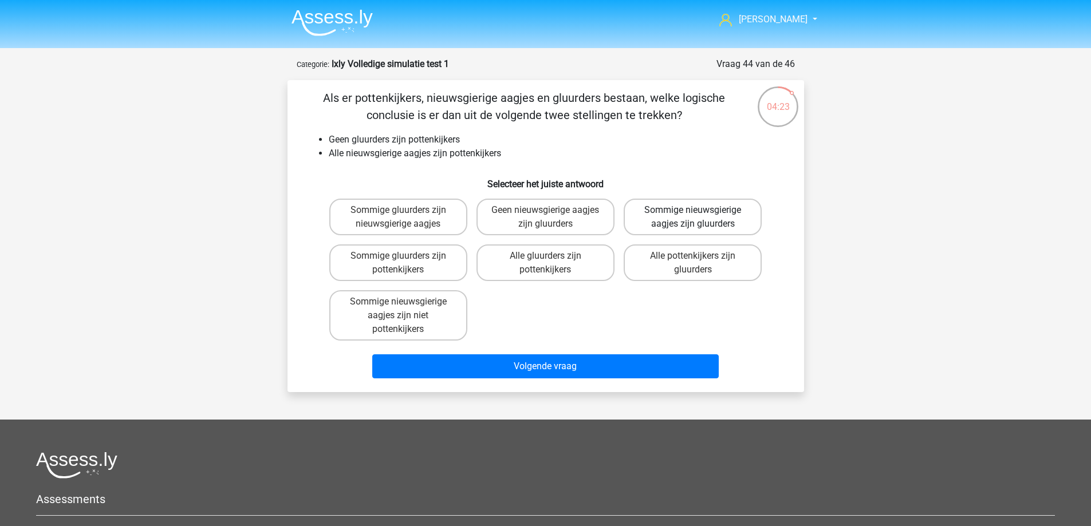
click at [675, 223] on label "Sommige nieuwsgierige aagjes zijn gluurders" at bounding box center [693, 217] width 138 height 37
click at [693, 218] on input "Sommige nieuwsgierige aagjes zijn gluurders" at bounding box center [696, 213] width 7 height 7
radio input "true"
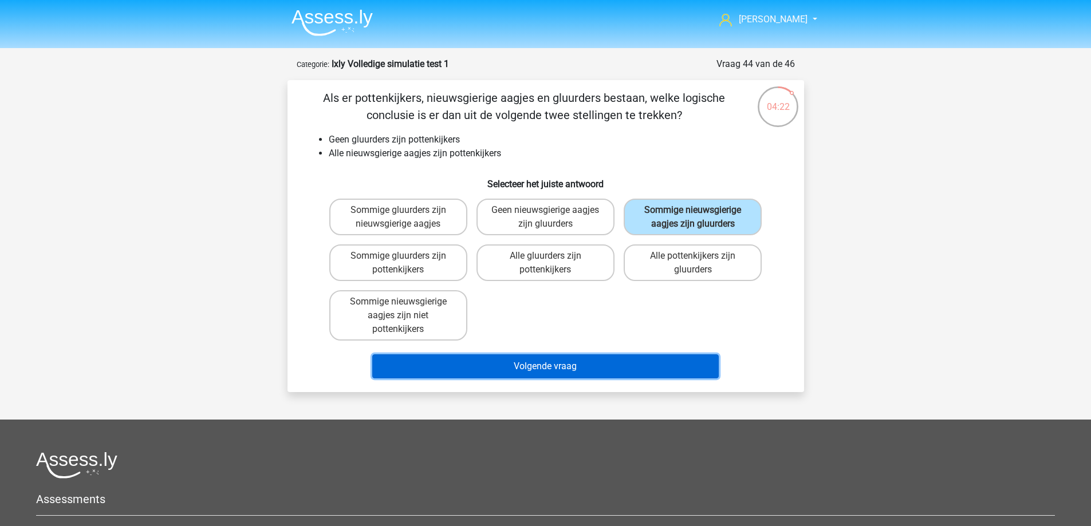
click at [558, 368] on button "Volgende vraag" at bounding box center [545, 367] width 347 height 24
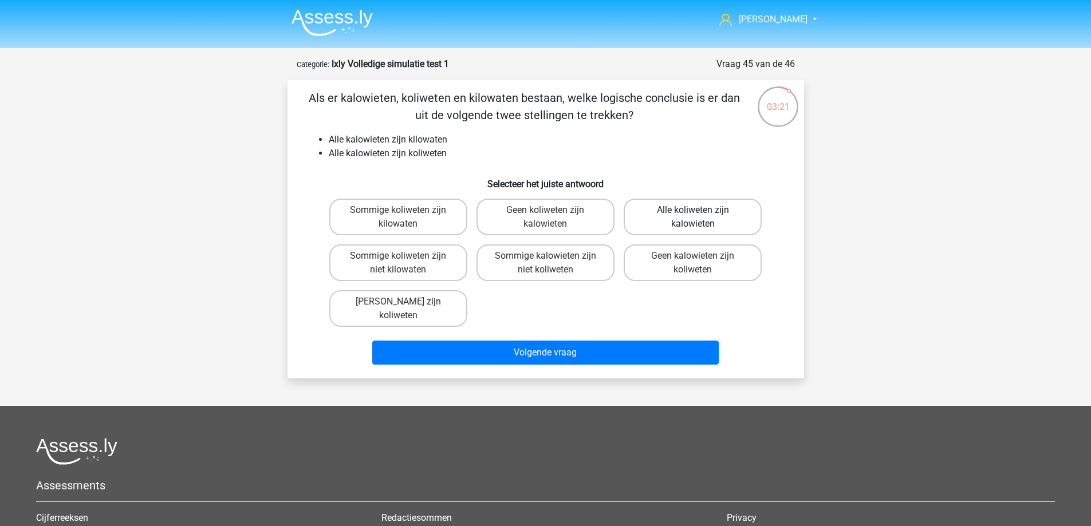
click at [693, 228] on label "Alle koliweten zijn kalowieten" at bounding box center [693, 217] width 138 height 37
click at [693, 218] on input "Alle koliweten zijn kalowieten" at bounding box center [696, 213] width 7 height 7
radio input "true"
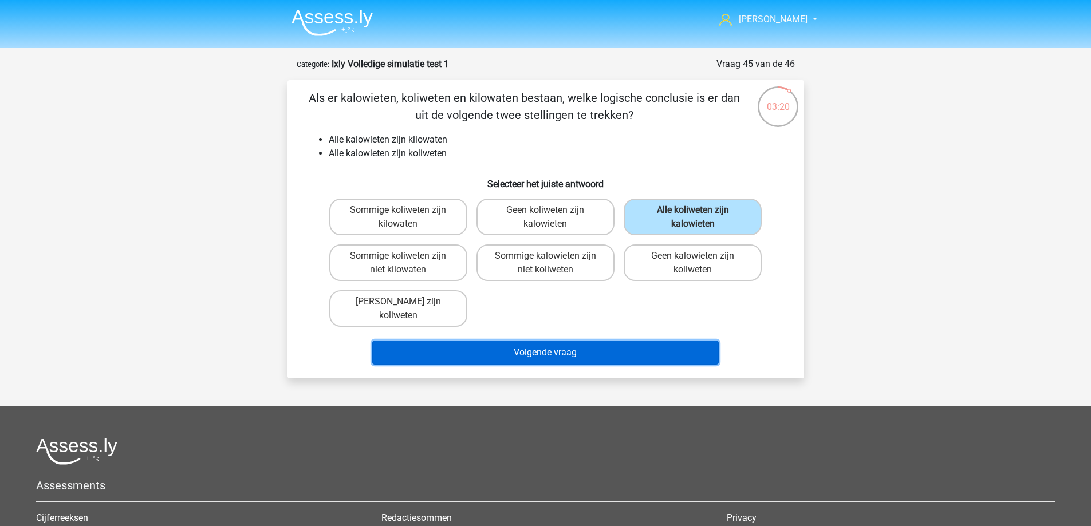
click at [598, 347] on button "Volgende vraag" at bounding box center [545, 353] width 347 height 24
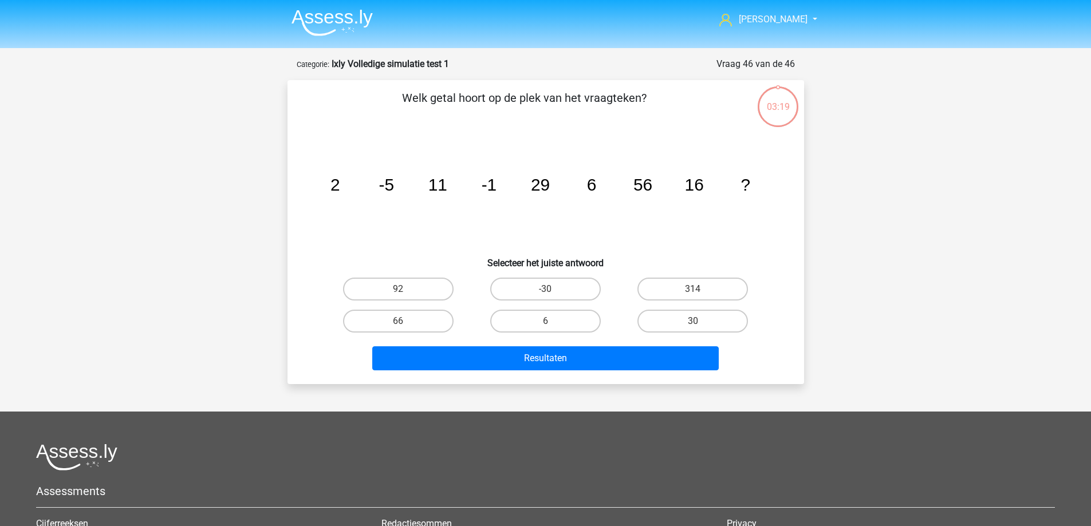
scroll to position [57, 0]
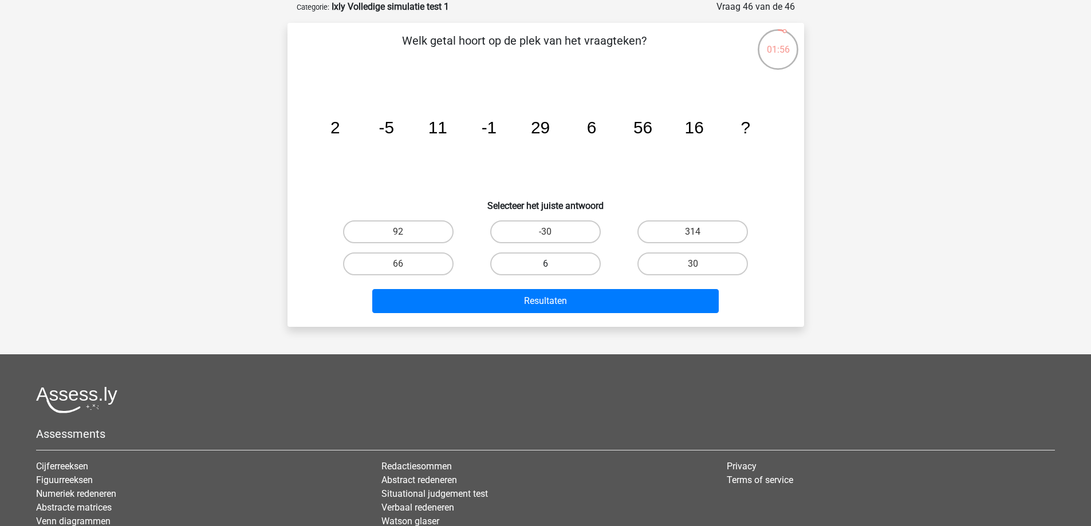
click at [537, 263] on label "6" at bounding box center [545, 264] width 111 height 23
click at [545, 264] on input "6" at bounding box center [548, 267] width 7 height 7
radio input "true"
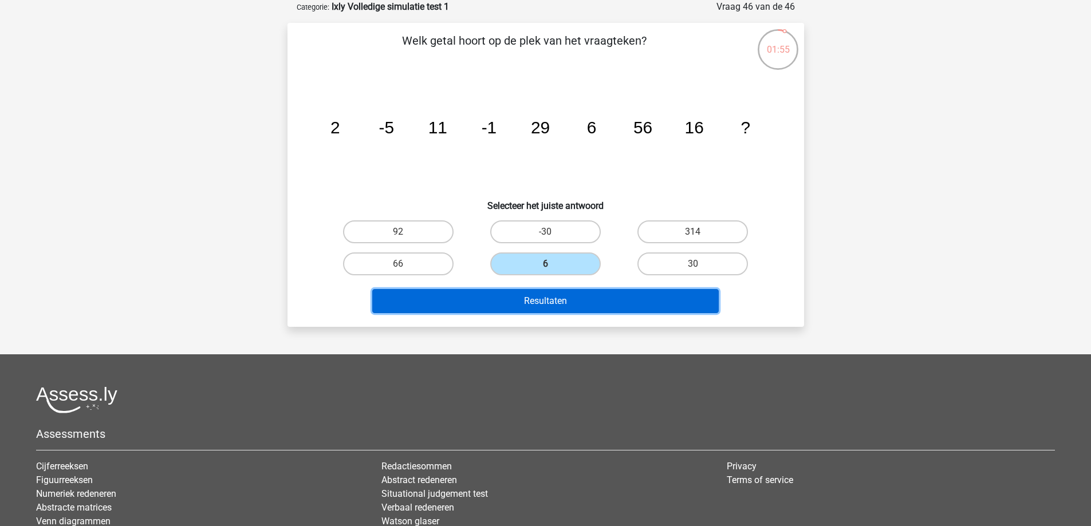
click at [528, 302] on button "Resultaten" at bounding box center [545, 301] width 347 height 24
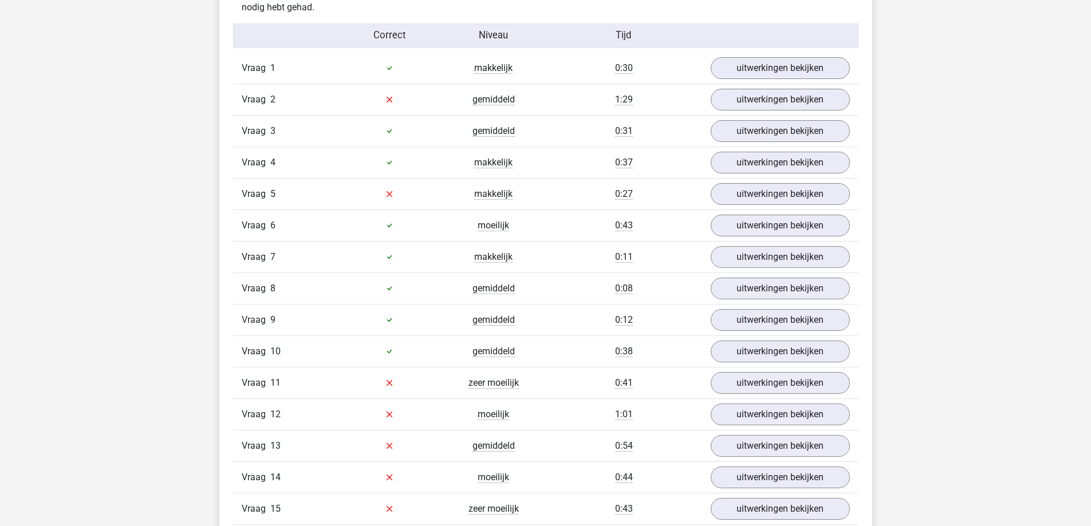
scroll to position [1031, 0]
click at [783, 96] on link "uitwerkingen bekijken" at bounding box center [780, 98] width 160 height 25
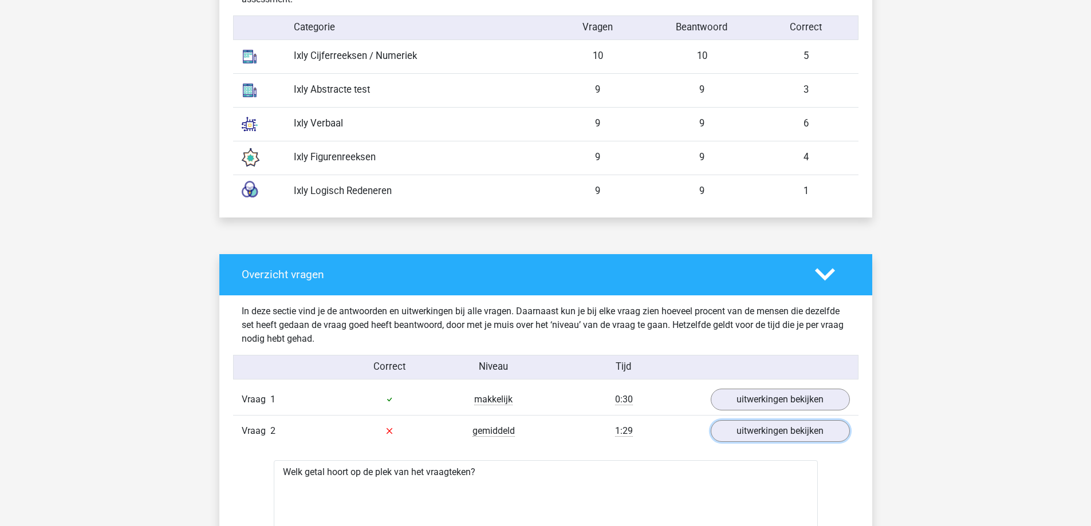
scroll to position [630, 0]
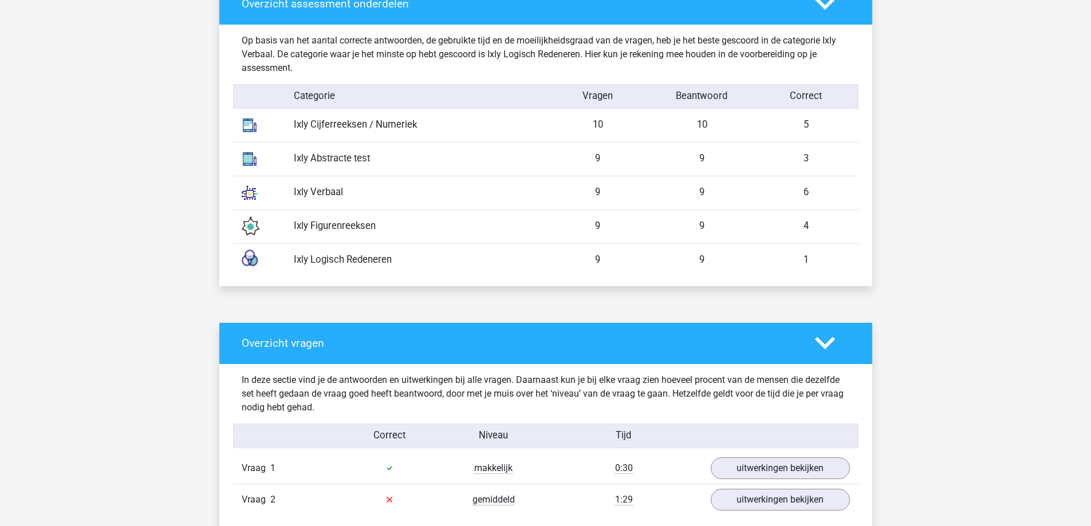
click at [360, 263] on div "Ixly Logisch Redeneren" at bounding box center [415, 260] width 261 height 14
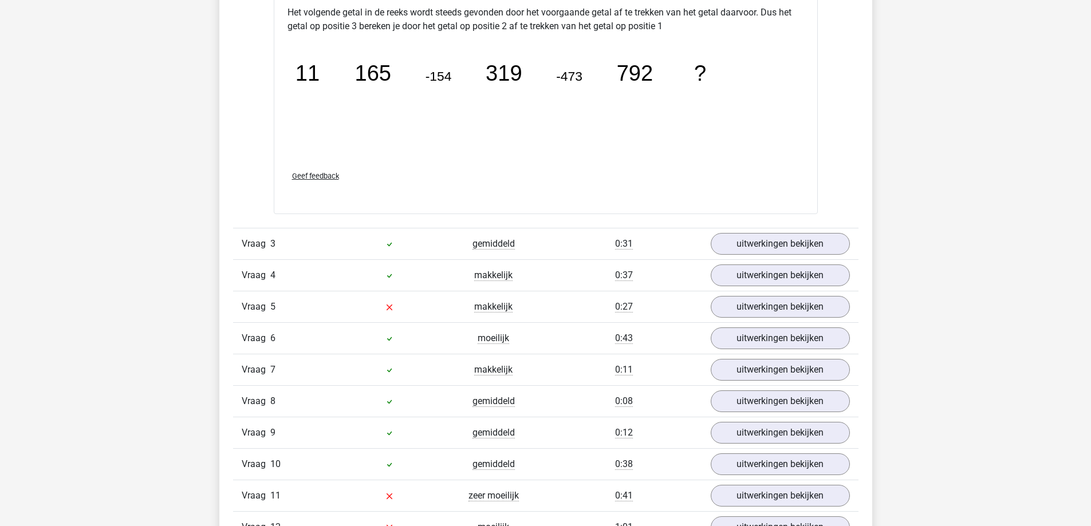
scroll to position [1432, 0]
click at [745, 313] on link "uitwerkingen bekijken" at bounding box center [780, 306] width 160 height 25
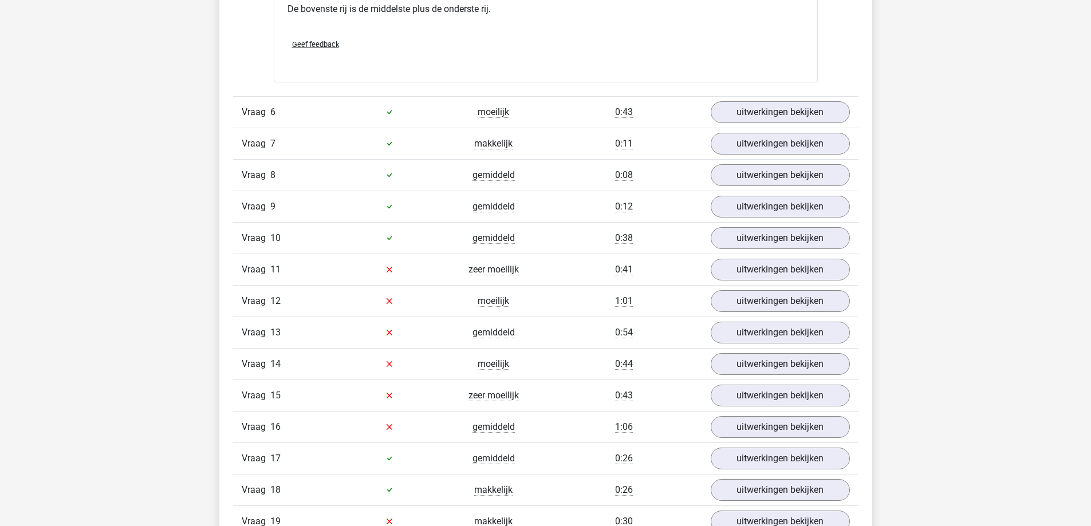
scroll to position [2176, 0]
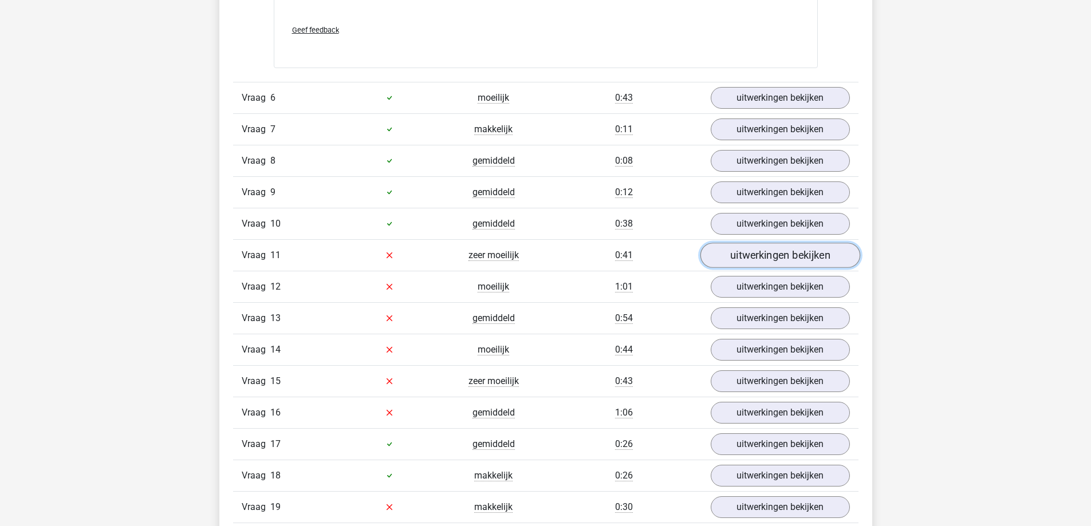
click at [729, 261] on link "uitwerkingen bekijken" at bounding box center [780, 255] width 160 height 25
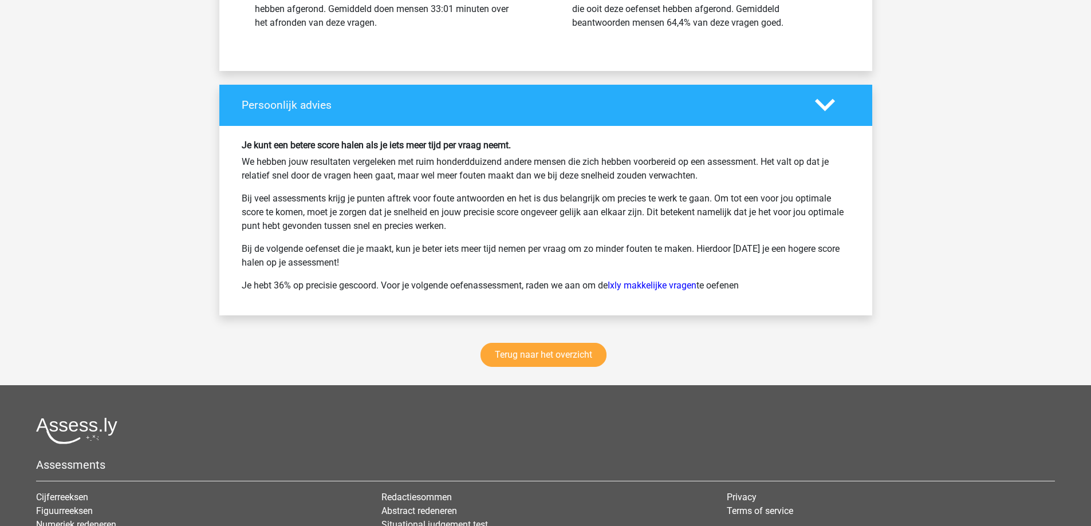
scroll to position [4926, 0]
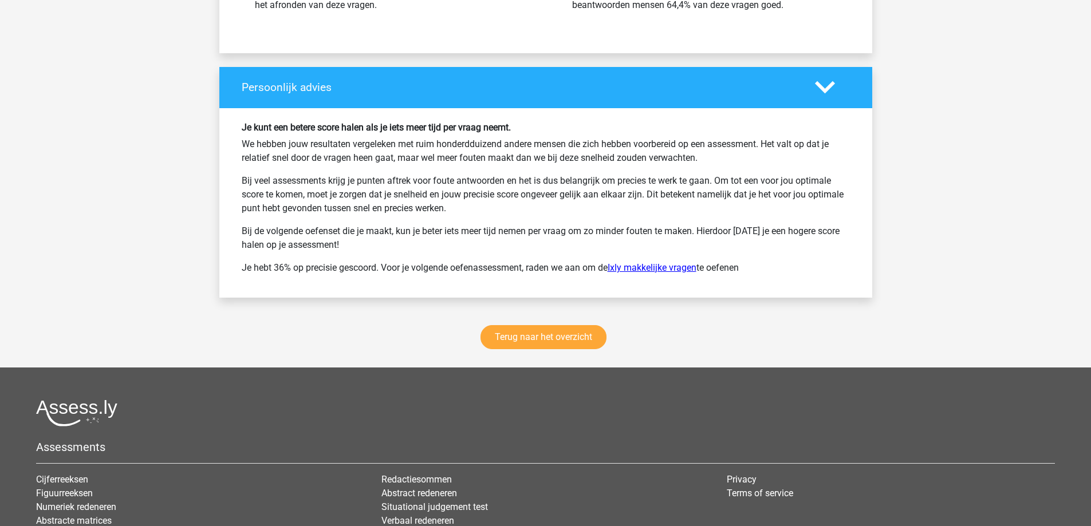
click at [640, 270] on link "Ixly makkelijke vragen" at bounding box center [652, 267] width 89 height 11
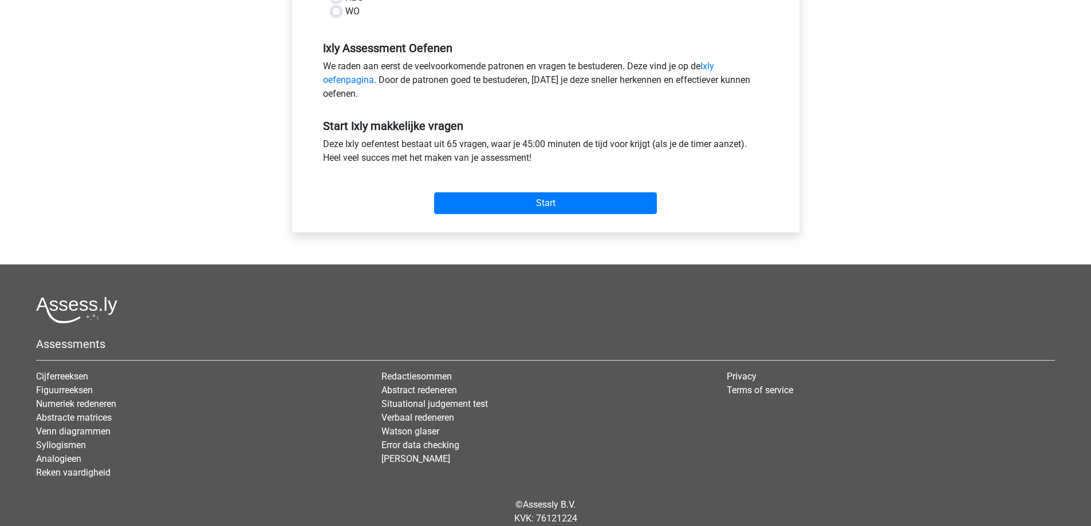
scroll to position [344, 0]
